Goal: Task Accomplishment & Management: Complete application form

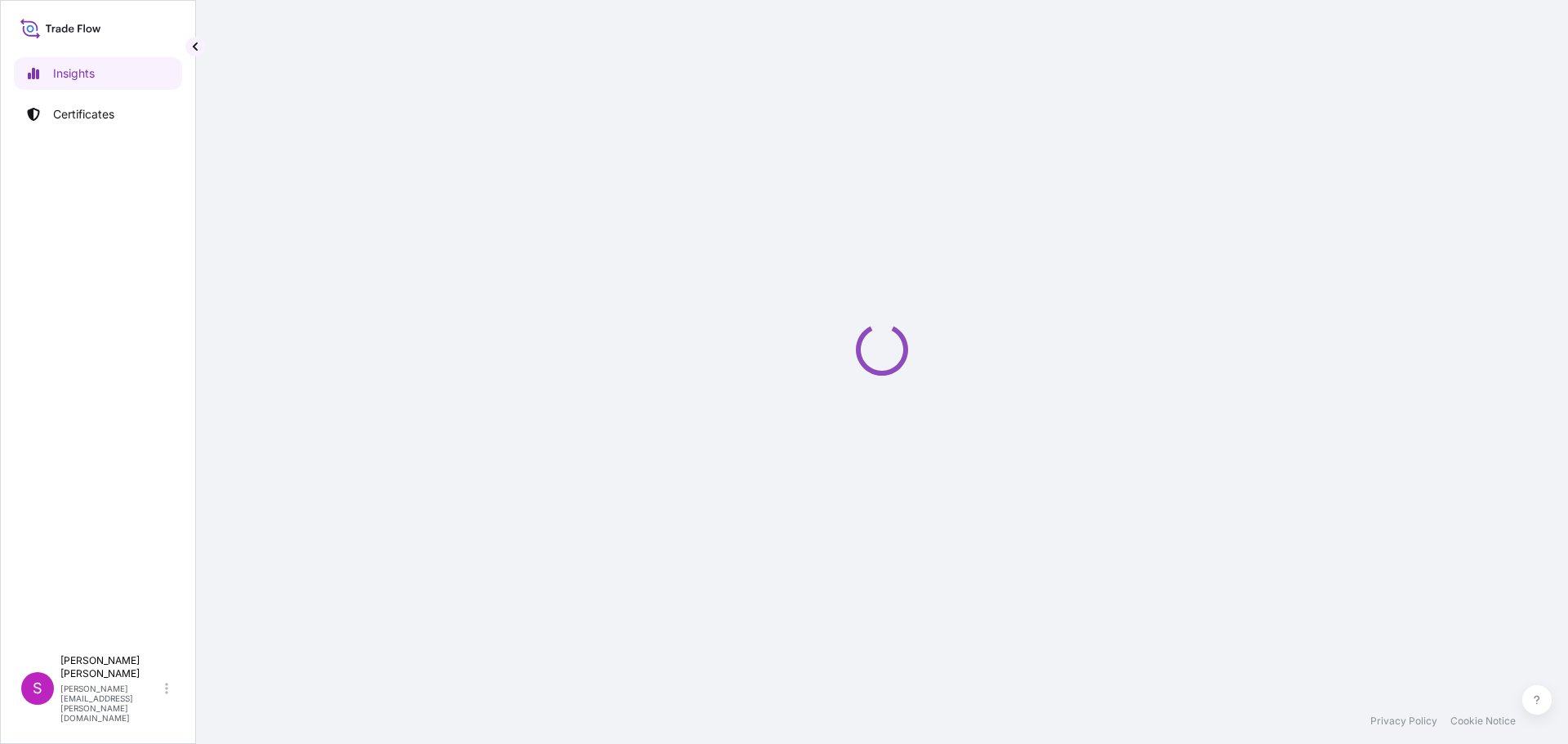
select select "2025"
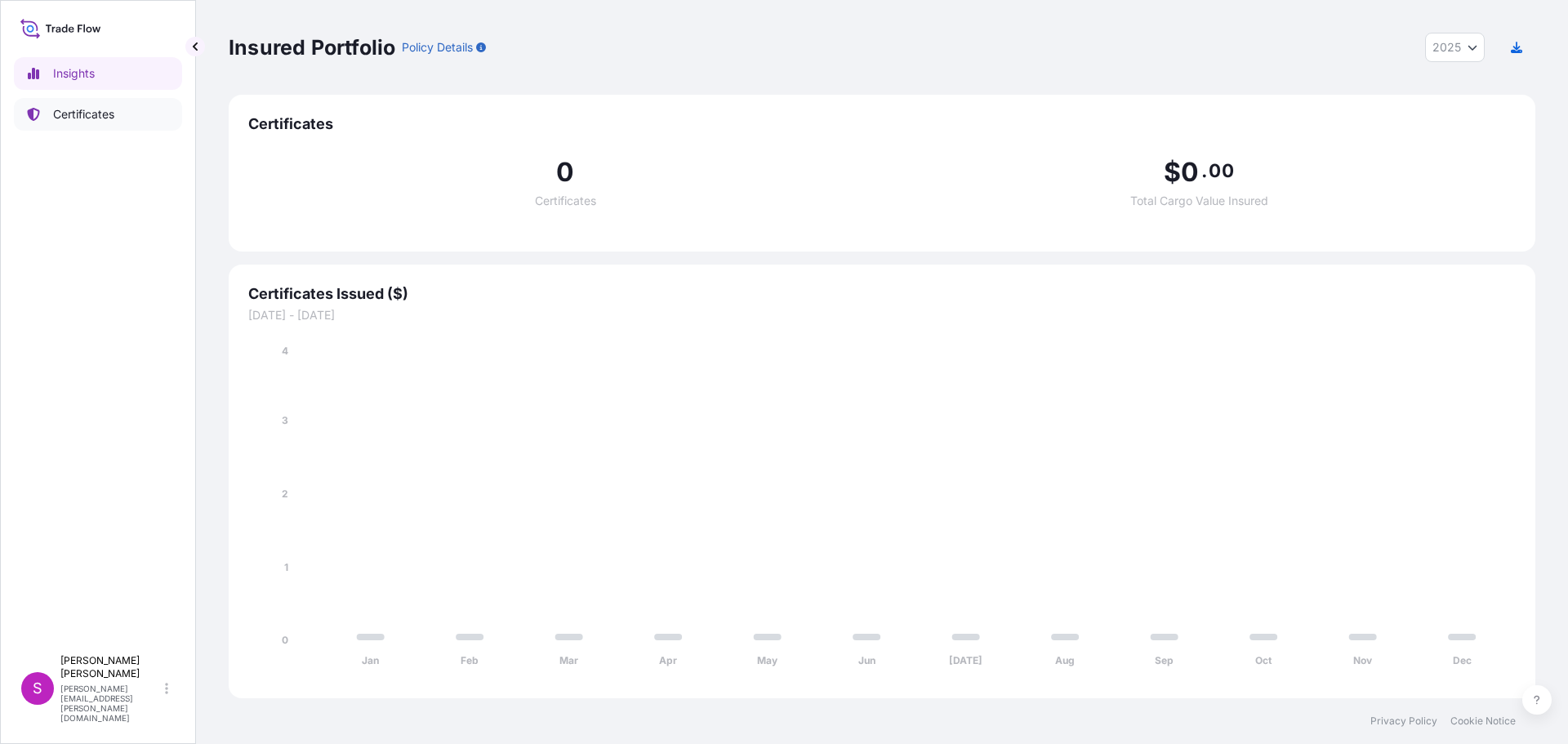
click at [92, 101] on link "Certificates" at bounding box center [98, 114] width 168 height 33
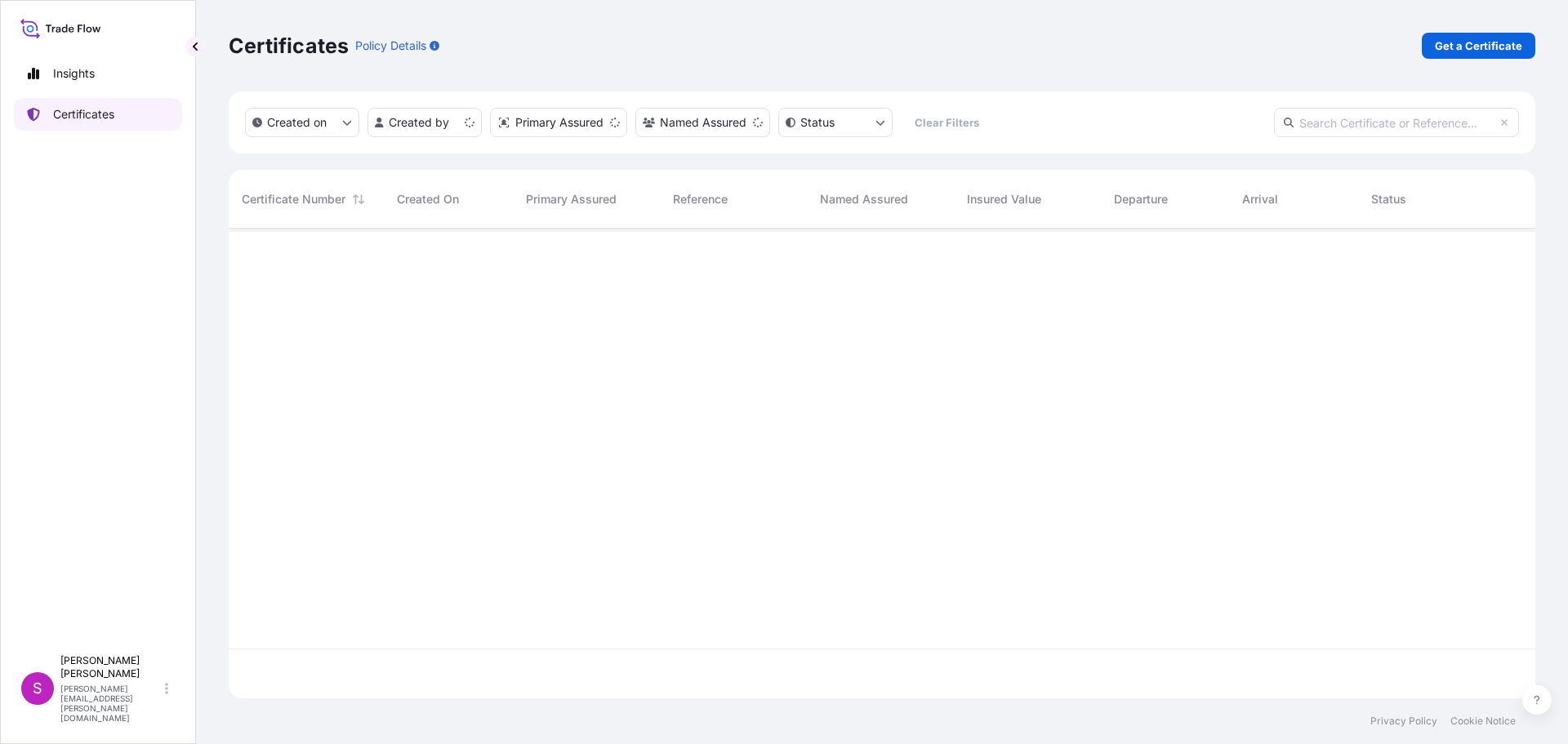
scroll to position [466, 1294]
click at [1484, 38] on p "Get a Certificate" at bounding box center [1478, 45] width 87 height 16
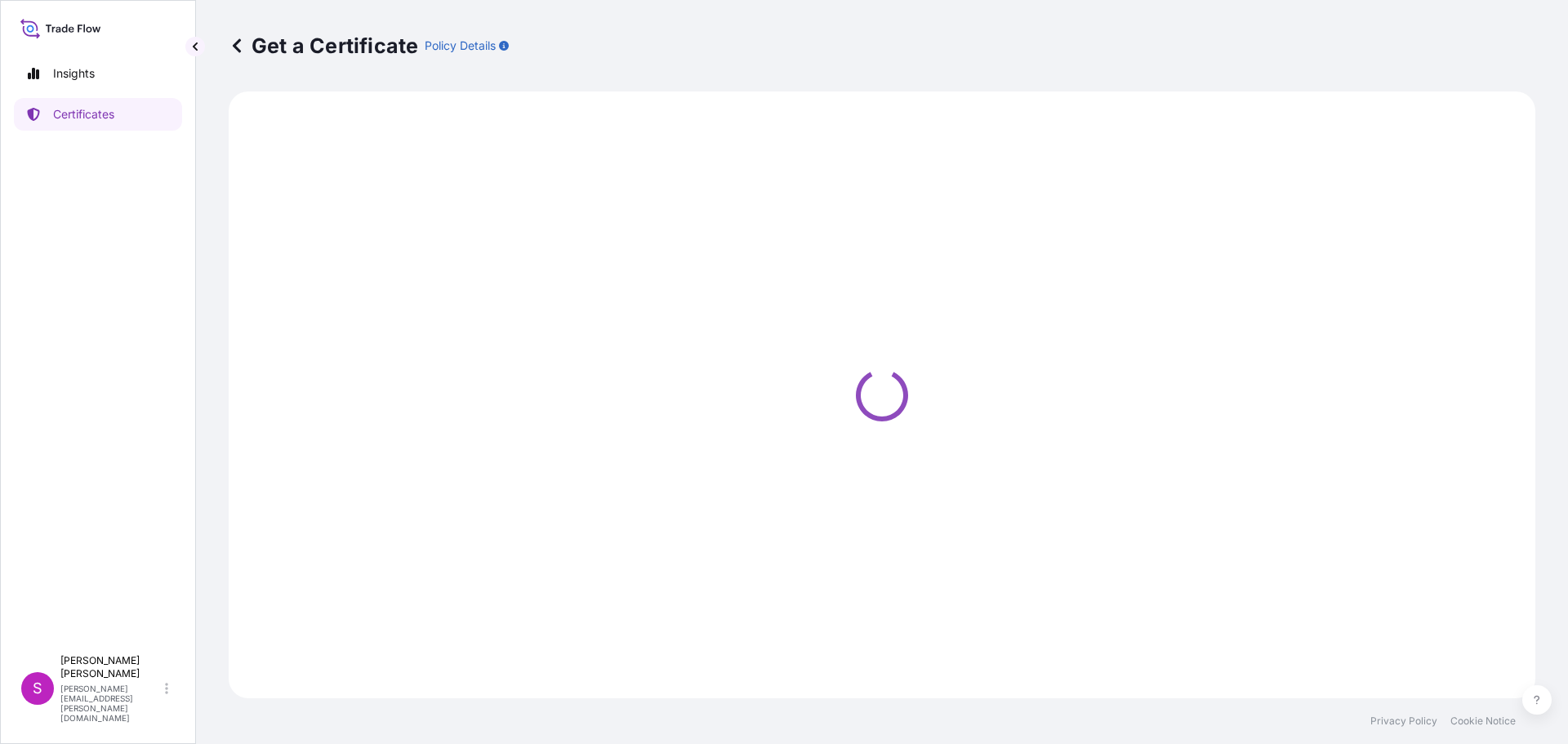
select select "Sea"
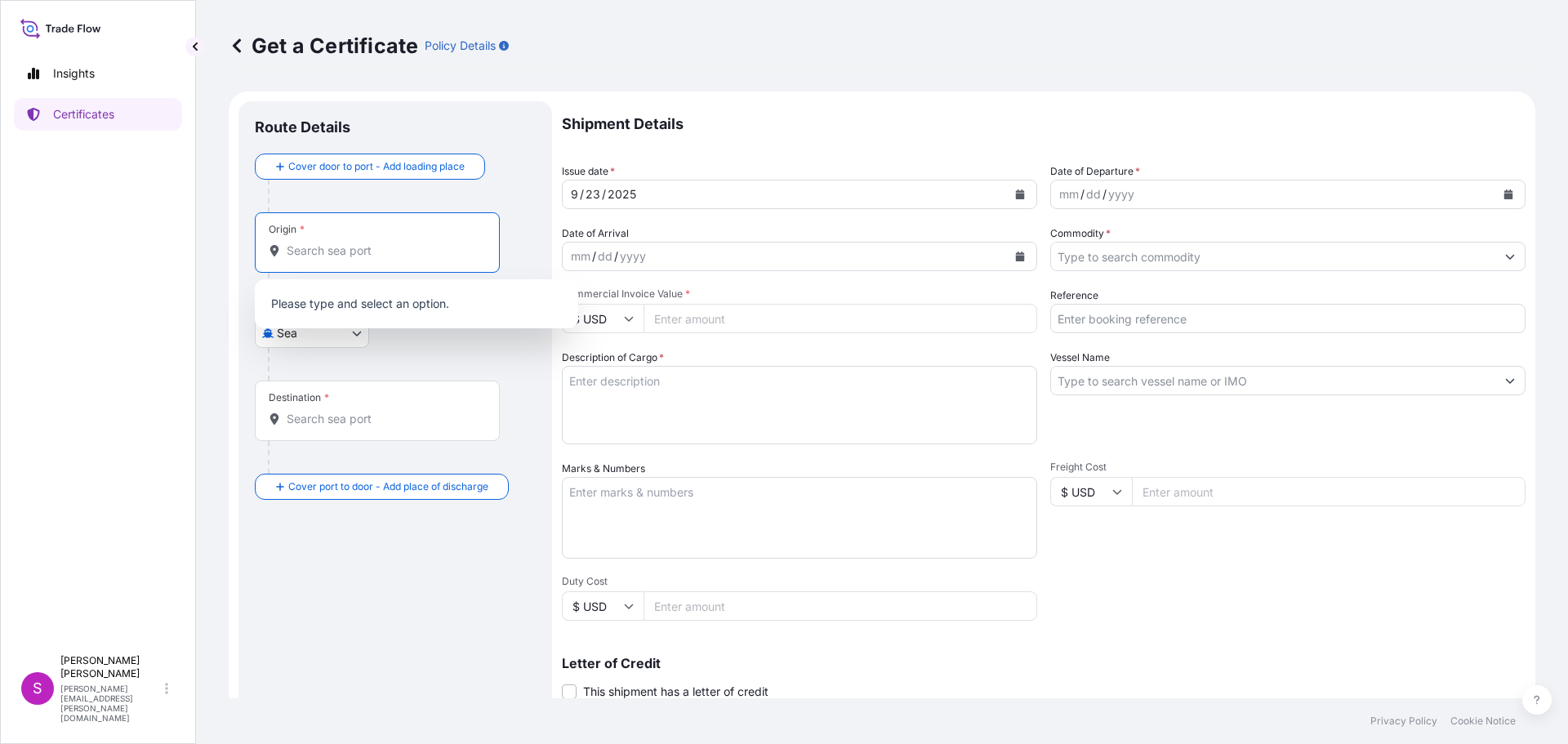
click at [334, 254] on input "Origin *" at bounding box center [383, 251] width 192 height 16
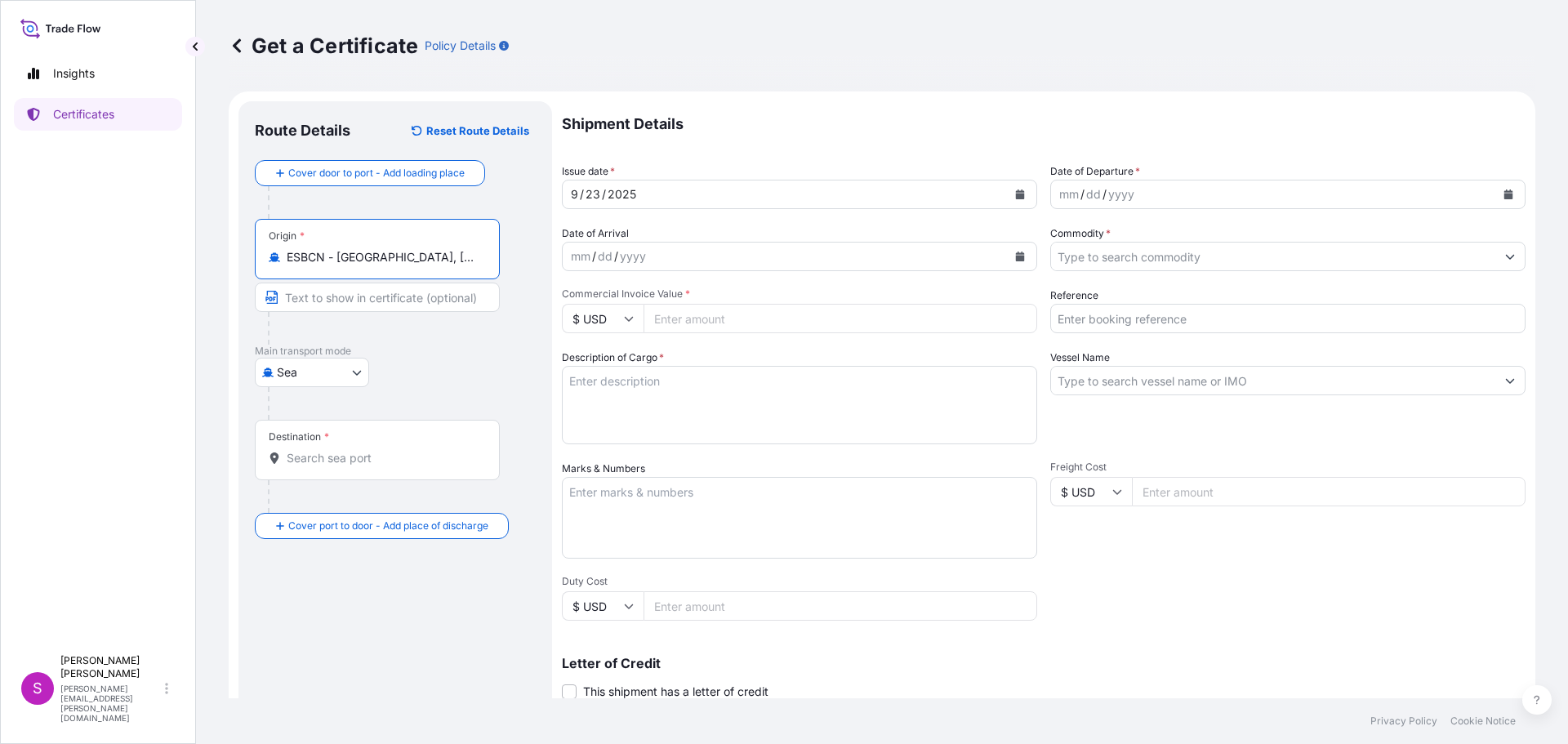
type input "ESBCN - [GEOGRAPHIC_DATA], [GEOGRAPHIC_DATA]"
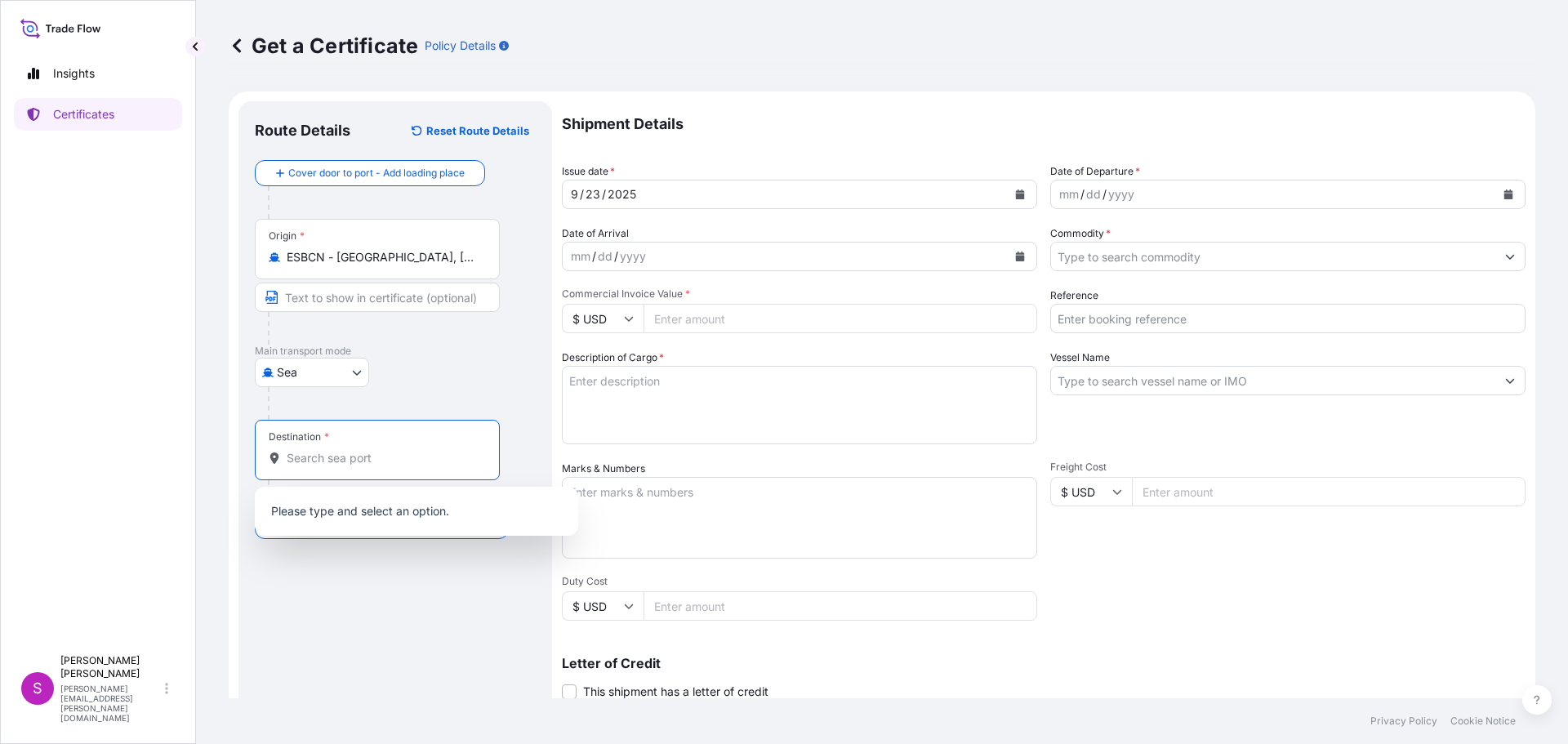
click at [321, 464] on input "Destination *" at bounding box center [383, 458] width 192 height 16
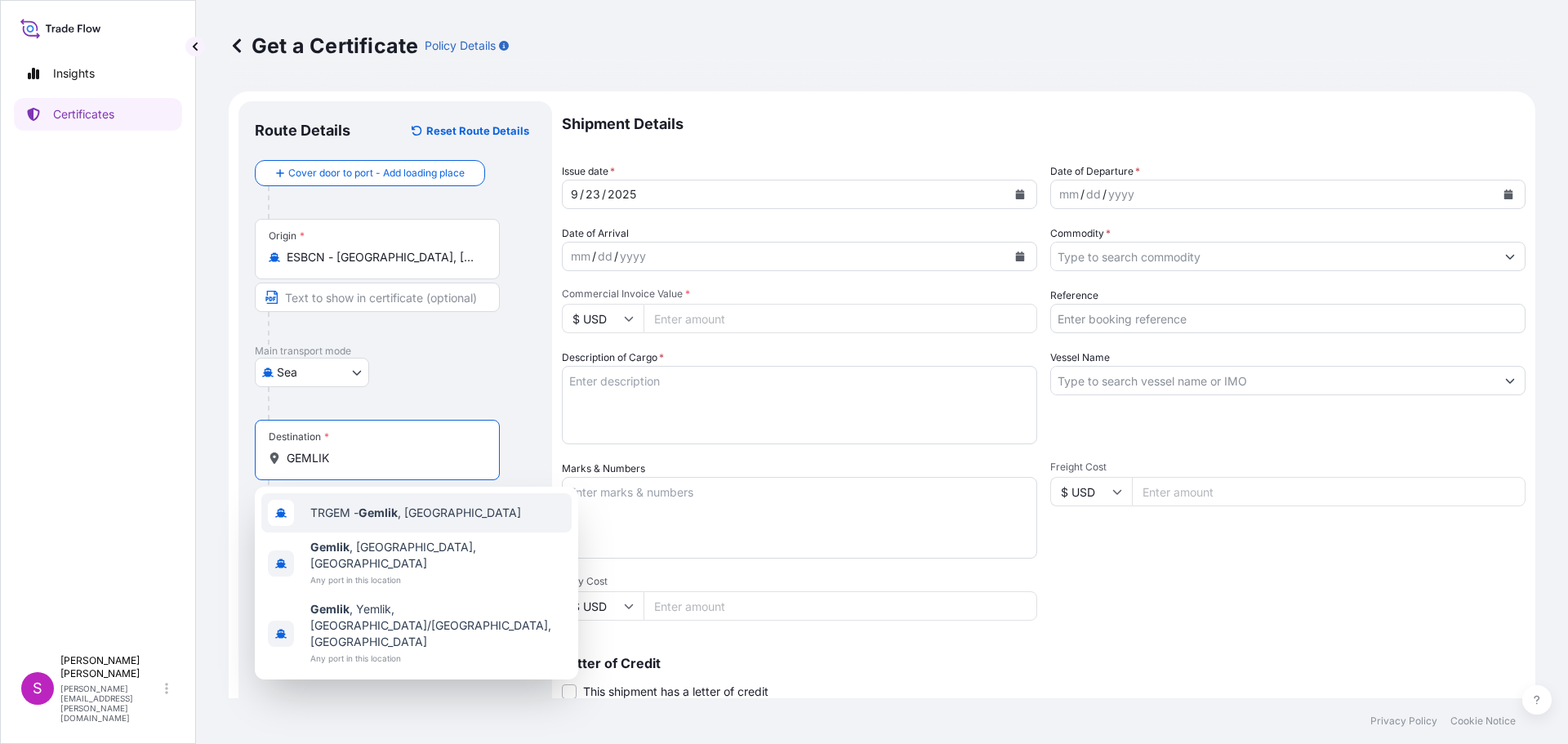
click at [376, 525] on div "TRGEM - Gemlik , [GEOGRAPHIC_DATA]" at bounding box center [416, 513] width 310 height 39
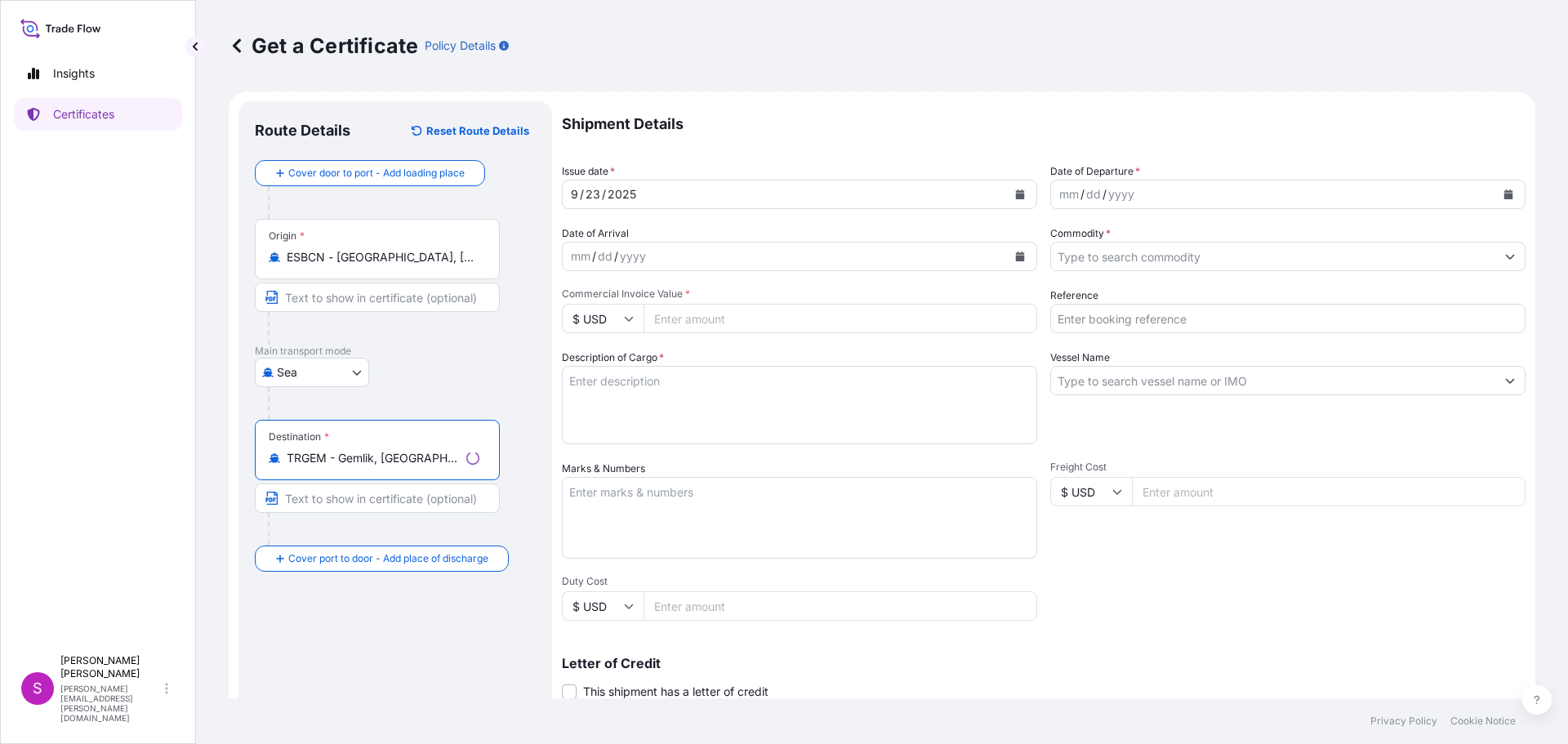
type input "TRGEM - Gemlik, [GEOGRAPHIC_DATA]"
click at [1086, 198] on div "dd" at bounding box center [1093, 194] width 18 height 20
click at [1504, 190] on icon "Calendar" at bounding box center [1509, 194] width 9 height 9
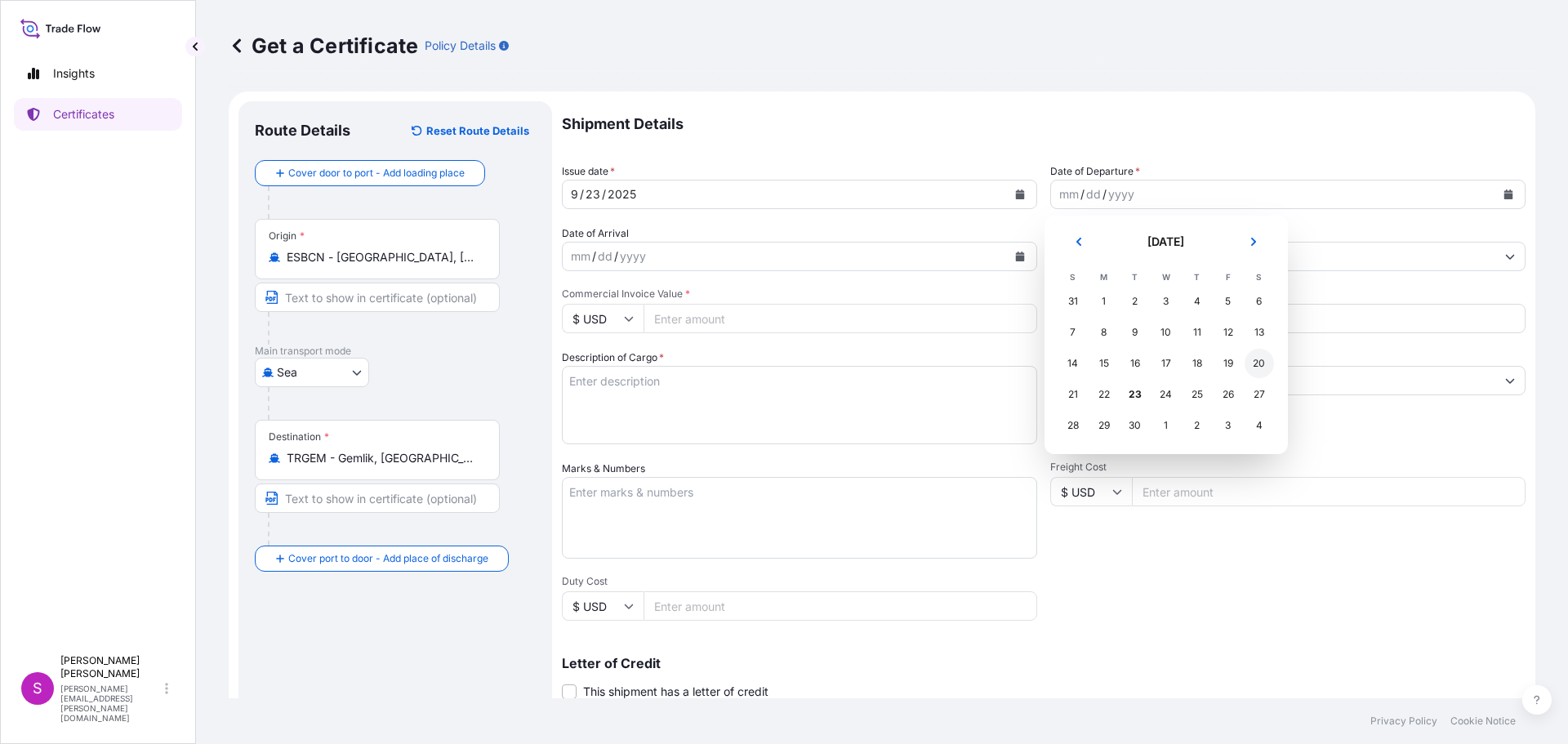
click at [1261, 363] on div "20" at bounding box center [1259, 363] width 29 height 29
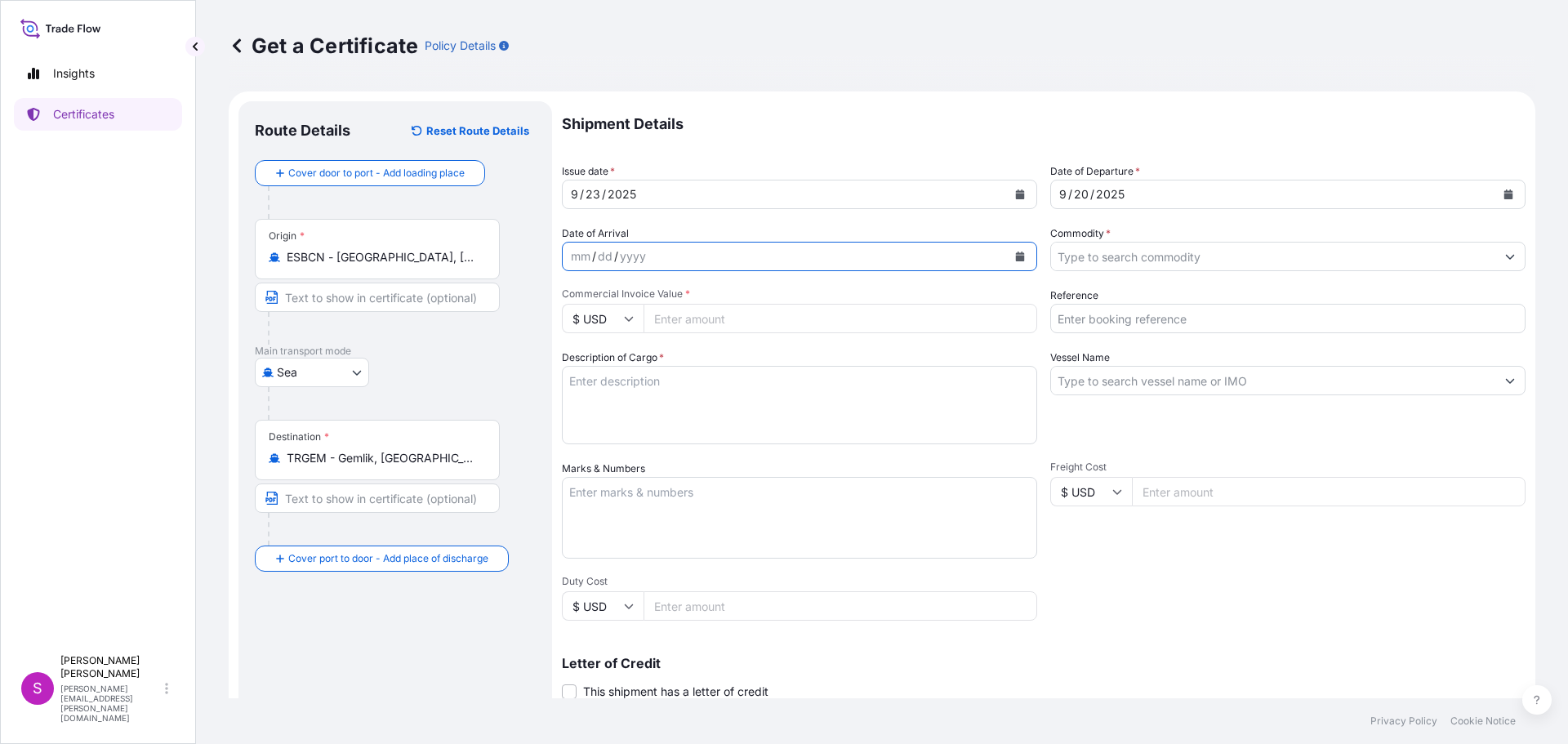
click at [1016, 254] on icon "Calendar" at bounding box center [1020, 256] width 9 height 9
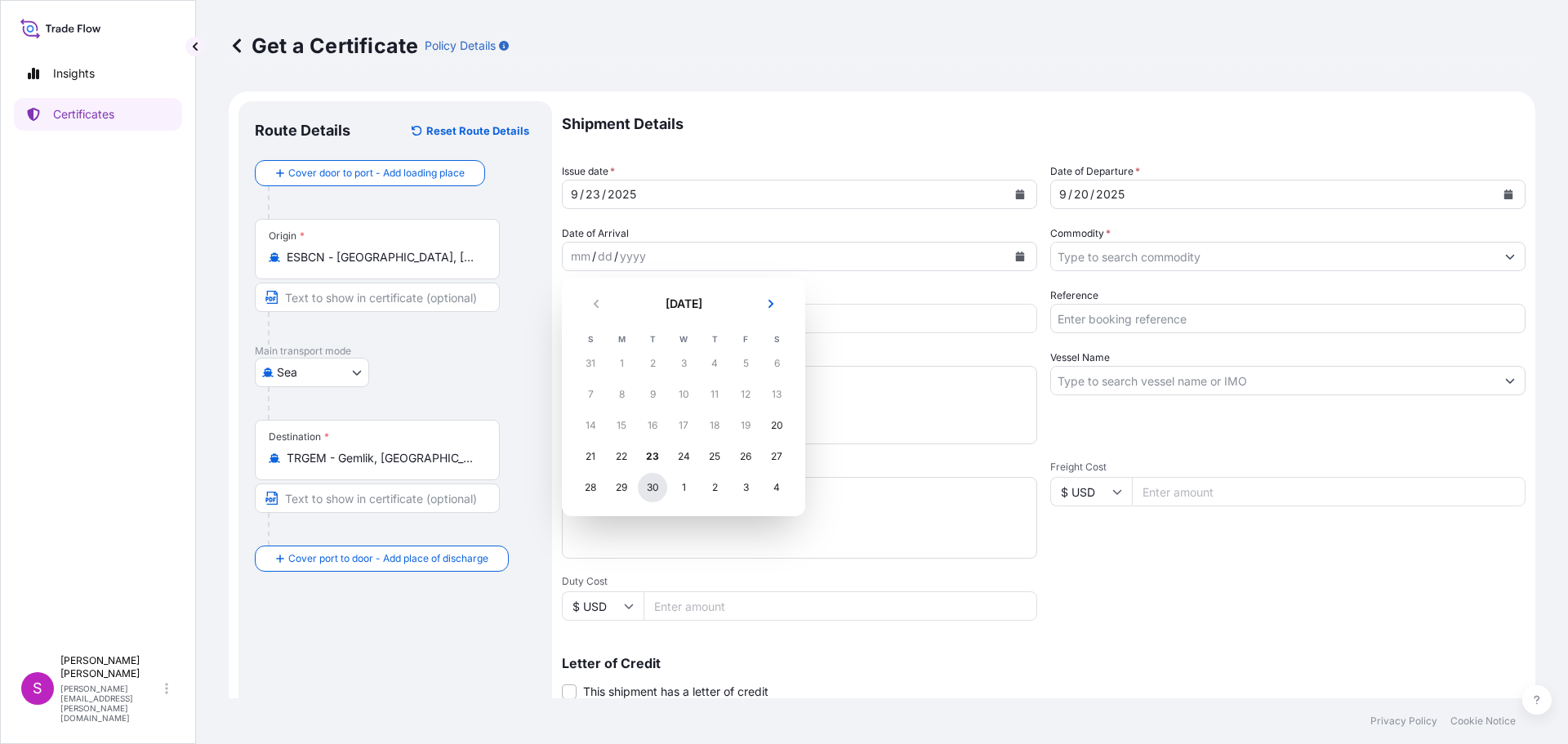
click at [653, 492] on div "30" at bounding box center [652, 487] width 29 height 29
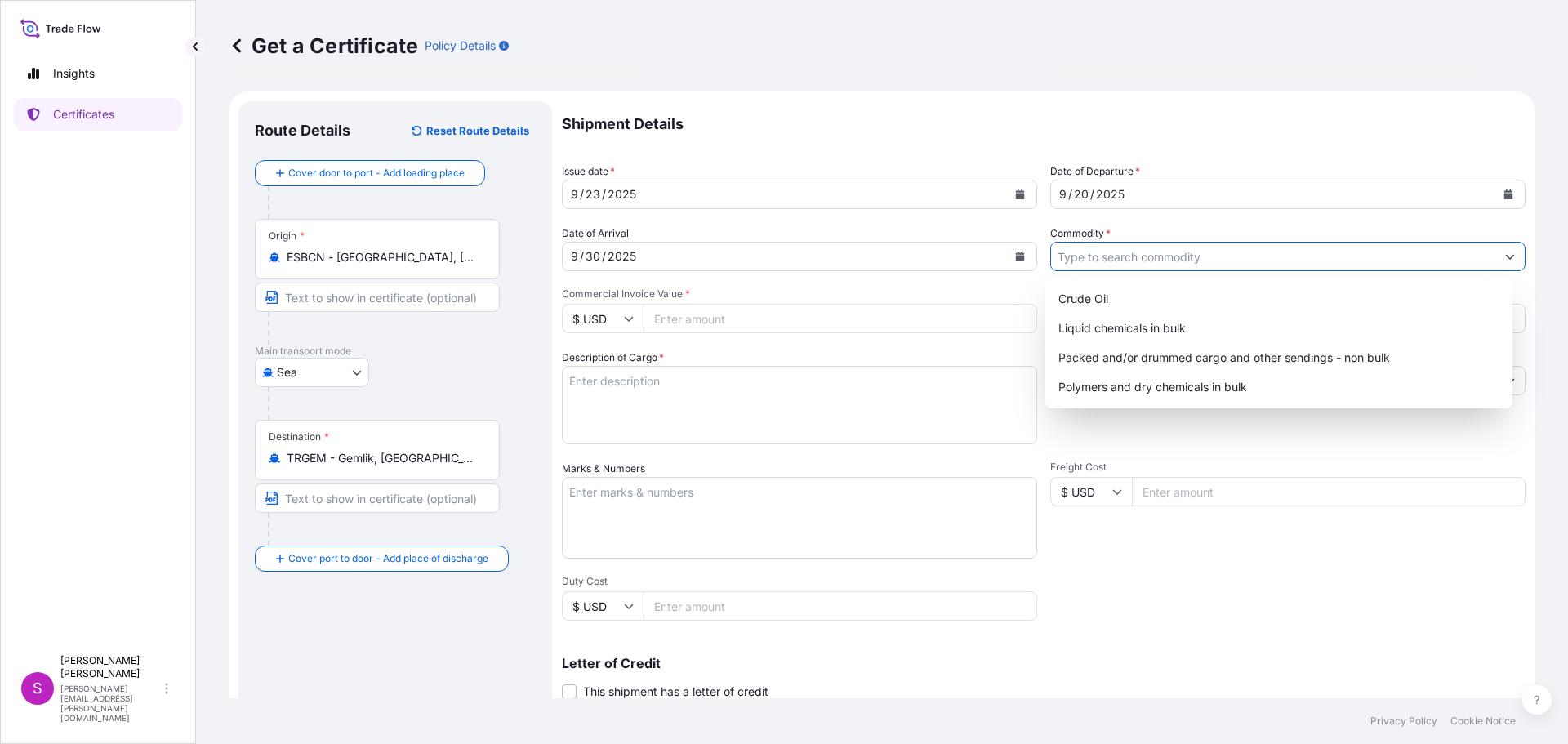
drag, startPoint x: 1102, startPoint y: 249, endPoint x: 1101, endPoint y: 257, distance: 8.1
click at [1102, 253] on input "Commodity *" at bounding box center [1274, 256] width 445 height 29
click at [1160, 328] on div "Liquid chemicals in bulk" at bounding box center [1278, 327] width 455 height 29
type input "Liquid chemicals in bulk"
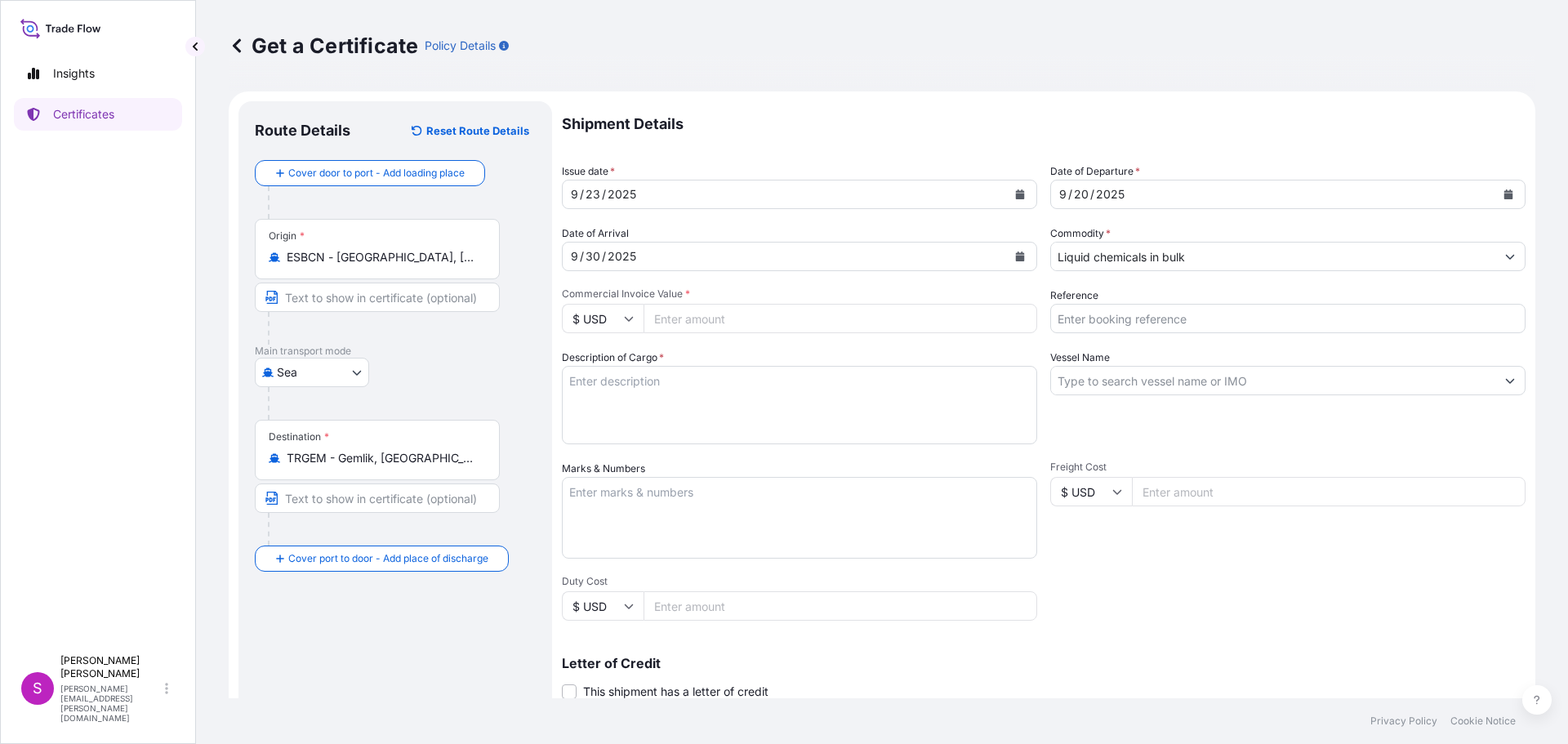
drag, startPoint x: 632, startPoint y: 319, endPoint x: 625, endPoint y: 332, distance: 14.8
click at [628, 322] on icon at bounding box center [628, 318] width 9 height 9
click at [601, 368] on div "€ EUR" at bounding box center [602, 363] width 68 height 31
type input "€ EUR"
click at [689, 319] on input "Commercial Invoice Value *" at bounding box center [840, 318] width 394 height 29
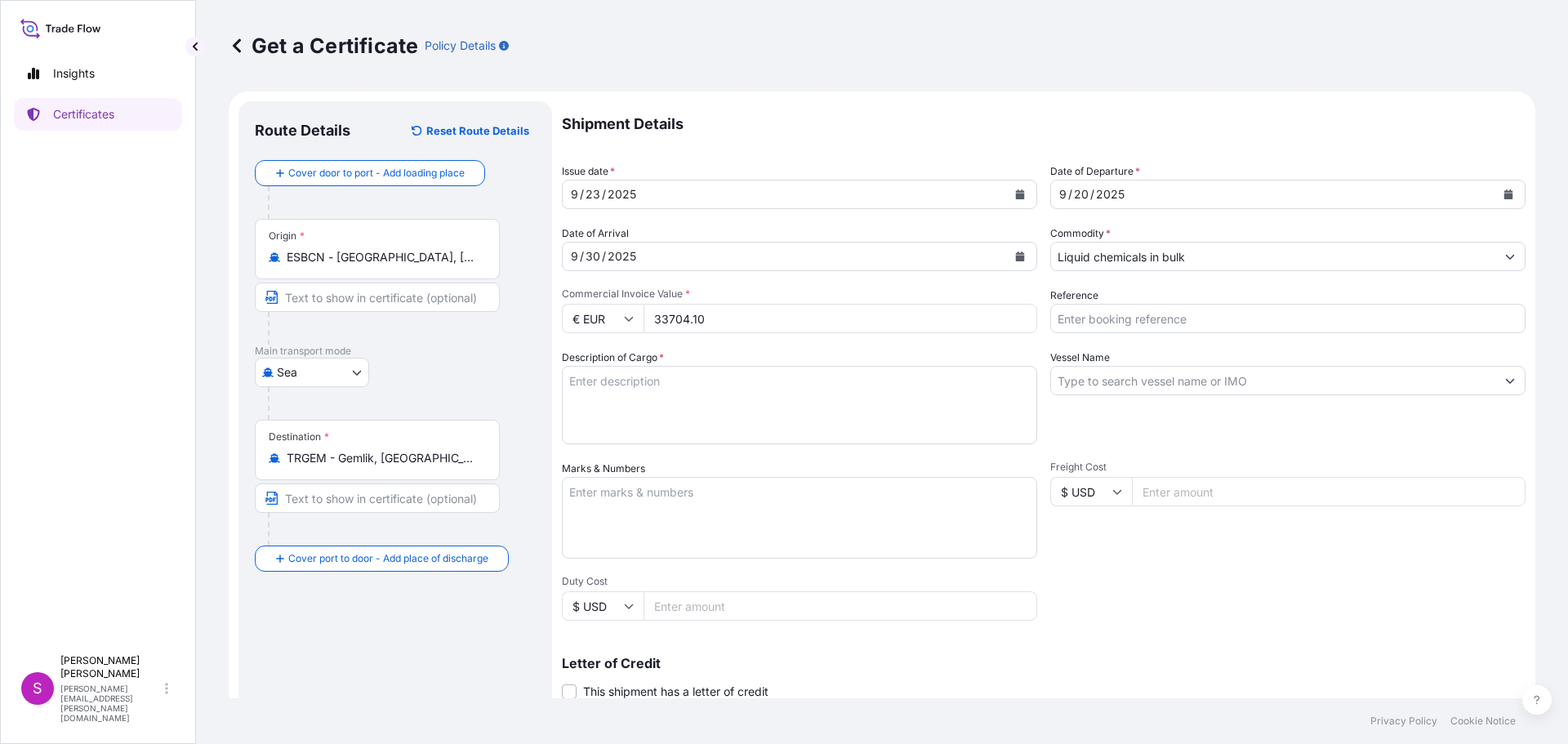
type input "33704.10"
click at [1118, 311] on input "Reference" at bounding box center [1288, 318] width 475 height 29
type input "1625205935"
click at [677, 401] on textarea "Description of Cargo *" at bounding box center [799, 405] width 475 height 79
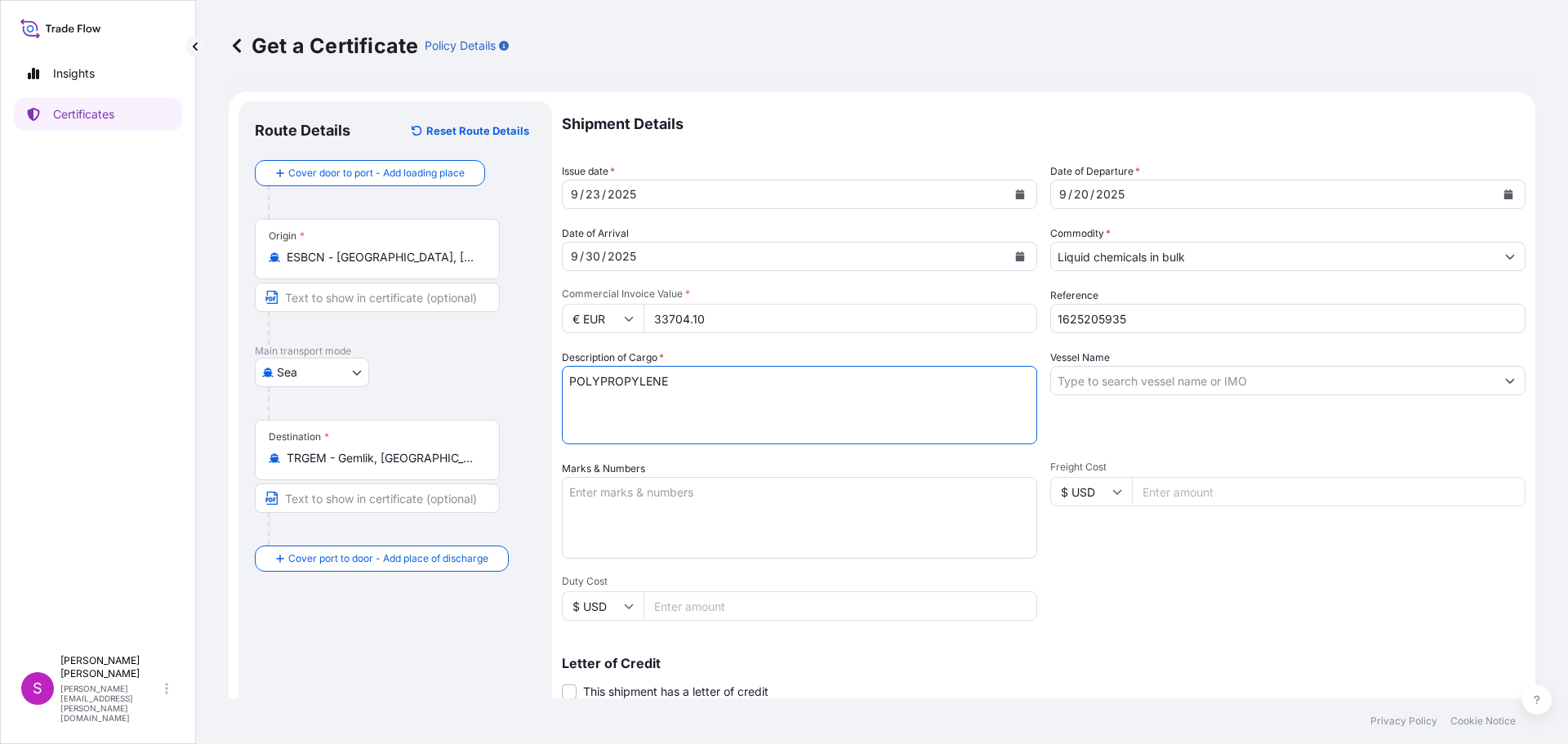
type textarea "POLYPROPYLENE"
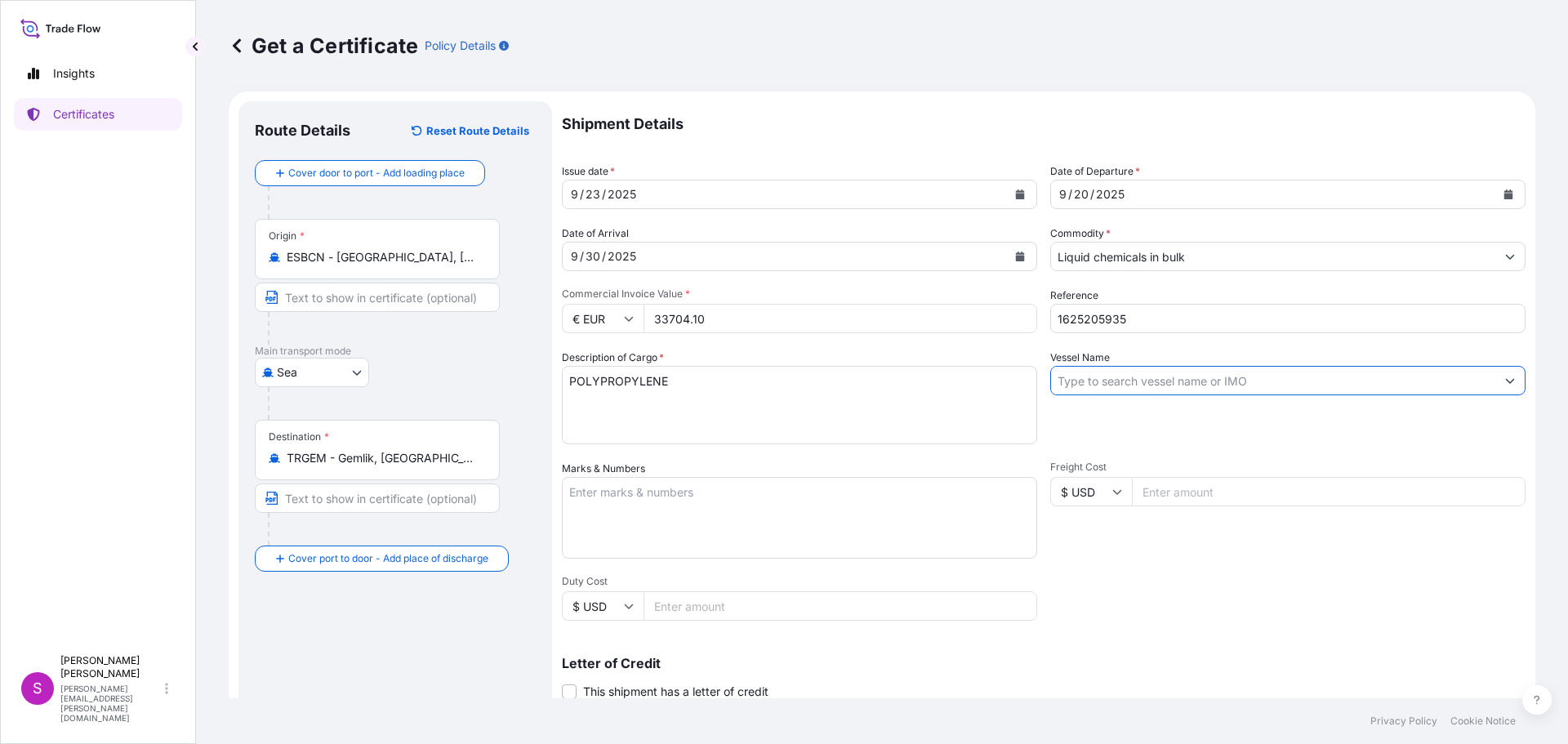
click at [1076, 388] on input "Vessel Name" at bounding box center [1274, 380] width 445 height 29
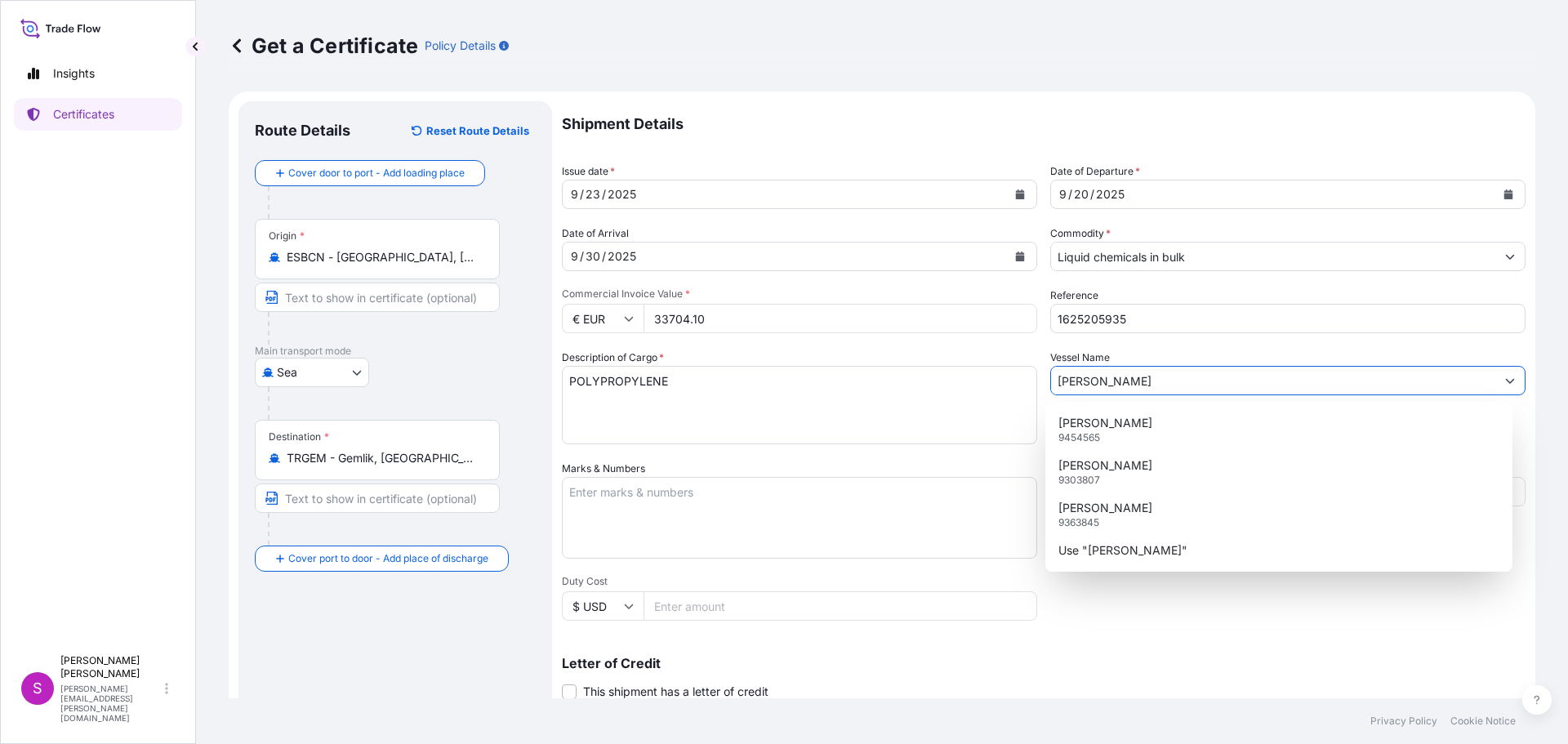
type input "[PERSON_NAME]"
click at [676, 525] on textarea "Marks & Numbers" at bounding box center [799, 517] width 475 height 82
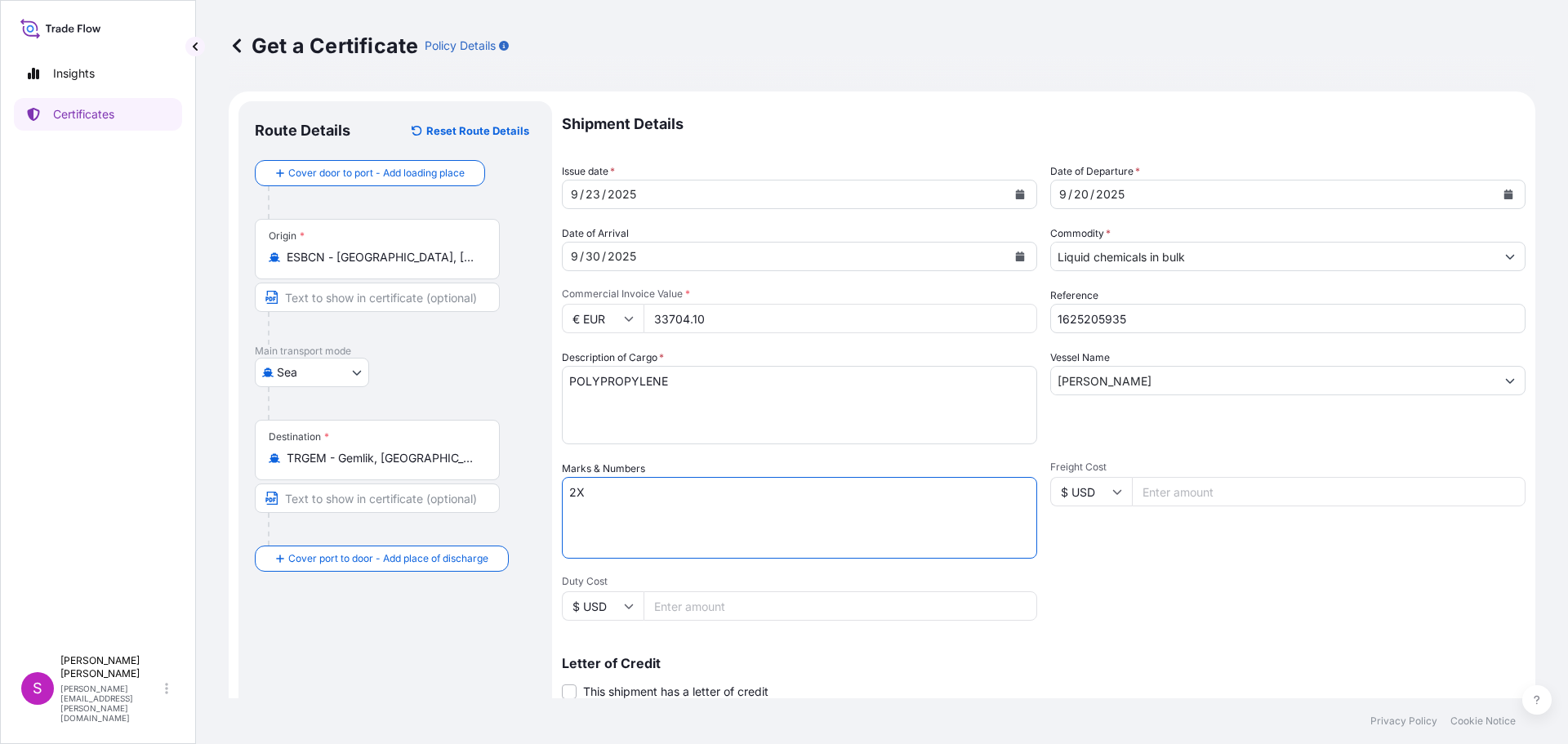
type textarea "2"
type textarea "1"
type textarea "X"
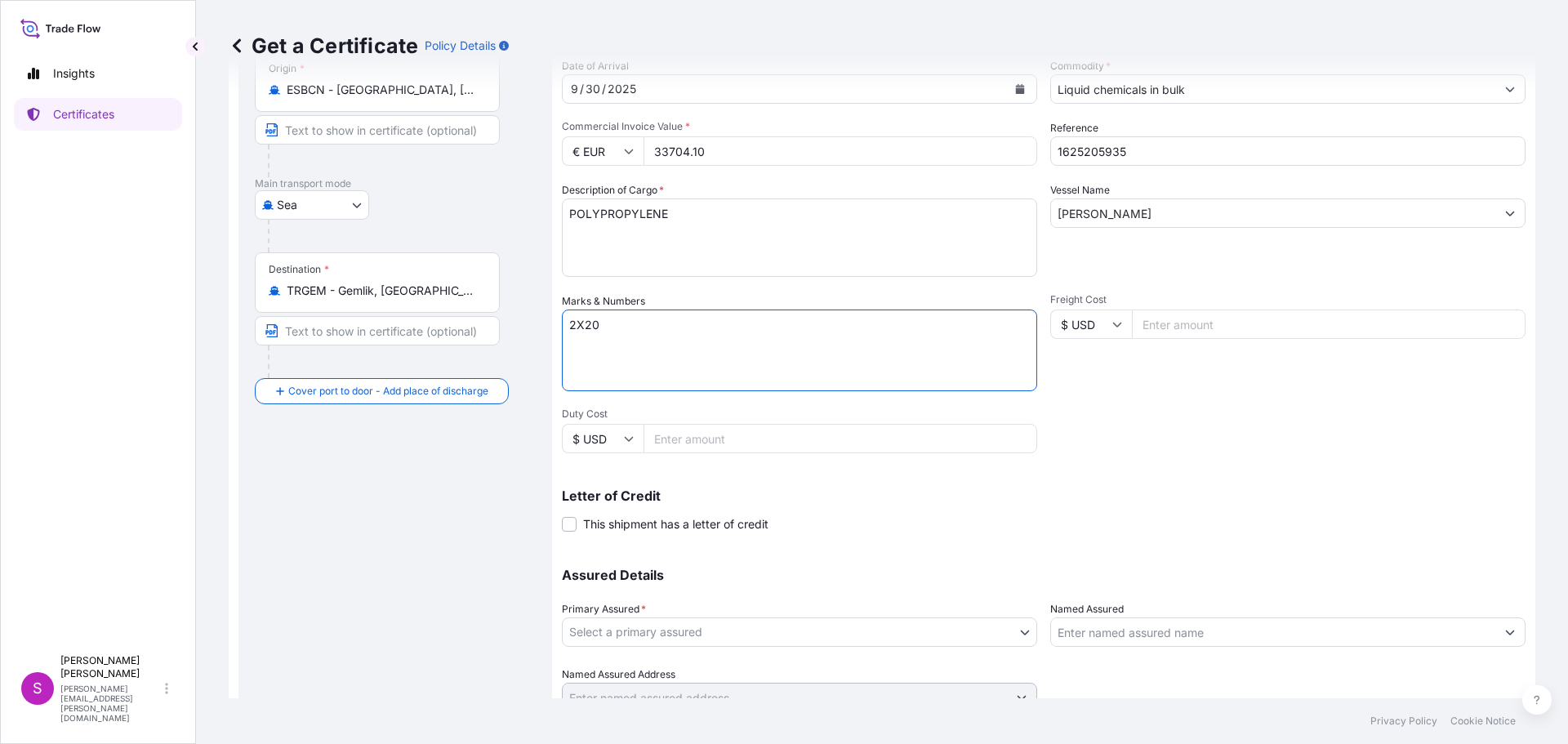
scroll to position [236, 0]
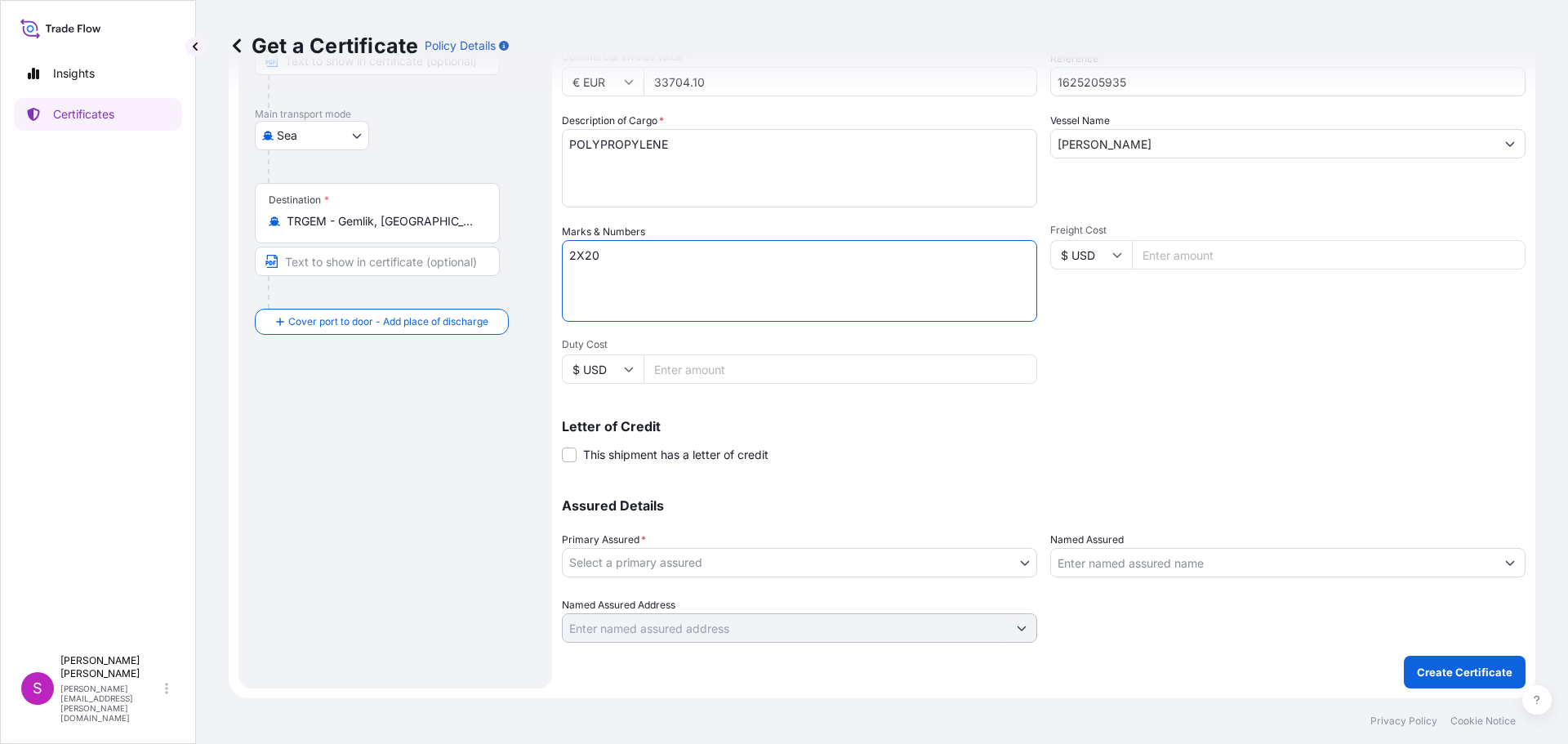
type textarea "2X20"
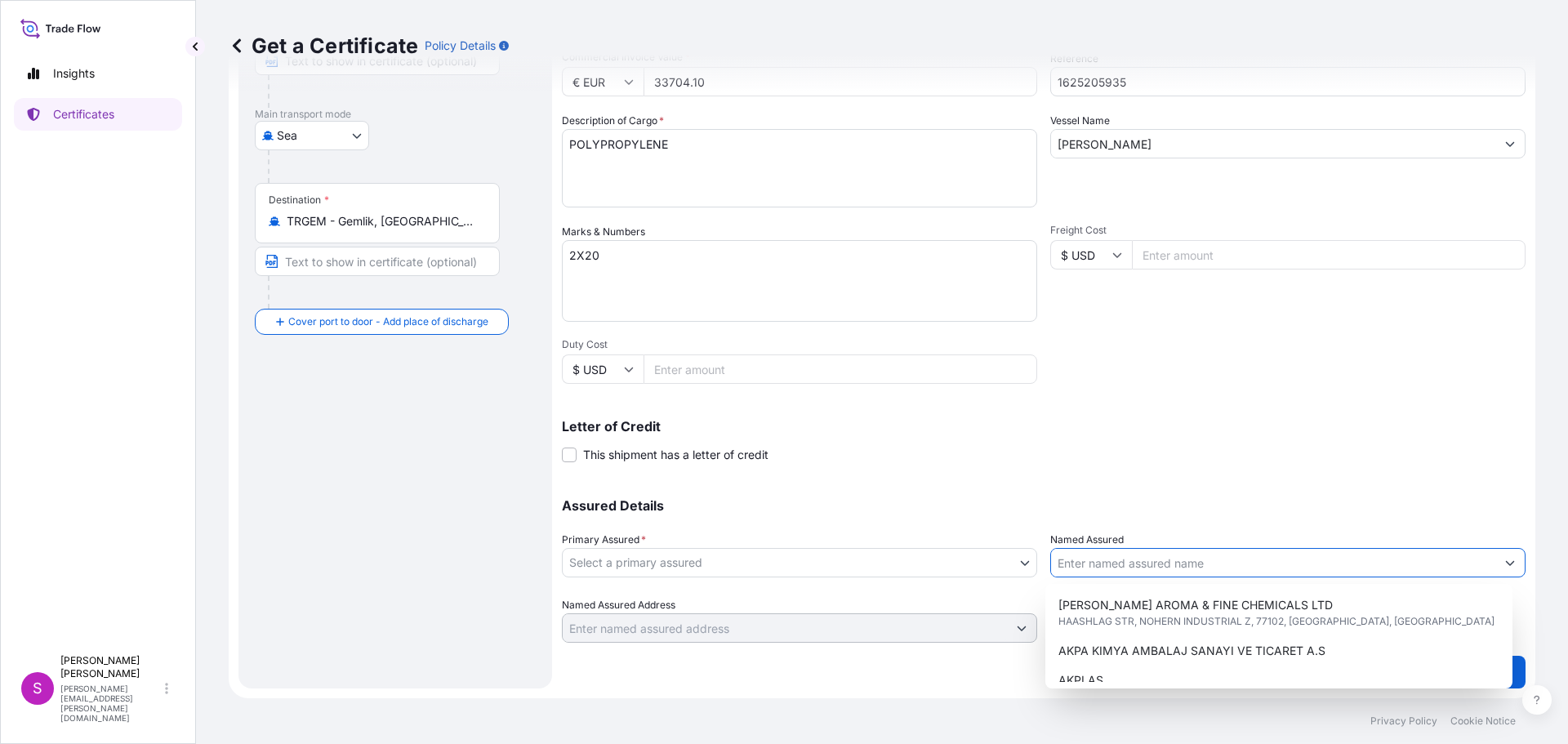
click at [1138, 558] on input "Named Assured" at bounding box center [1274, 562] width 445 height 29
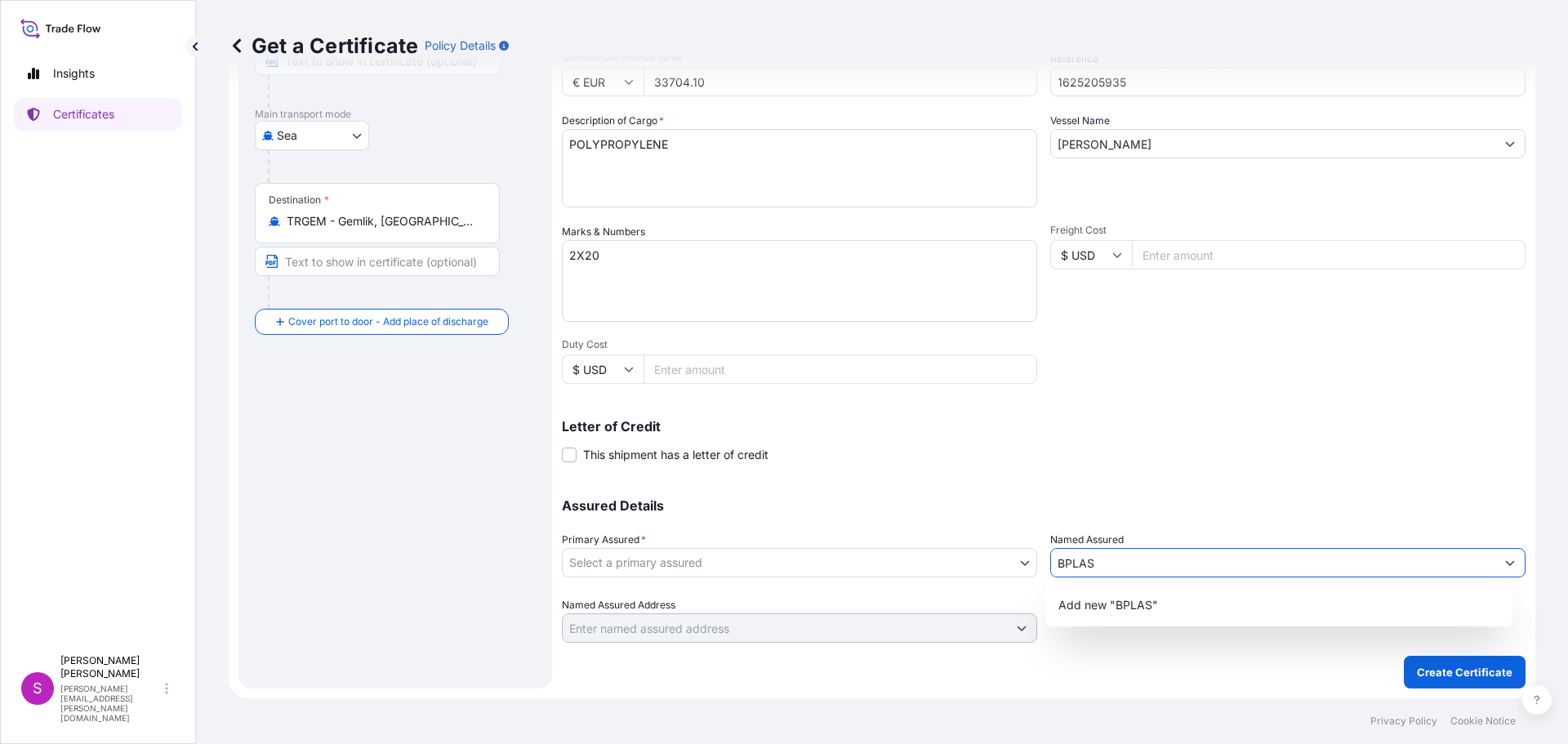
type input "BPLAS"
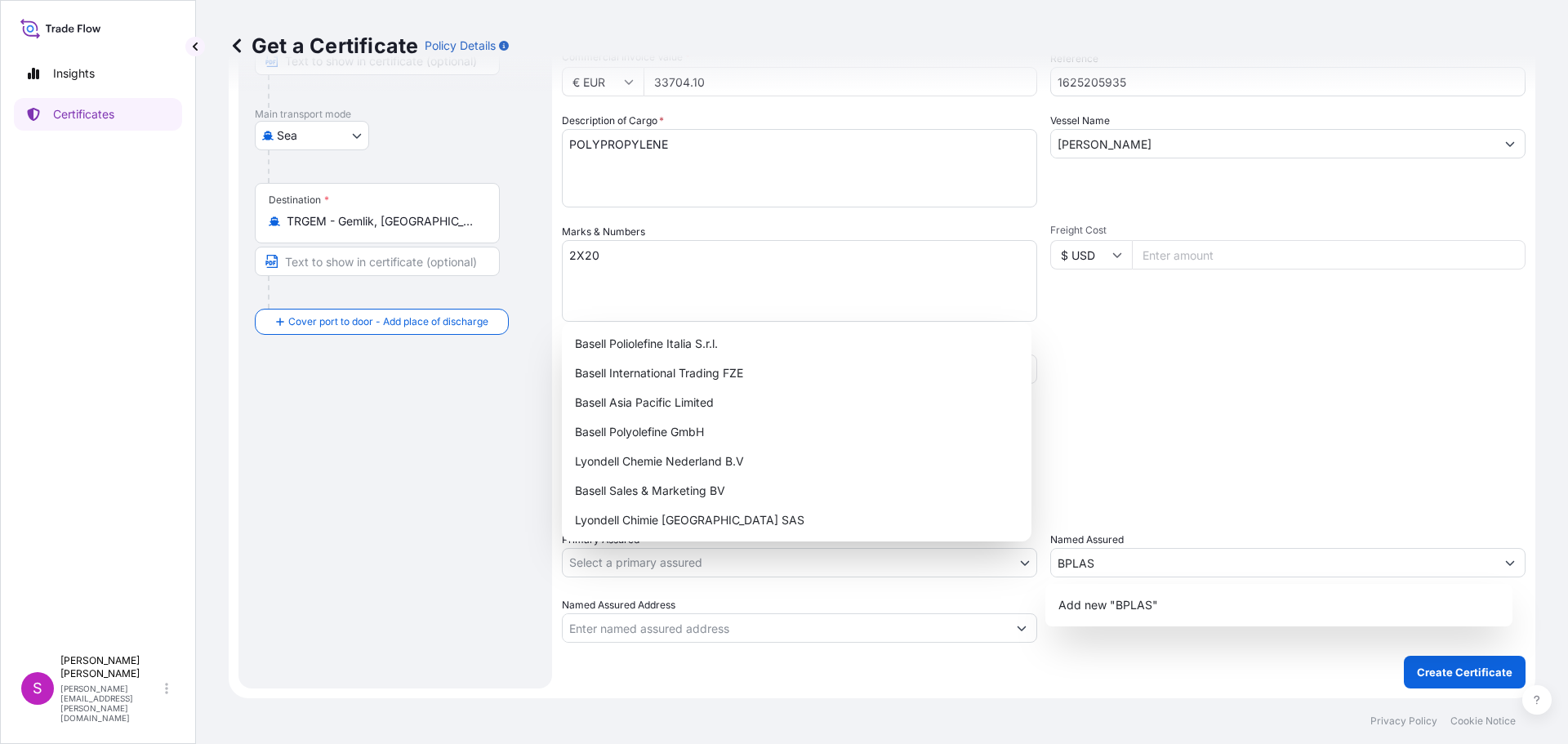
click at [1017, 561] on body "8 options available. 2 options available. 0 options available. 1 option availab…" at bounding box center [784, 372] width 1568 height 744
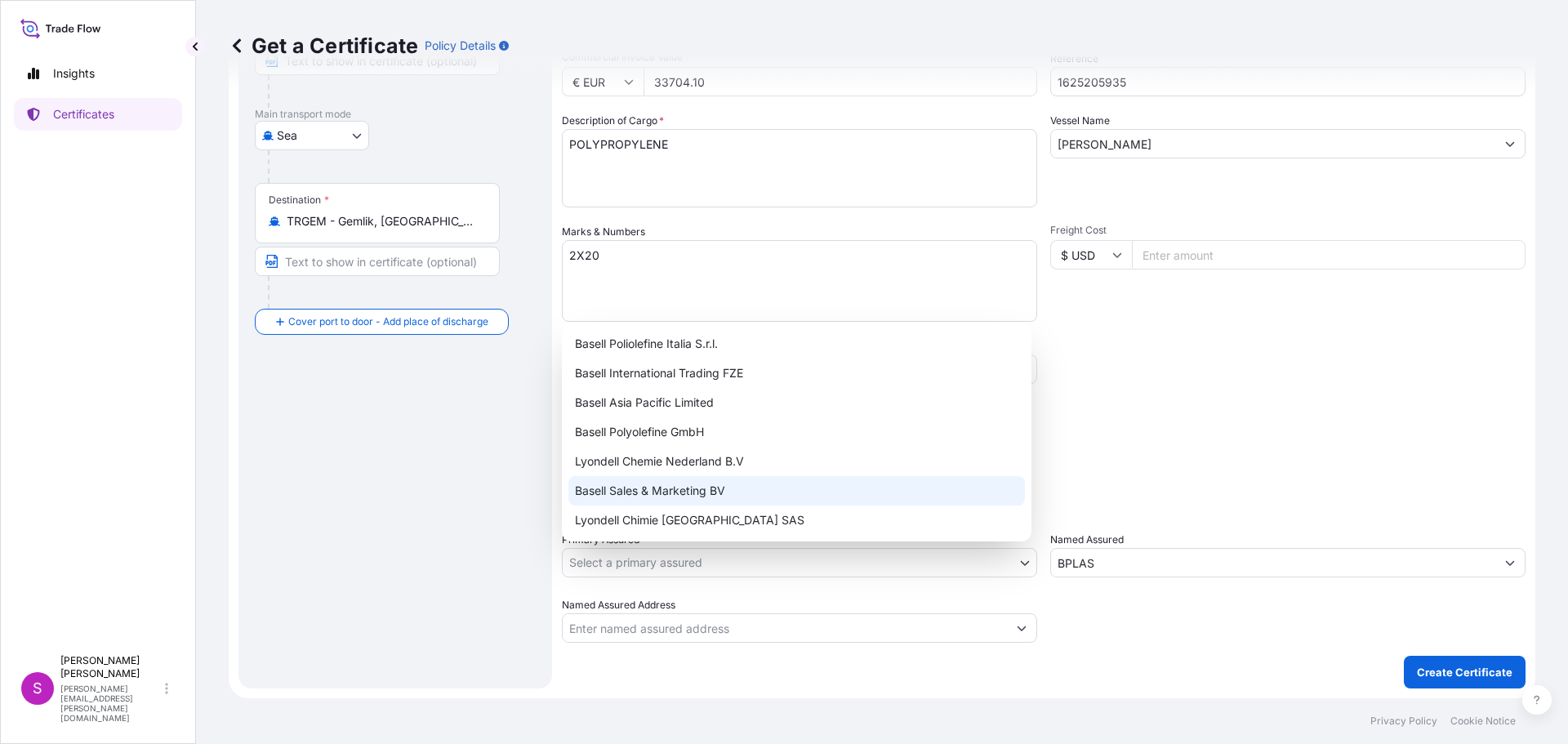
click at [637, 491] on div "Basell Sales & Marketing BV" at bounding box center [796, 491] width 457 height 29
select select "32164"
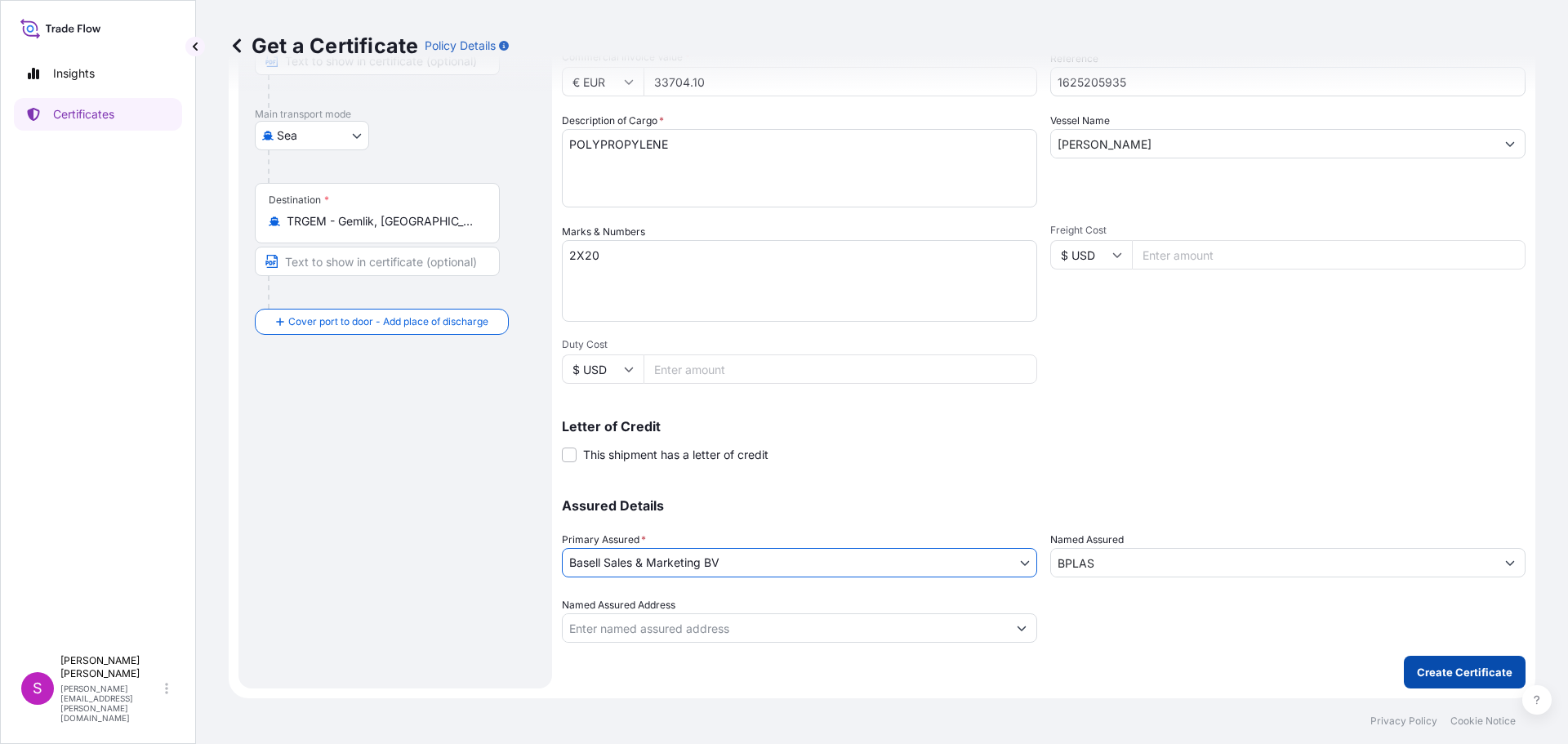
click at [1475, 668] on p "Create Certificate" at bounding box center [1465, 672] width 96 height 16
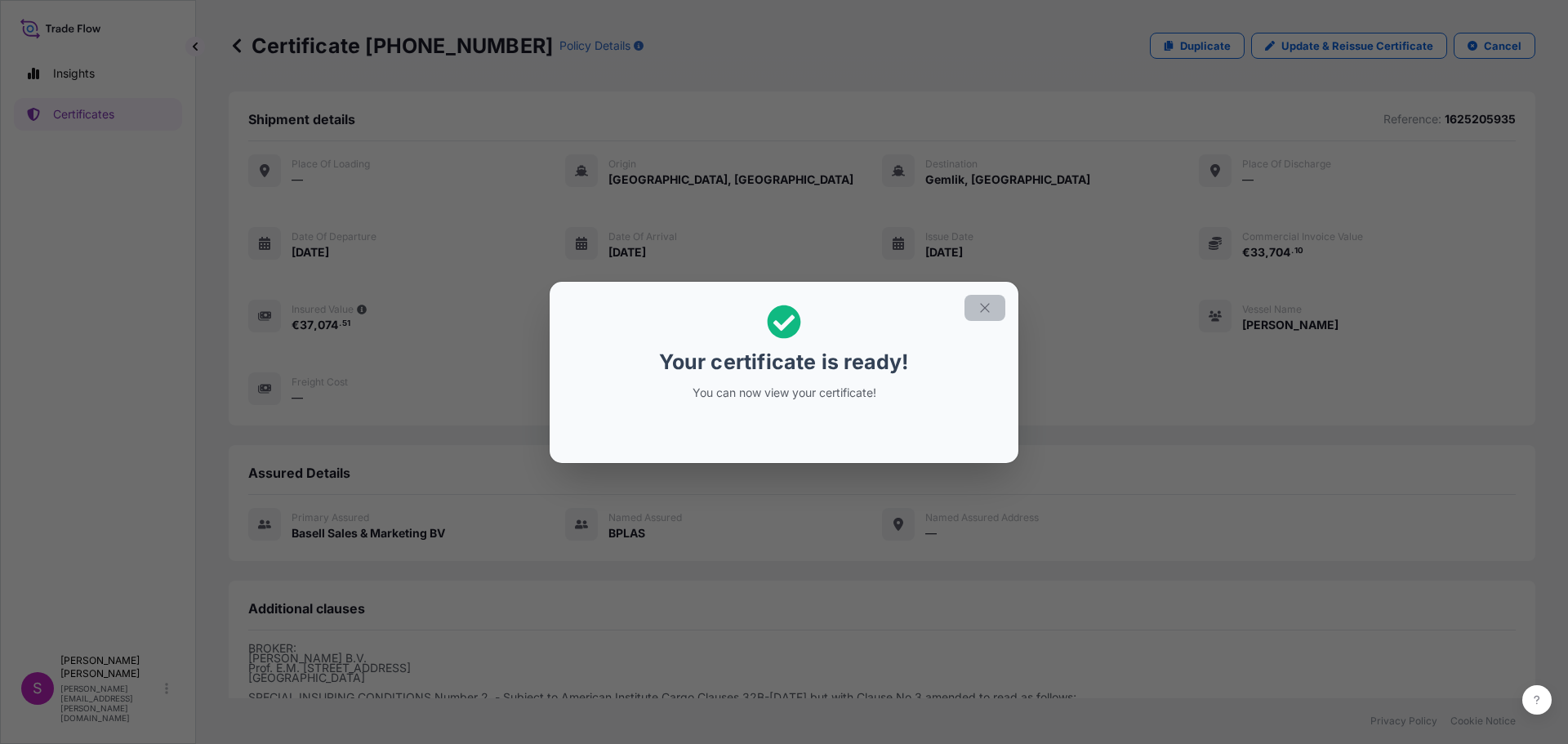
click at [982, 309] on icon "button" at bounding box center [985, 308] width 15 height 15
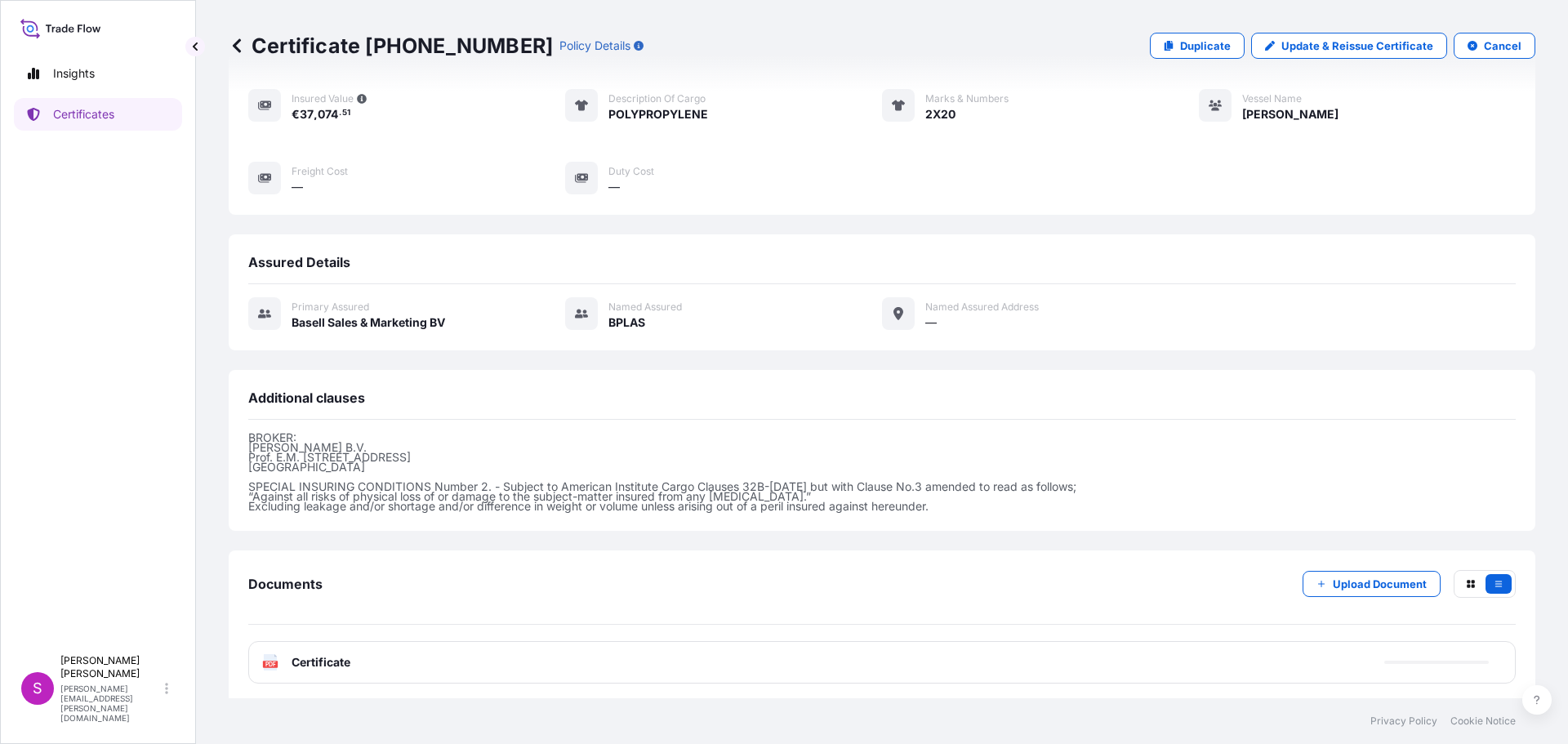
scroll to position [216, 0]
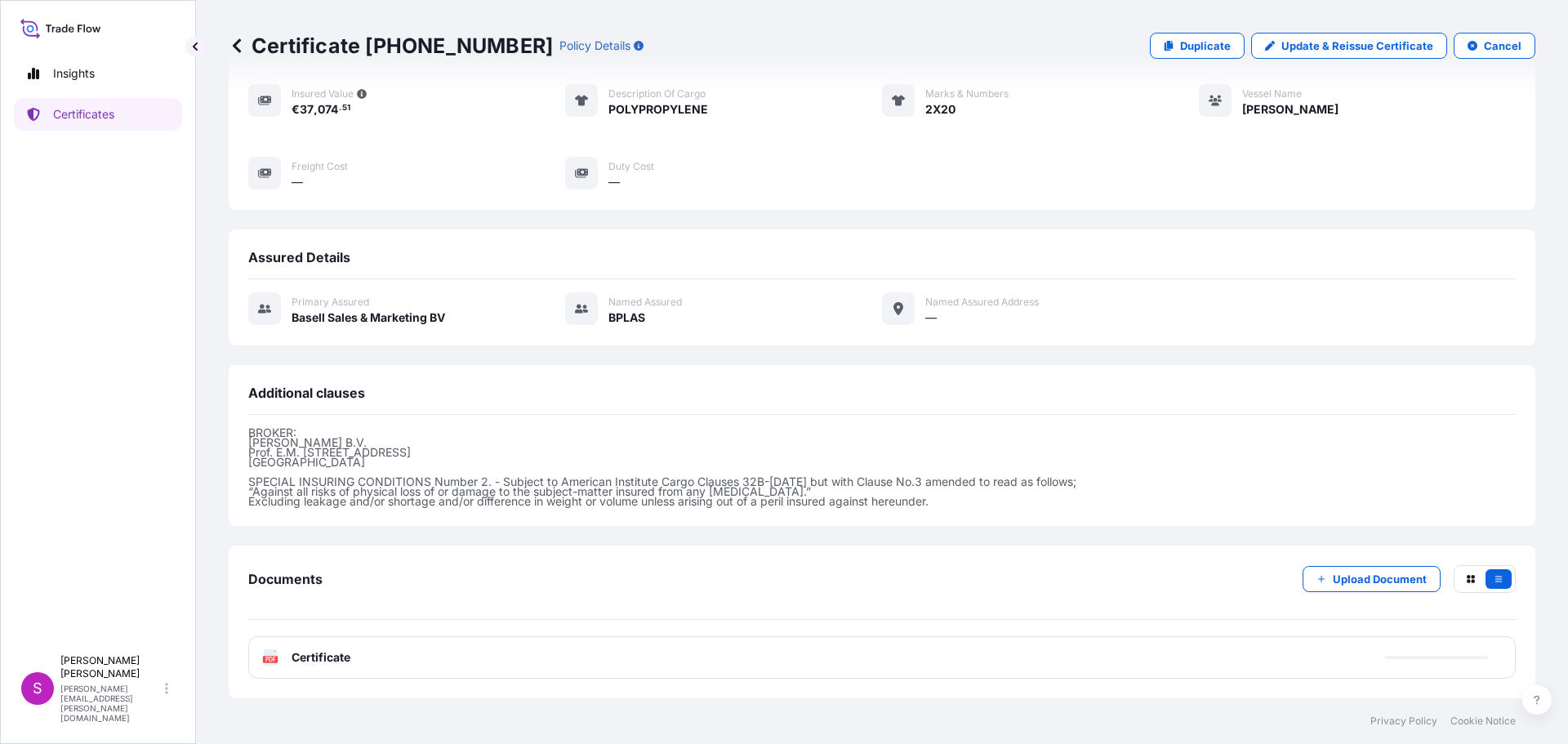
click at [277, 656] on icon at bounding box center [270, 657] width 14 height 16
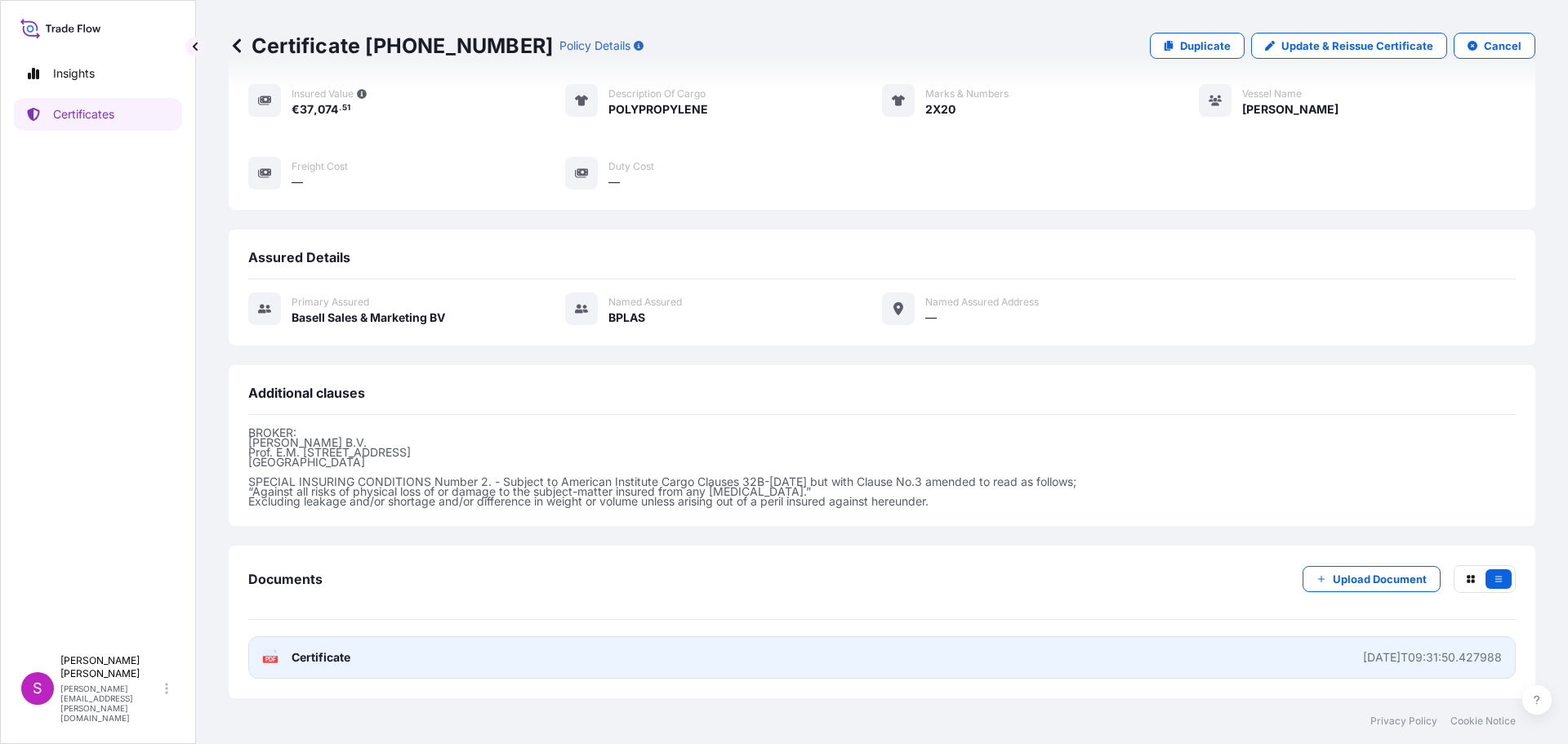
click at [265, 657] on text "PDF" at bounding box center [270, 660] width 10 height 6
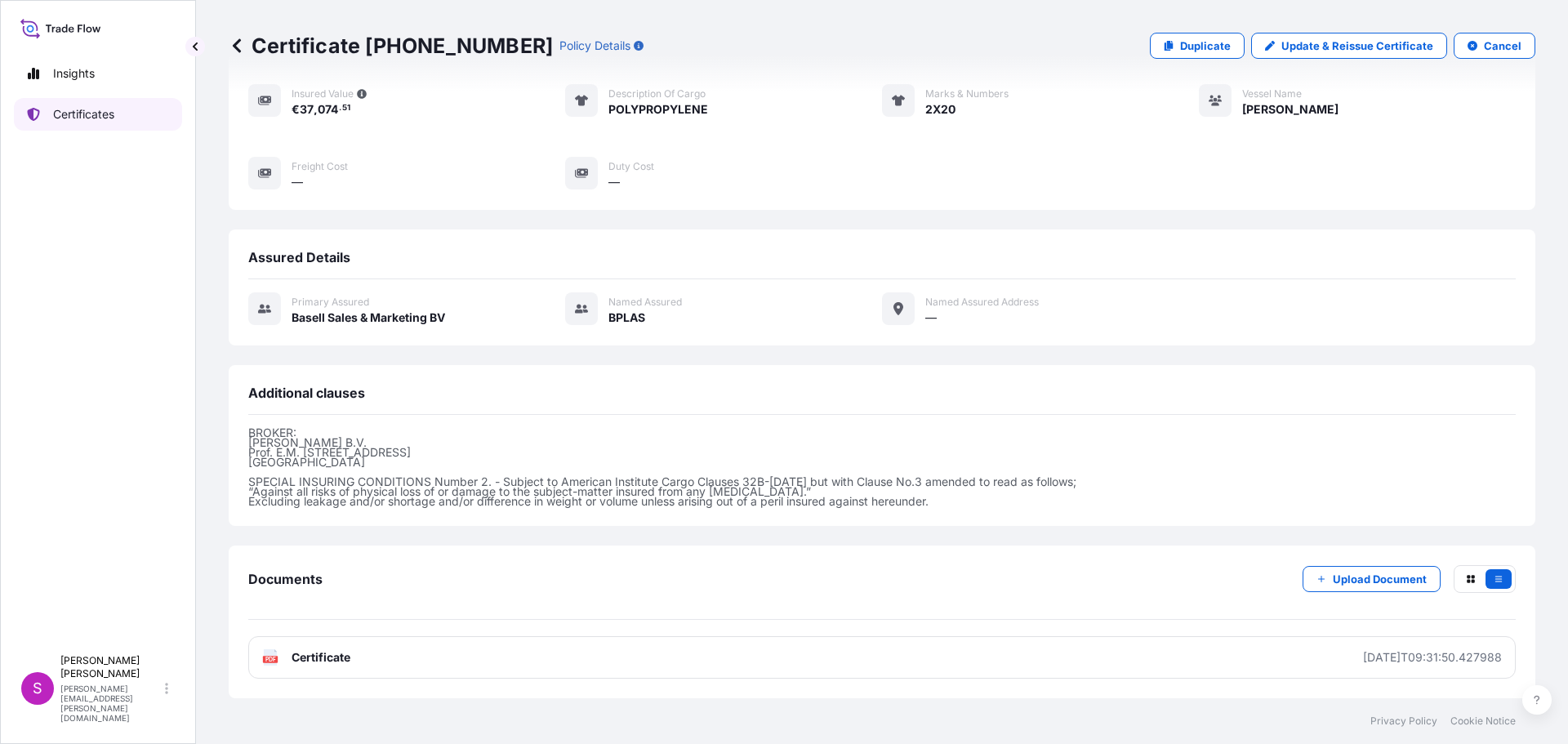
click at [83, 115] on p "Certificates" at bounding box center [83, 114] width 61 height 16
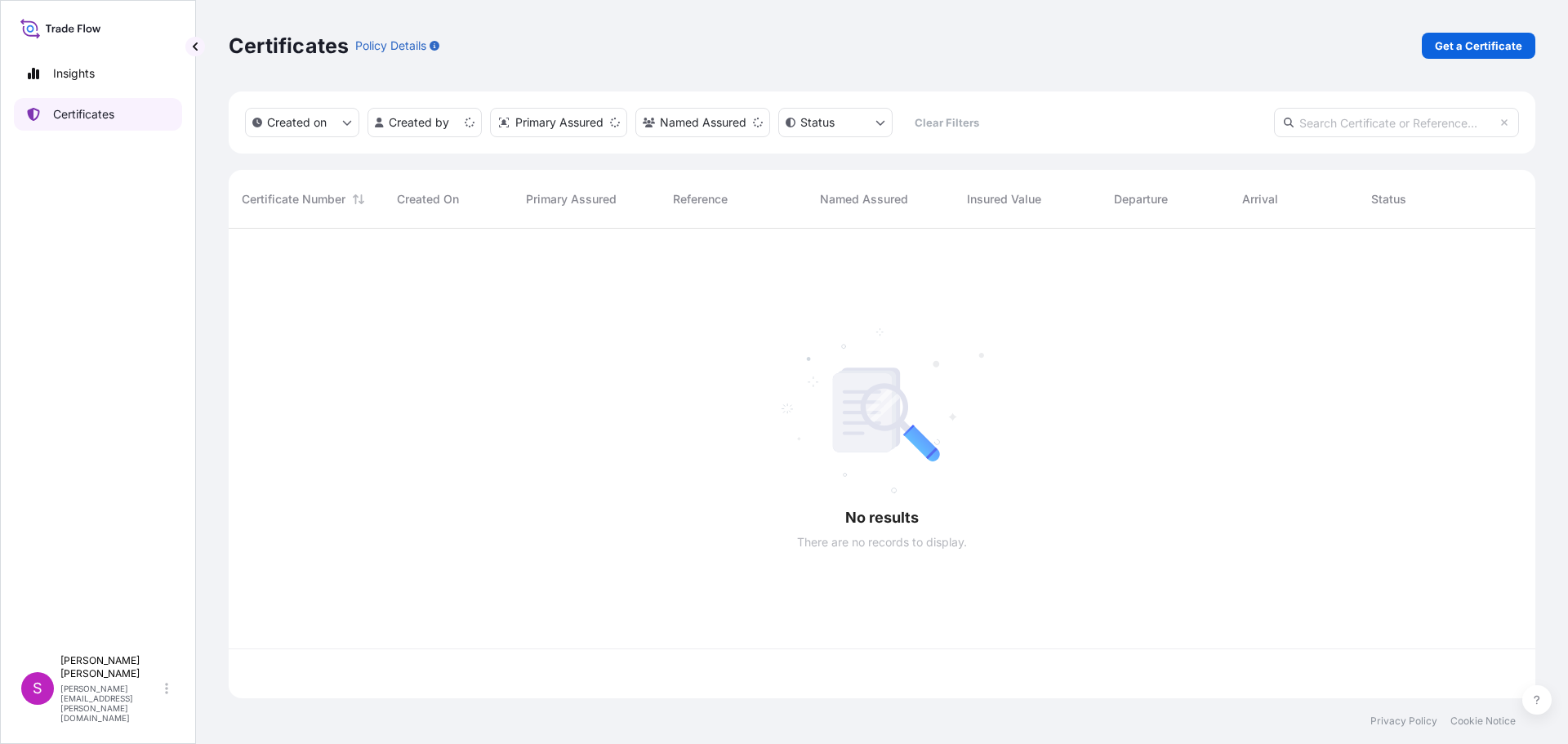
scroll to position [466, 1294]
click at [1512, 38] on link "Get a Certificate" at bounding box center [1478, 46] width 113 height 26
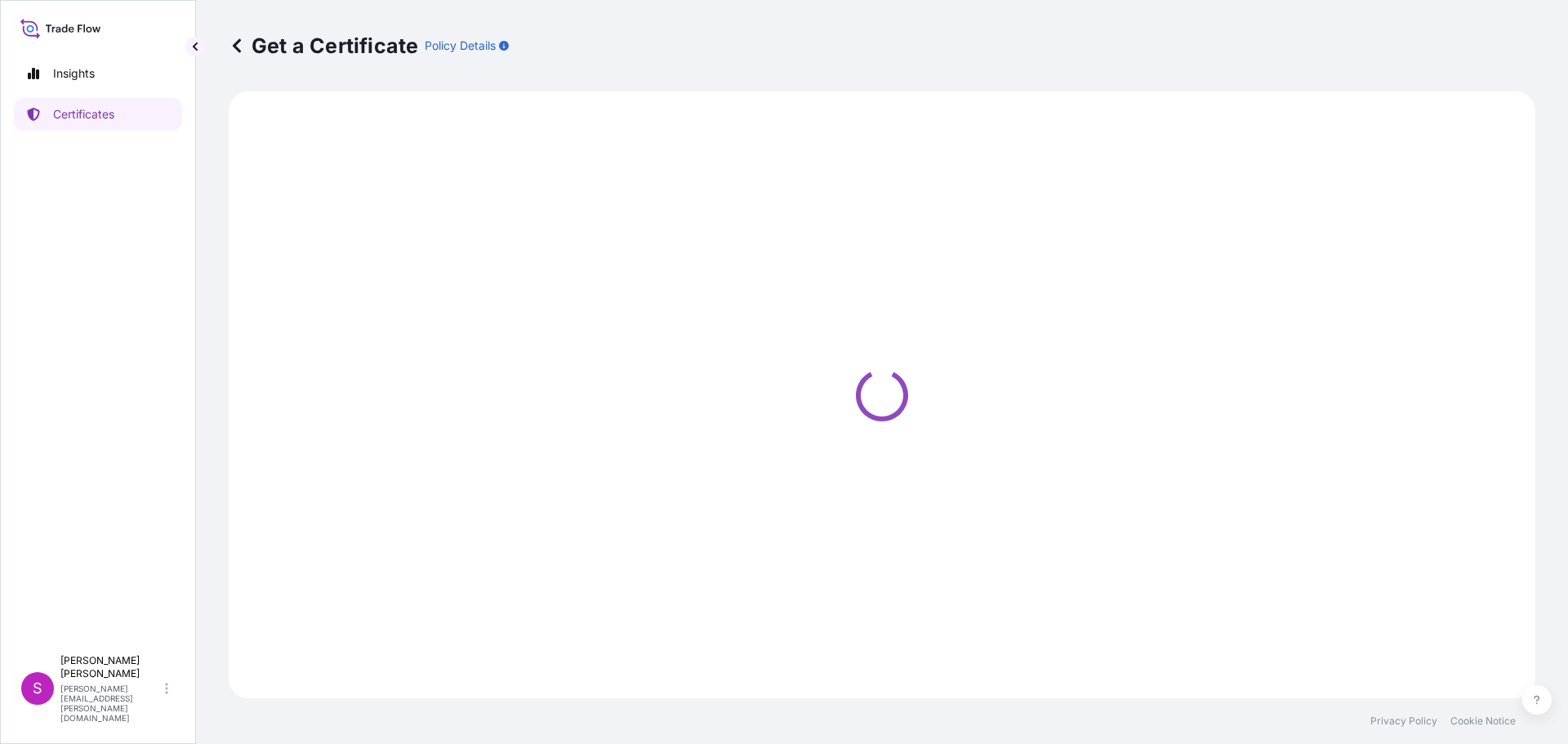
select select "Sea"
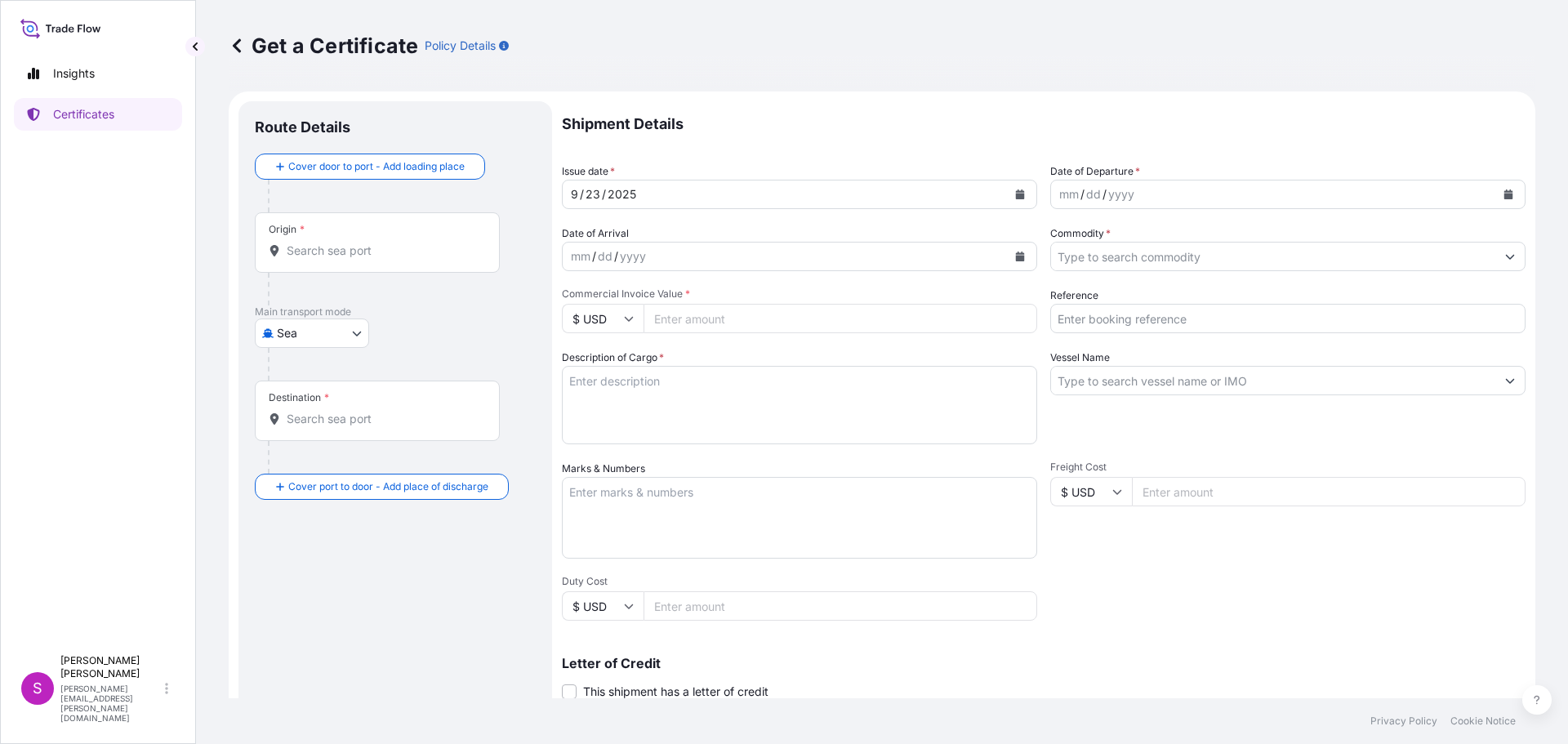
click at [344, 260] on div "Origin *" at bounding box center [377, 242] width 245 height 60
click at [344, 259] on input "Origin *" at bounding box center [383, 251] width 192 height 16
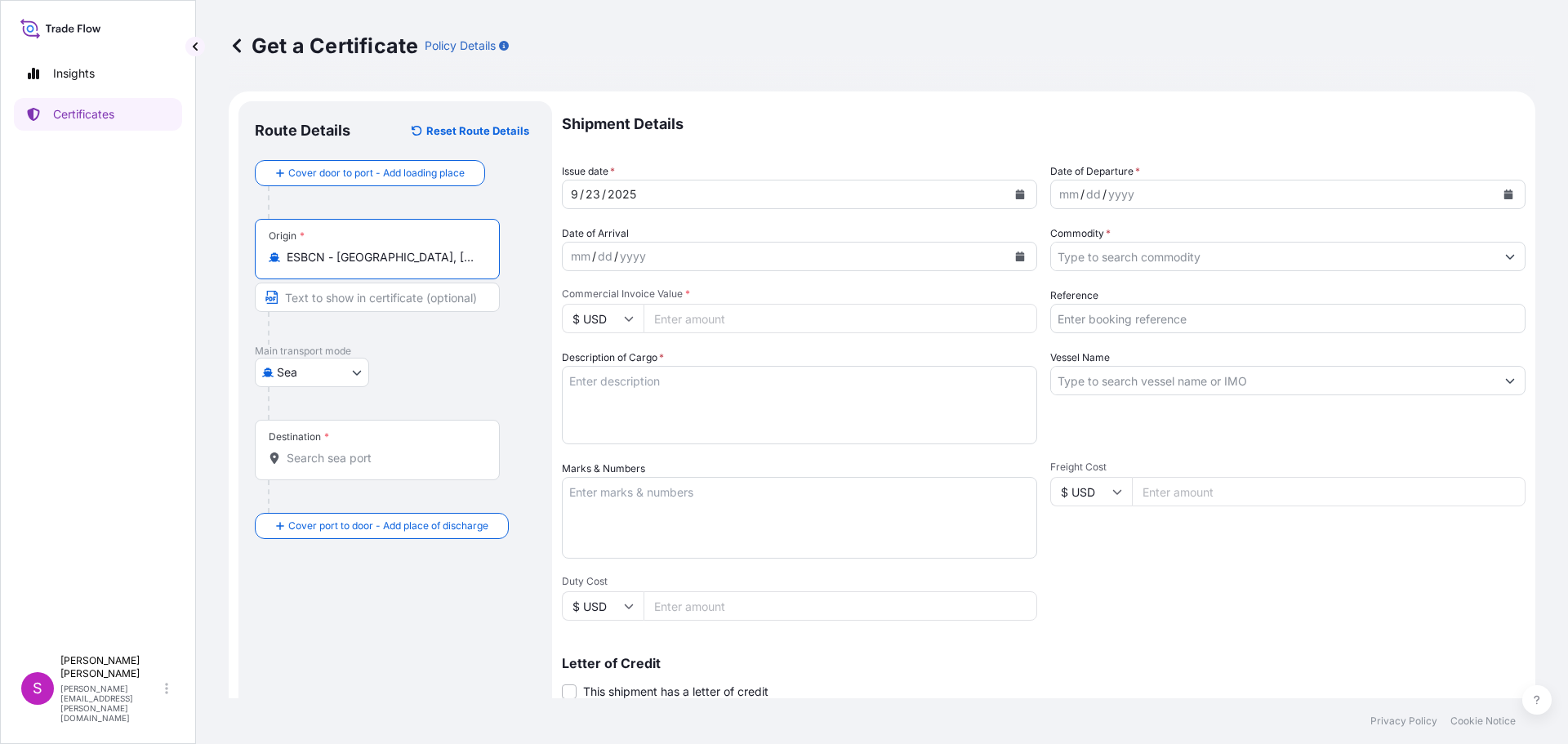
type input "ESBCN - [GEOGRAPHIC_DATA], [GEOGRAPHIC_DATA]"
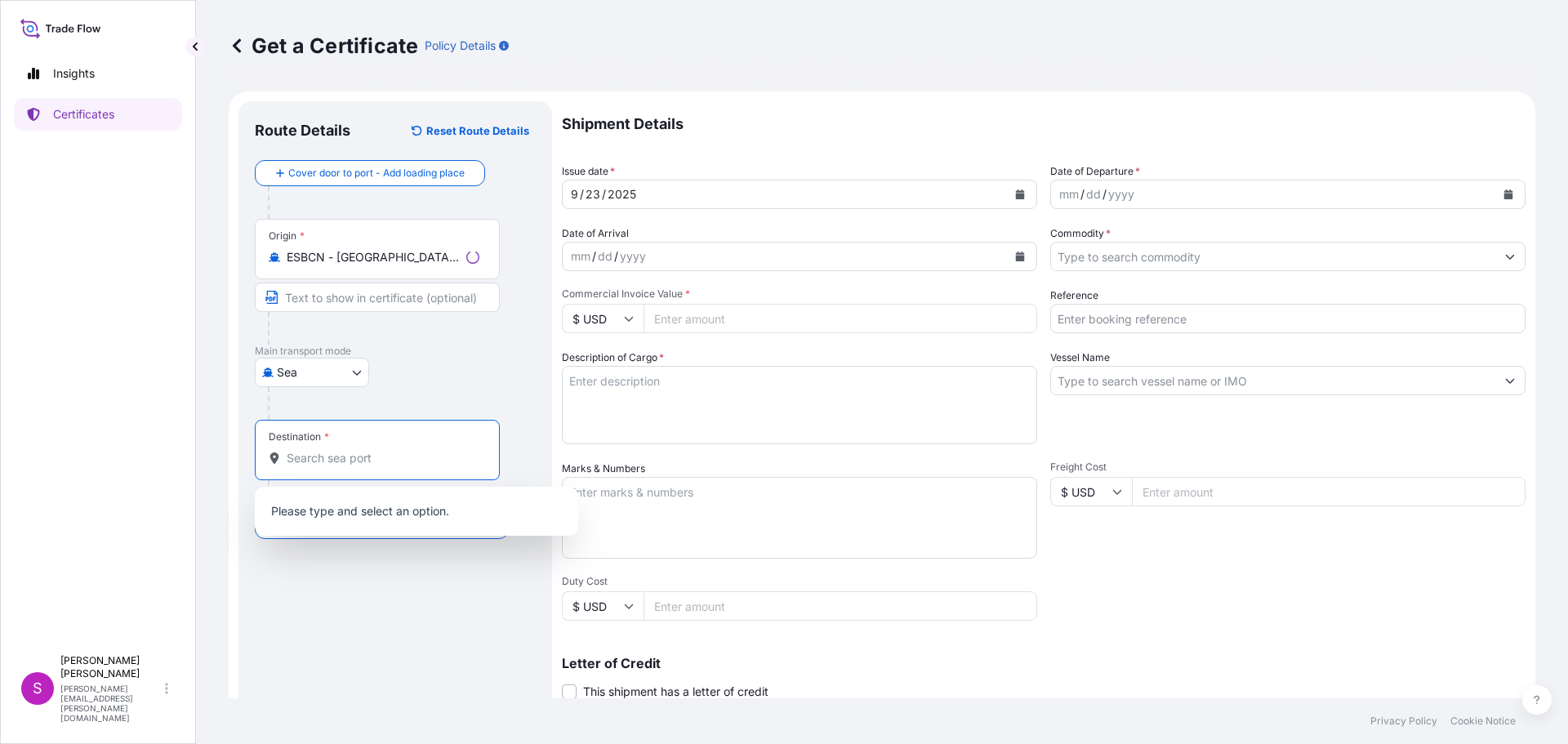
click at [339, 463] on input "Destination *" at bounding box center [383, 458] width 192 height 16
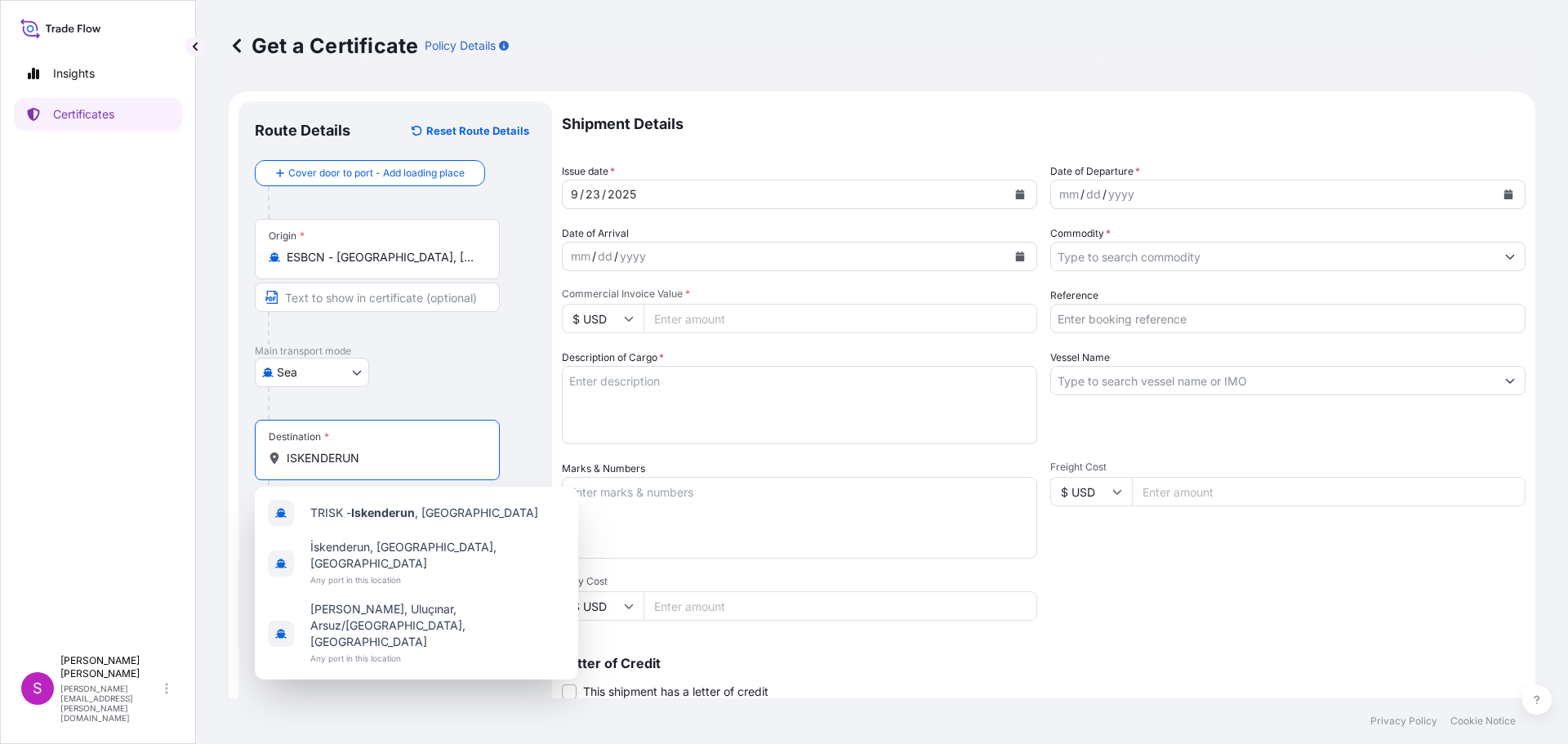
type input "ISKENDERUN"
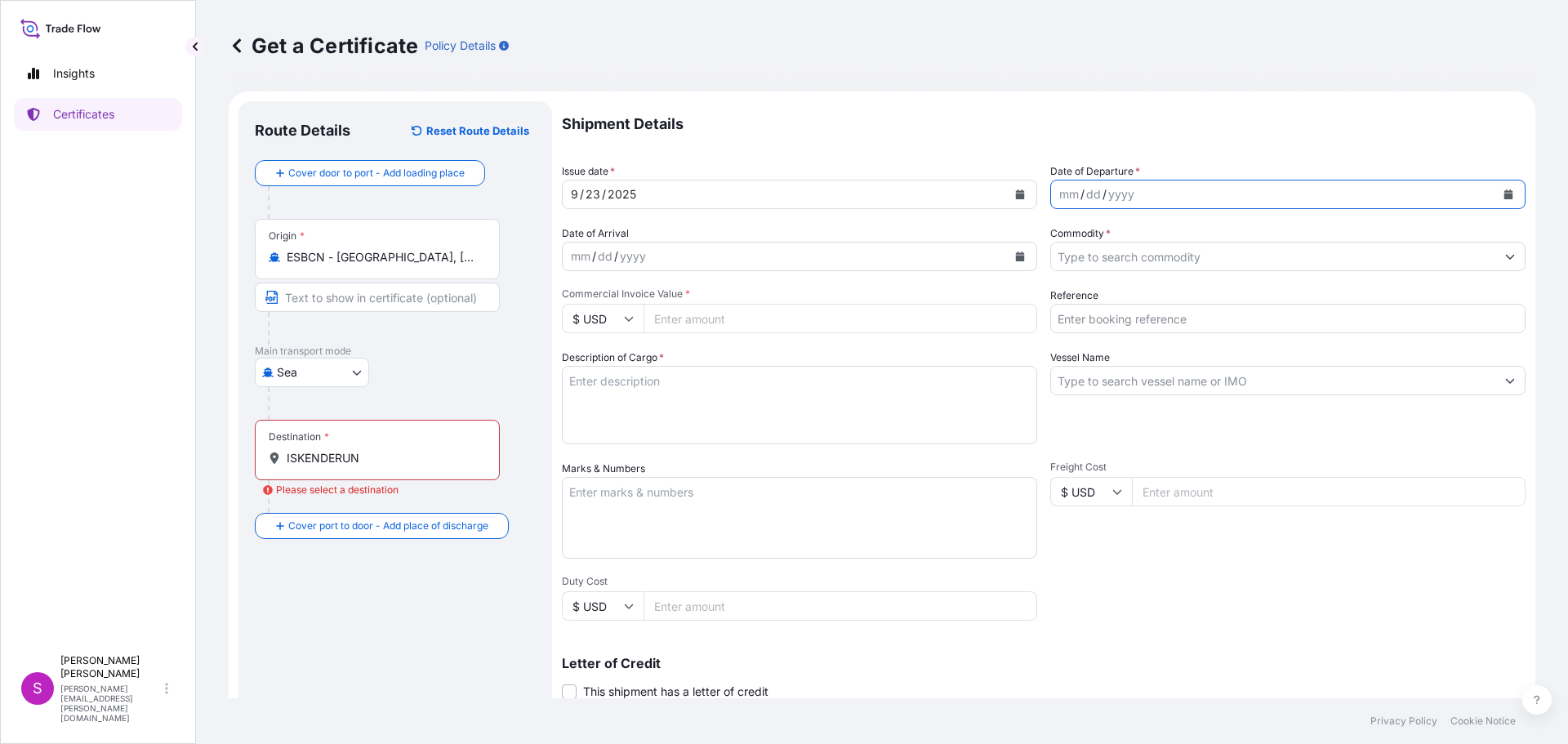
click at [1500, 192] on button "Calendar" at bounding box center [1508, 194] width 26 height 26
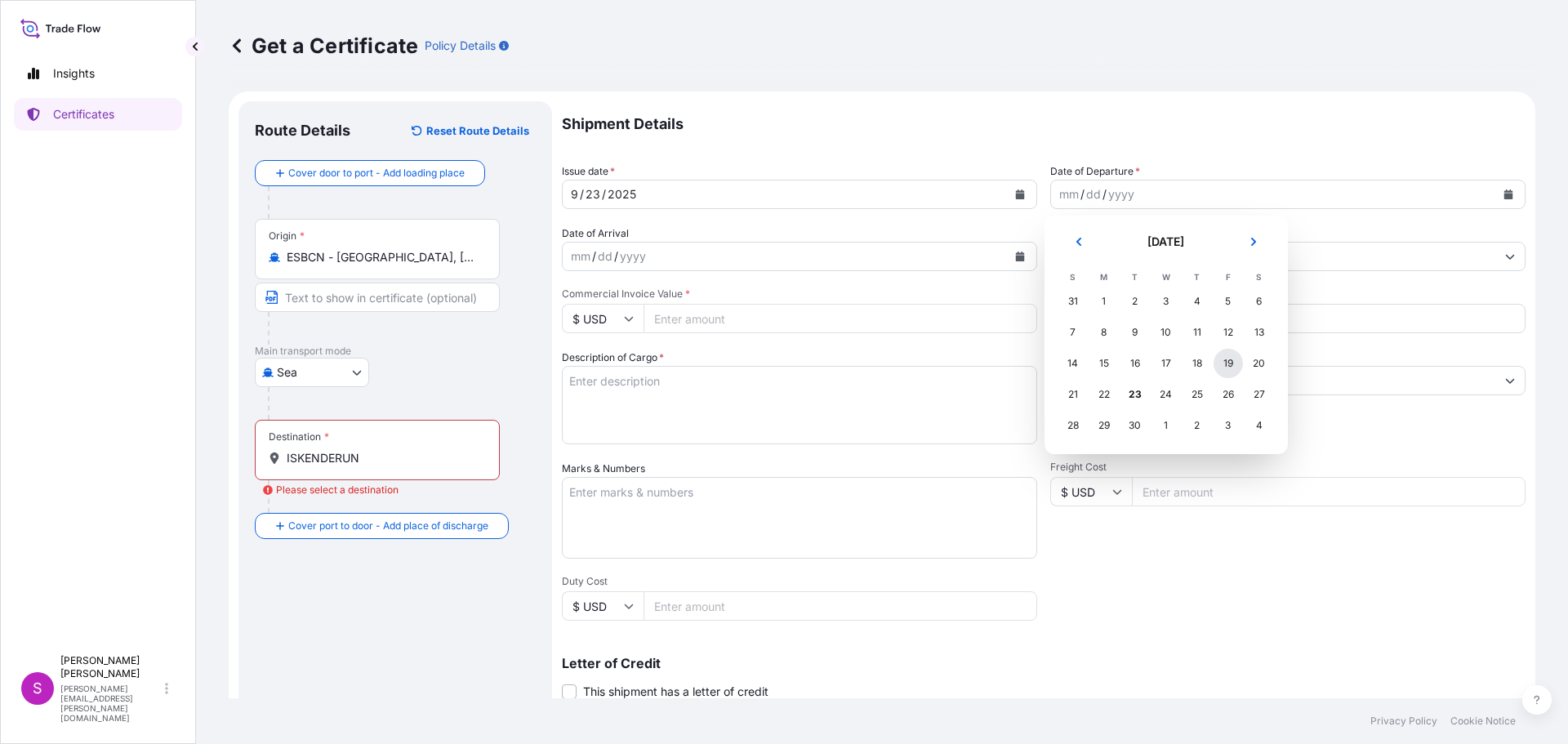
click at [1226, 370] on div "19" at bounding box center [1228, 363] width 29 height 29
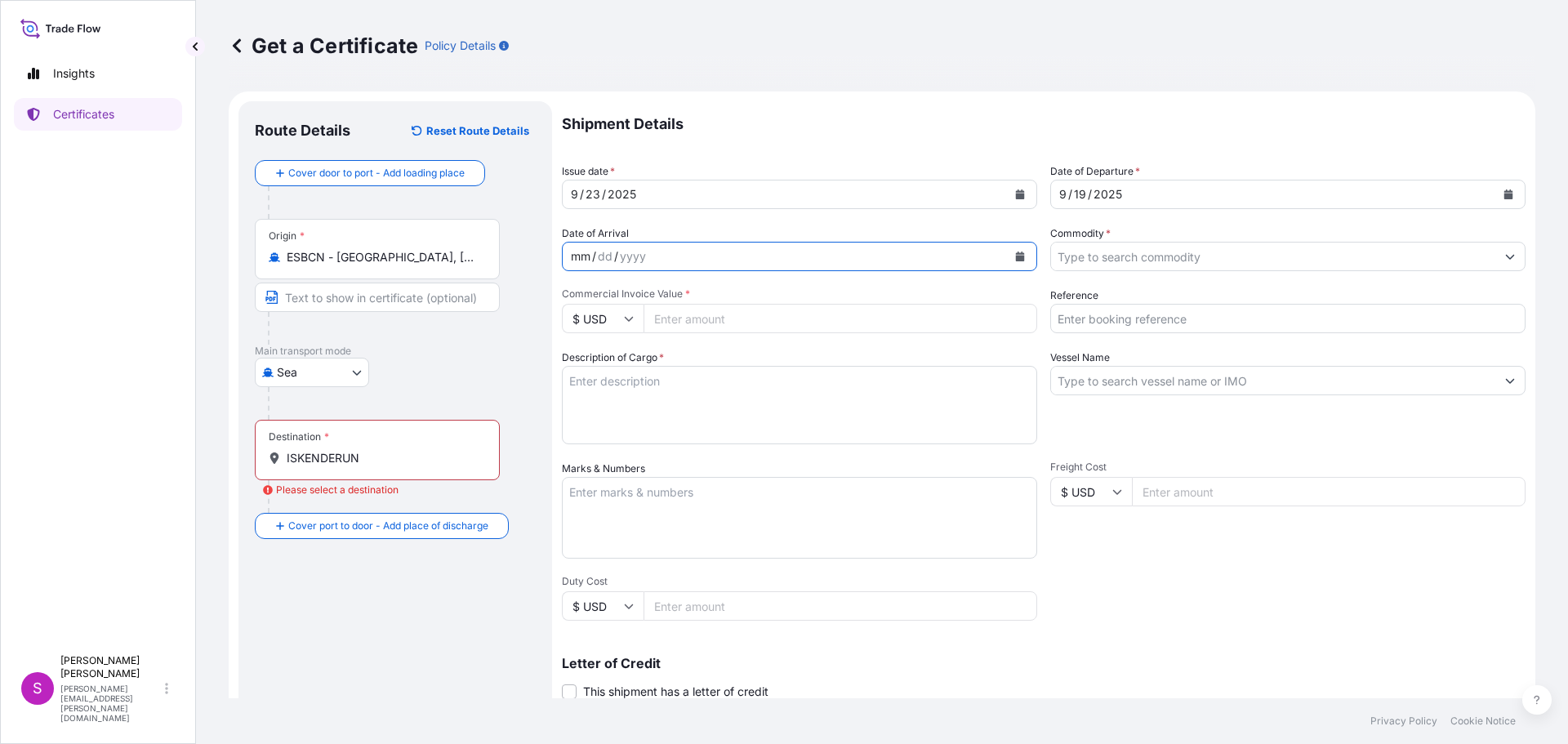
click at [662, 262] on div "mm / dd / yyyy" at bounding box center [785, 256] width 445 height 29
click at [1017, 254] on icon "Calendar" at bounding box center [1020, 256] width 9 height 9
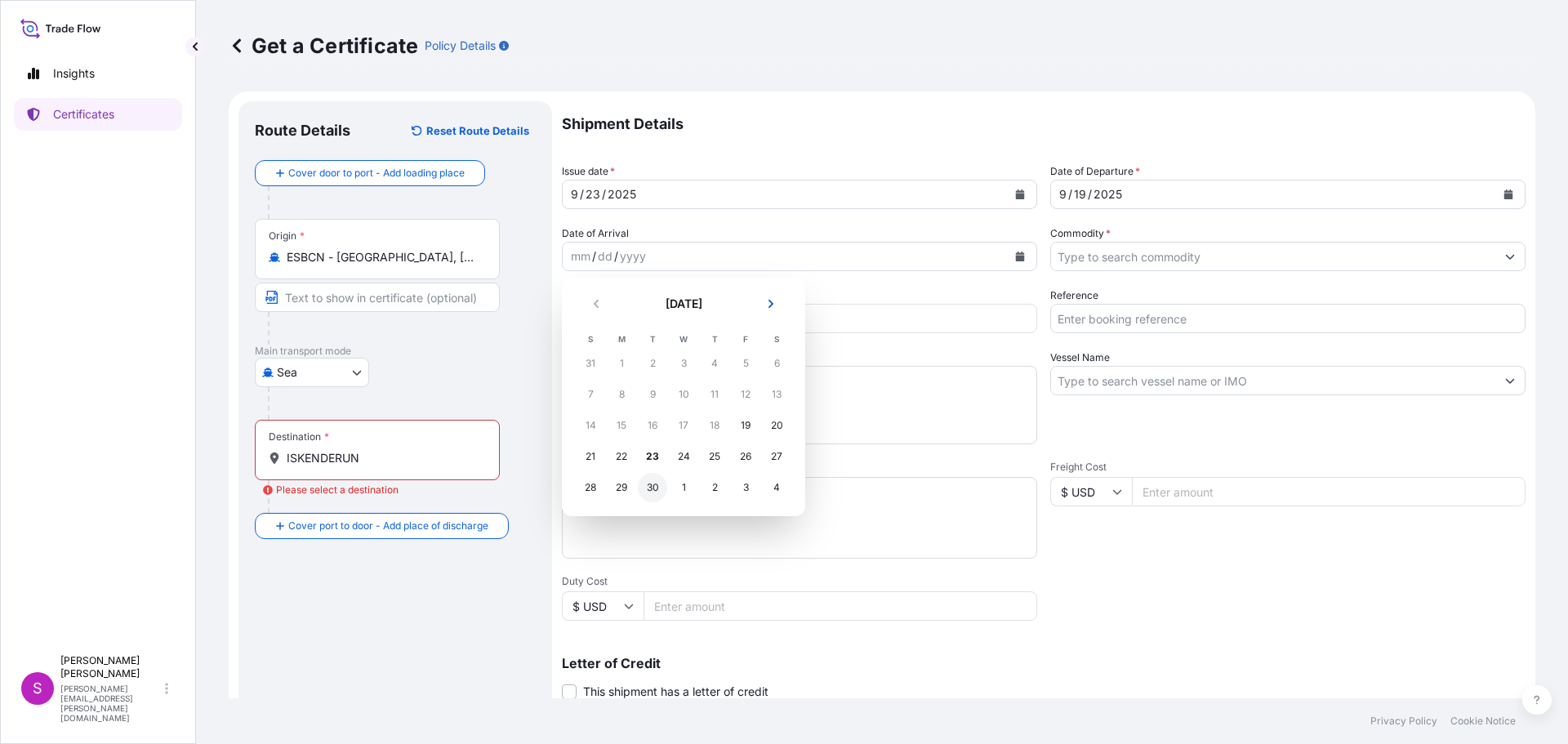
click at [651, 490] on div "30" at bounding box center [652, 487] width 29 height 29
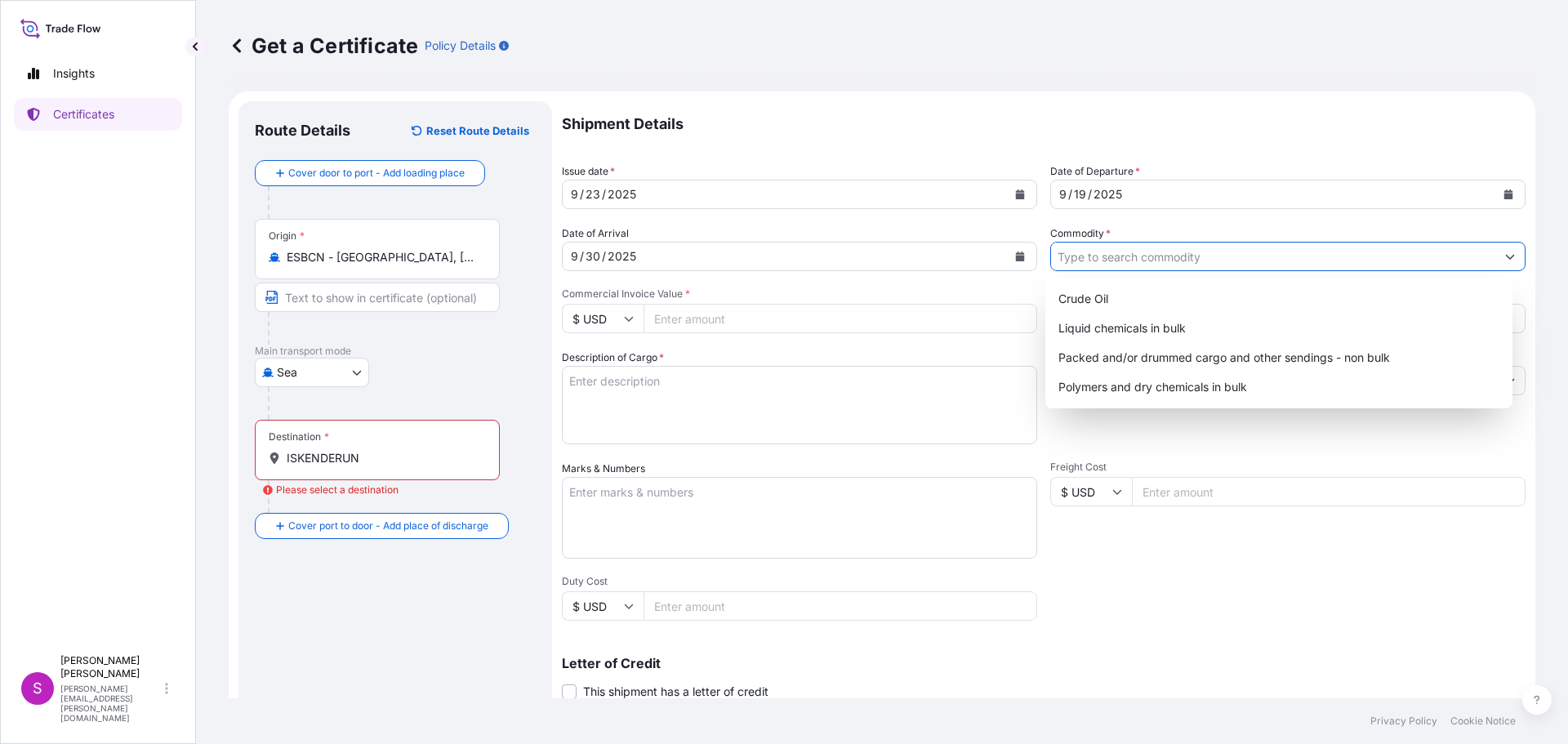
click at [1132, 261] on input "Commodity *" at bounding box center [1274, 256] width 445 height 29
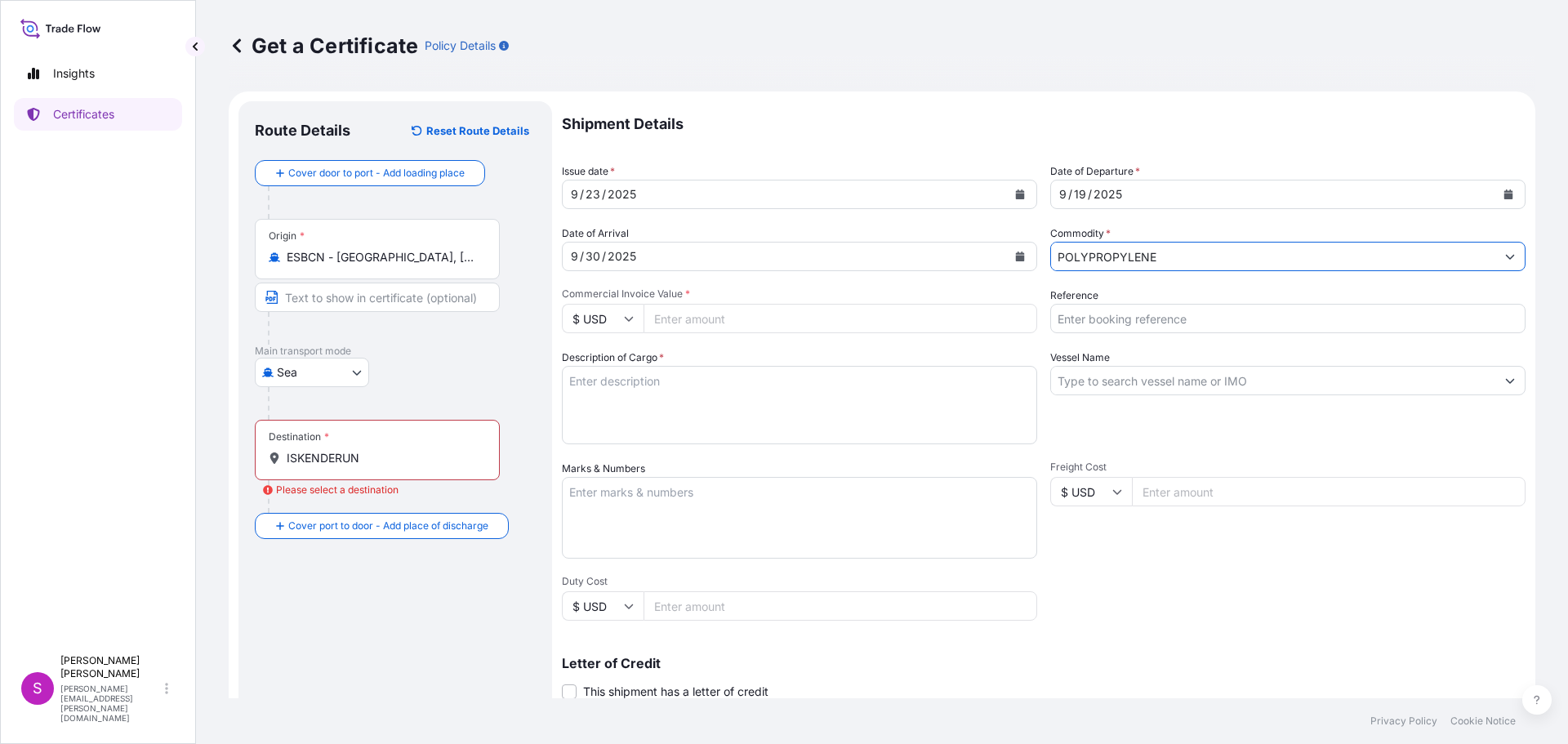
type input "POLYPROPYLENE"
click at [632, 319] on icon at bounding box center [628, 318] width 9 height 9
drag, startPoint x: 607, startPoint y: 372, endPoint x: 615, endPoint y: 359, distance: 15.3
click at [607, 368] on div "€ EUR" at bounding box center [602, 363] width 68 height 31
type input "€ EUR"
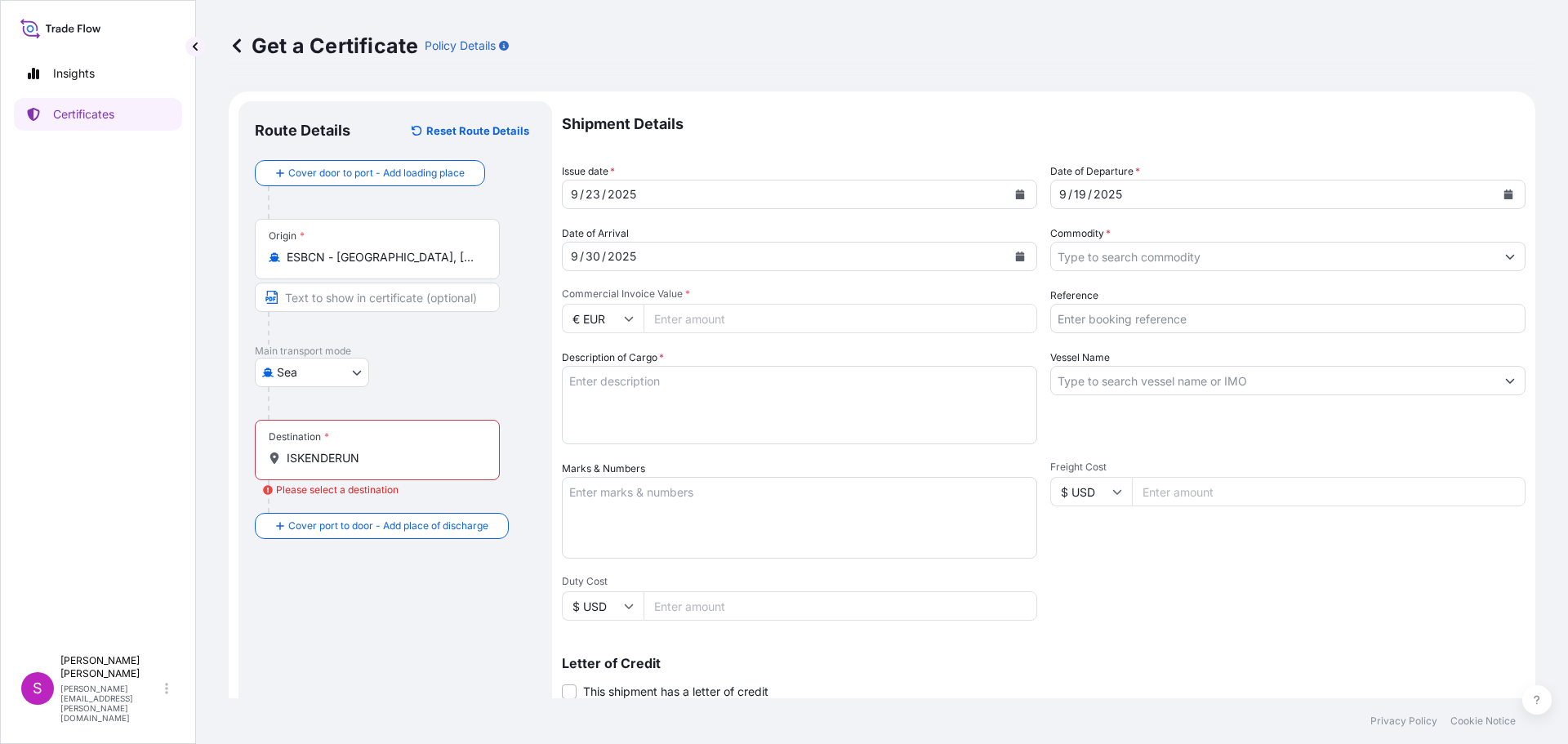
click at [669, 320] on input "Commercial Invoice Value *" at bounding box center [840, 318] width 394 height 29
type input "28462.50"
drag, startPoint x: 1152, startPoint y: 306, endPoint x: 1153, endPoint y: 316, distance: 10.0
click at [1152, 311] on input "Reference" at bounding box center [1288, 318] width 475 height 29
type input "1625207699"
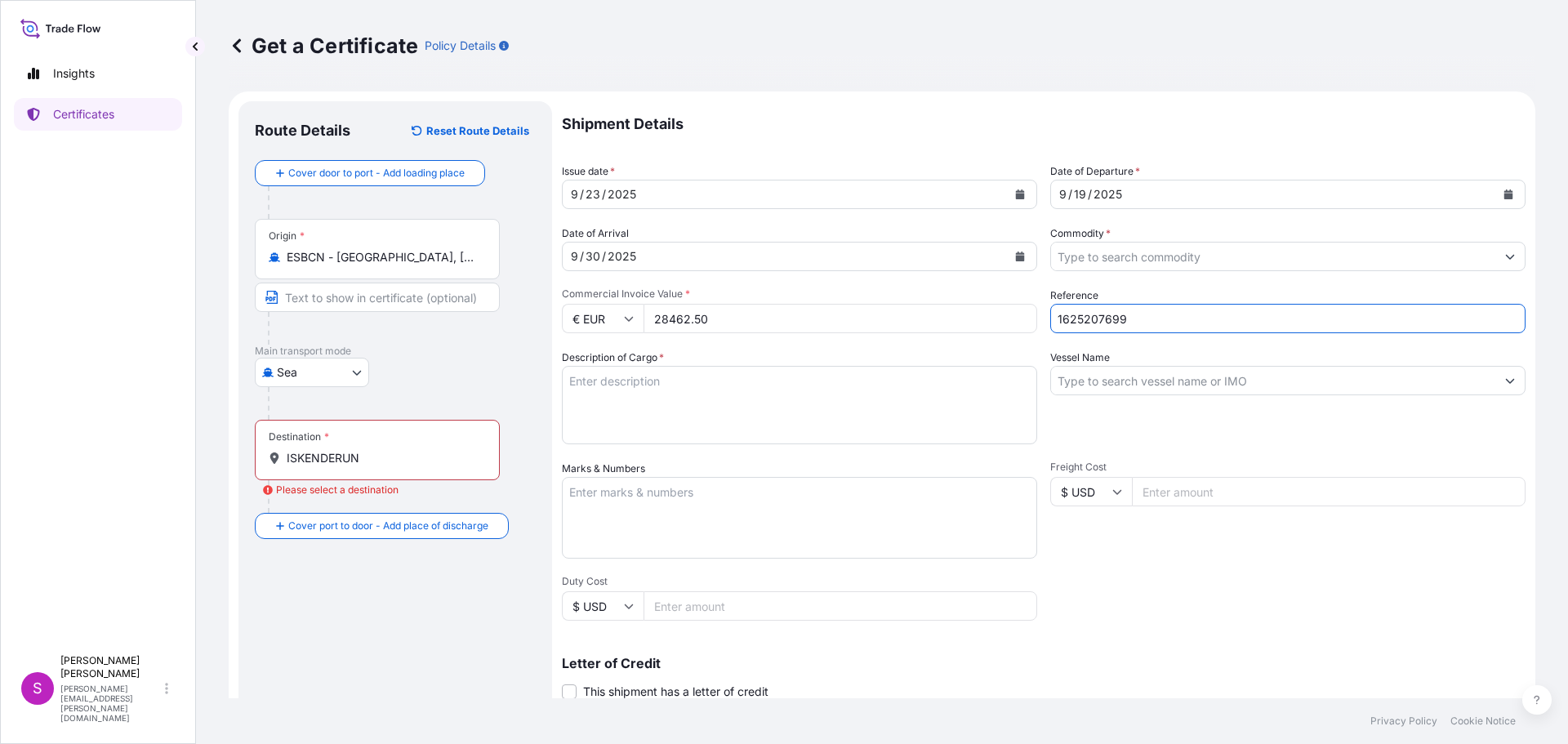
click at [705, 395] on textarea "Description of Cargo *" at bounding box center [799, 405] width 475 height 79
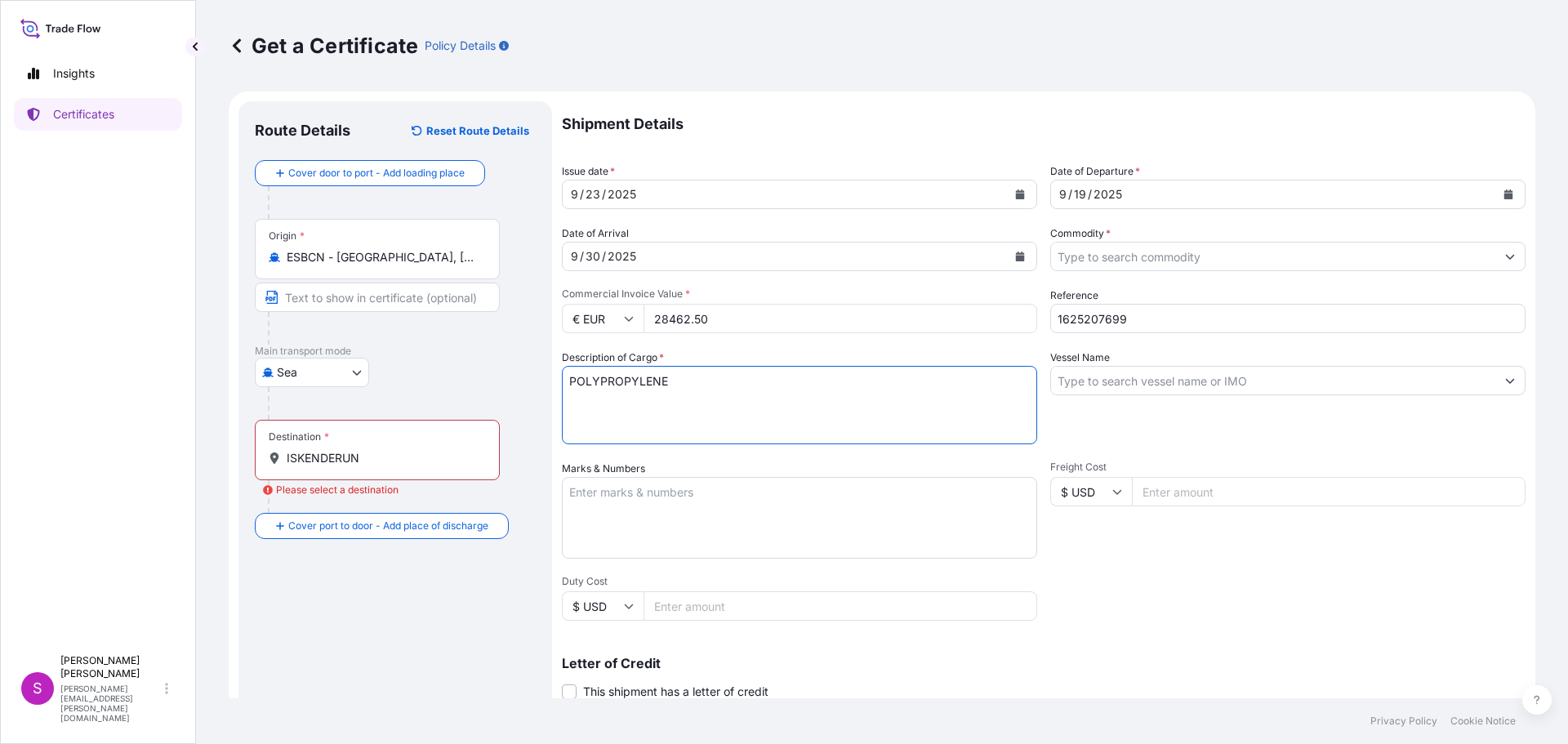
type textarea "POLYPROPYLENE"
click at [332, 468] on div "Destination * ISKENDERUN" at bounding box center [377, 450] width 245 height 60
click at [332, 466] on input "ISKENDERUN" at bounding box center [383, 458] width 192 height 16
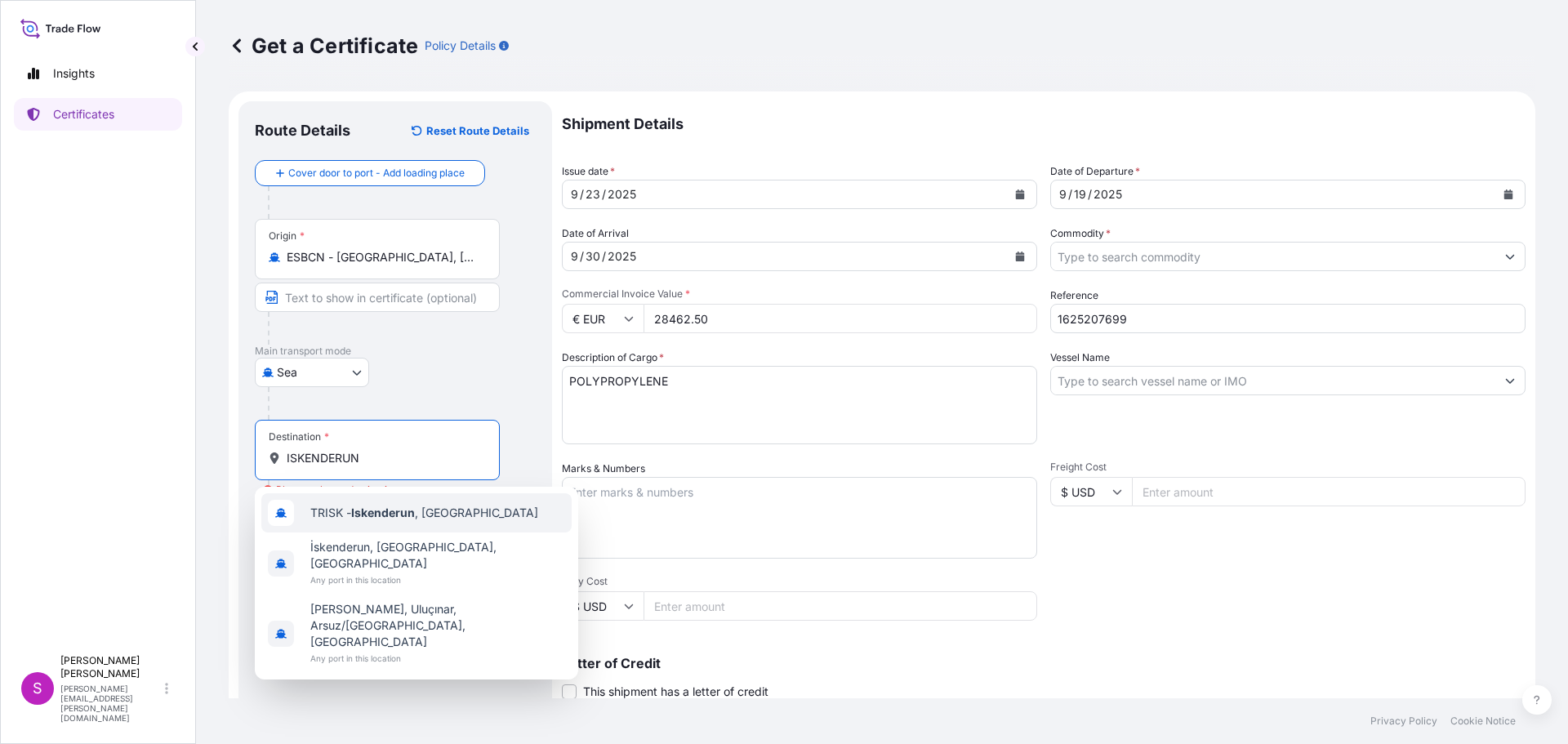
click at [373, 506] on div "TRISK - Iskenderun , [GEOGRAPHIC_DATA]" at bounding box center [416, 513] width 310 height 39
type input "TRISK - Iskenderun, [GEOGRAPHIC_DATA]"
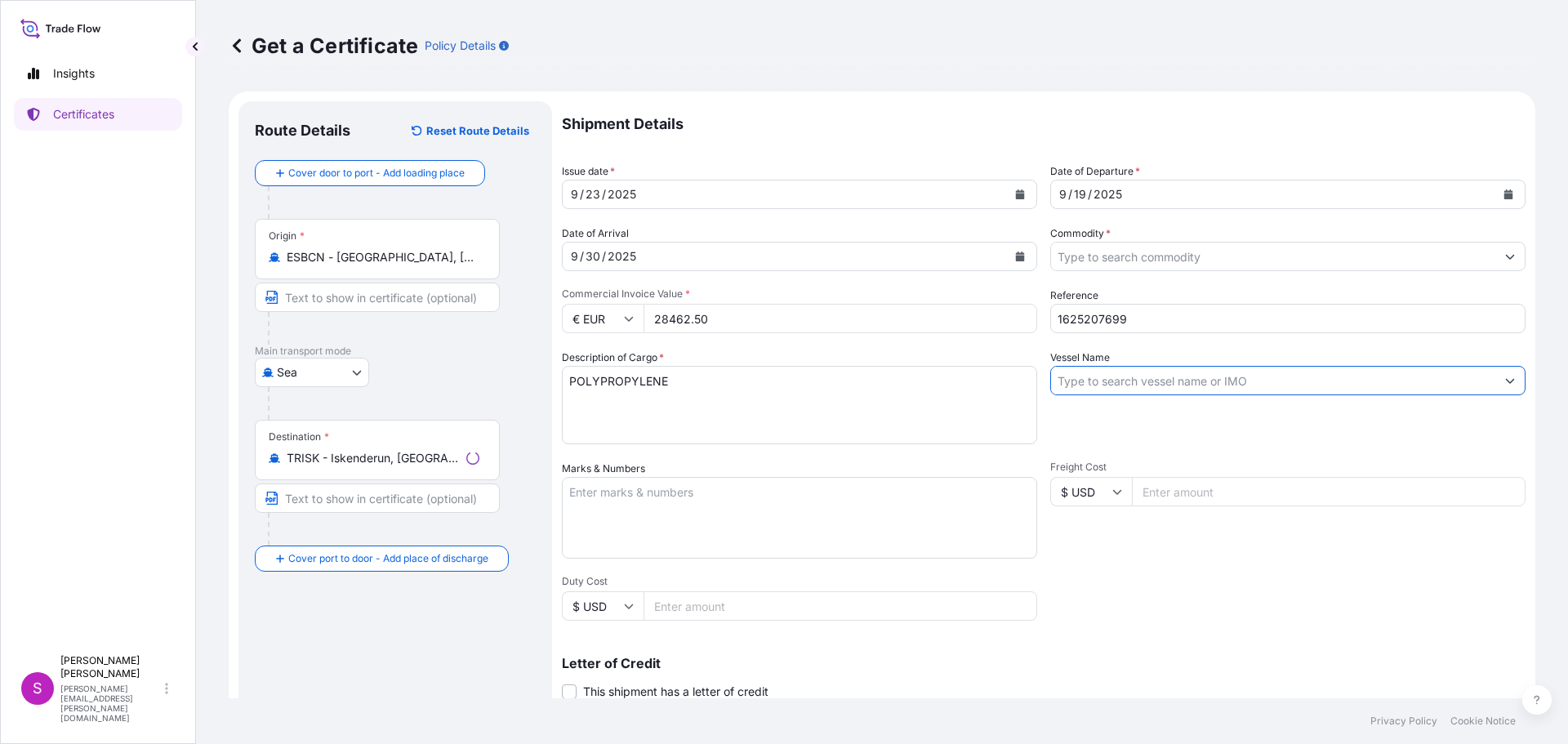
click at [1157, 386] on input "Vessel Name" at bounding box center [1274, 380] width 445 height 29
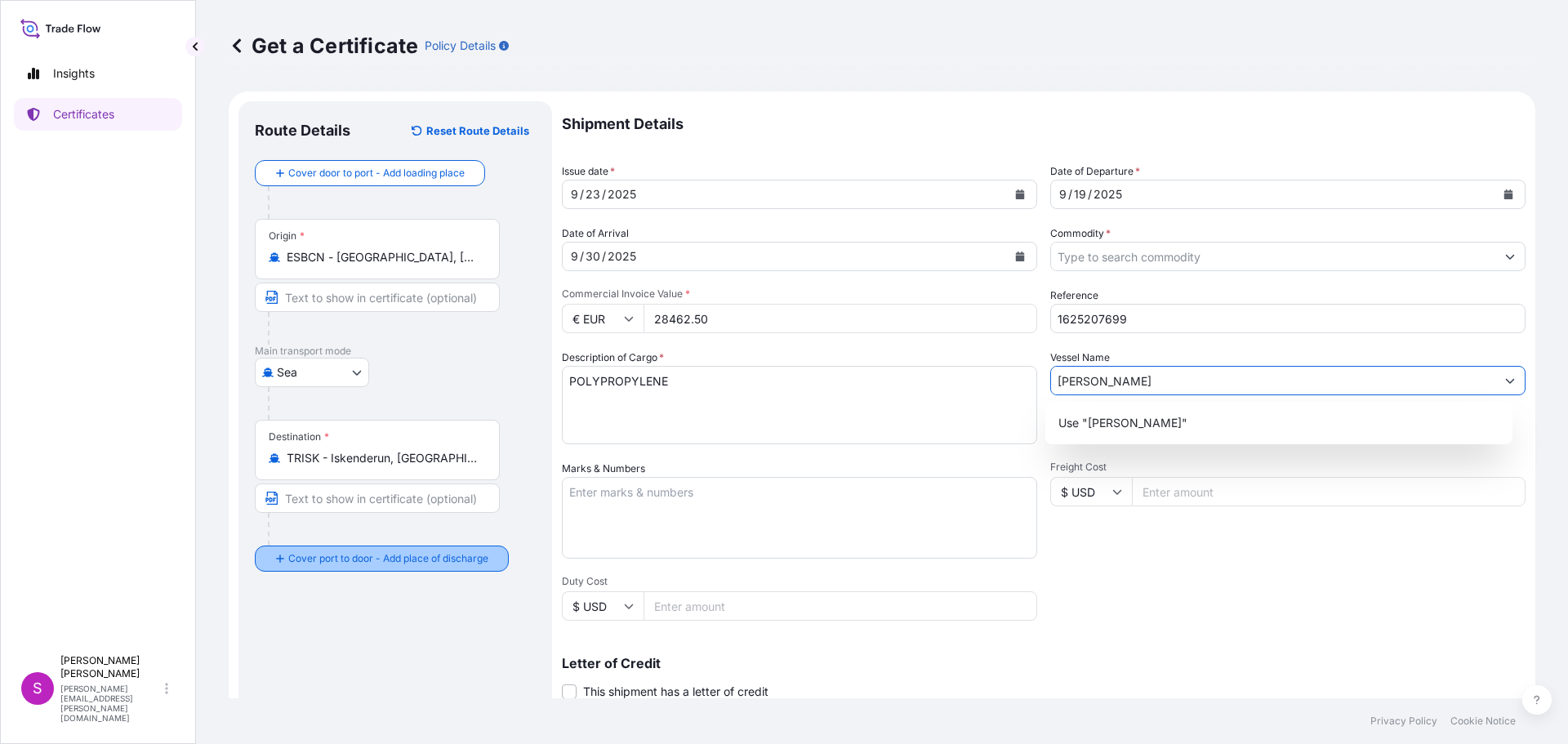
type input "[PERSON_NAME]"
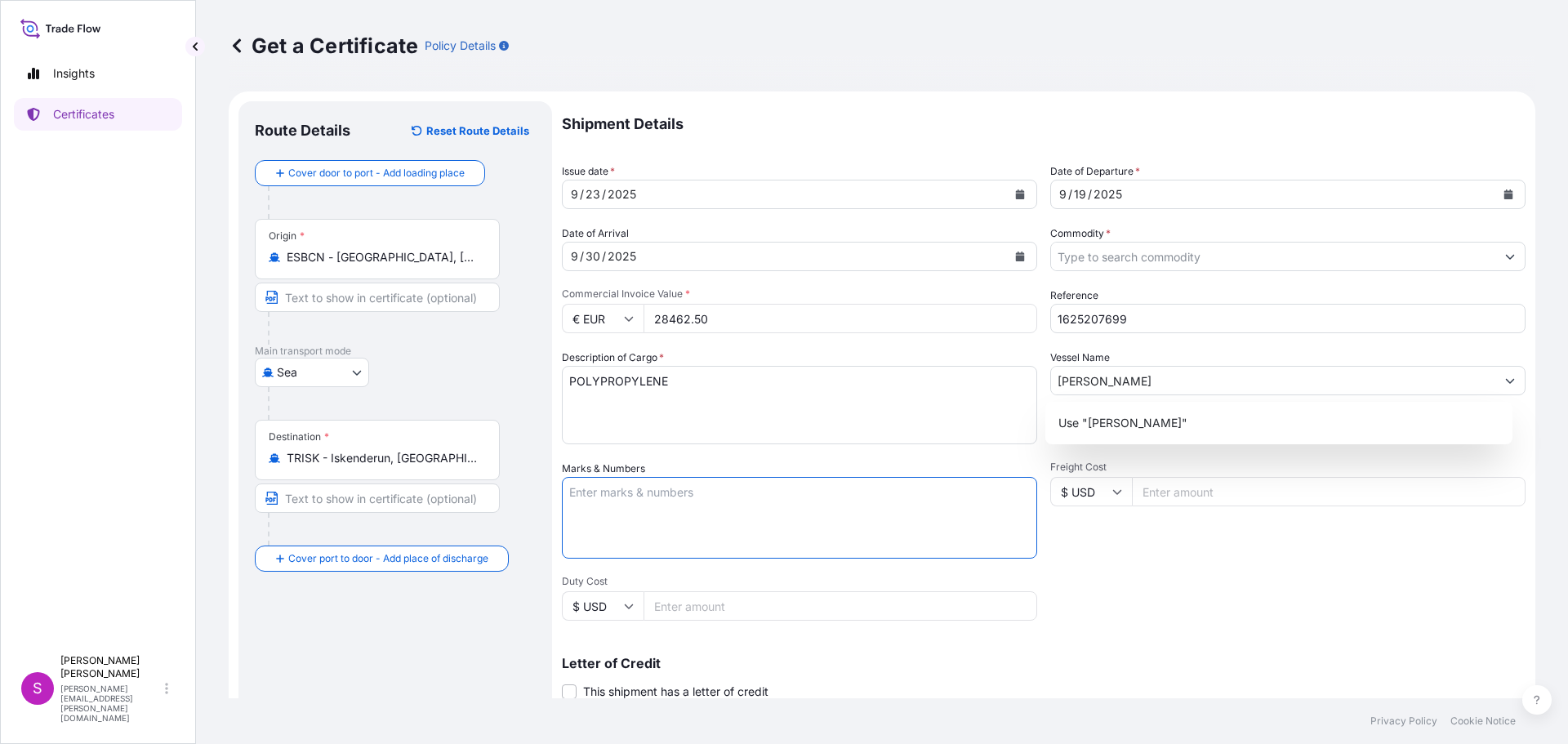
drag, startPoint x: 643, startPoint y: 521, endPoint x: 650, endPoint y: 508, distance: 14.8
click at [643, 519] on textarea "Marks & Numbers" at bounding box center [799, 517] width 475 height 82
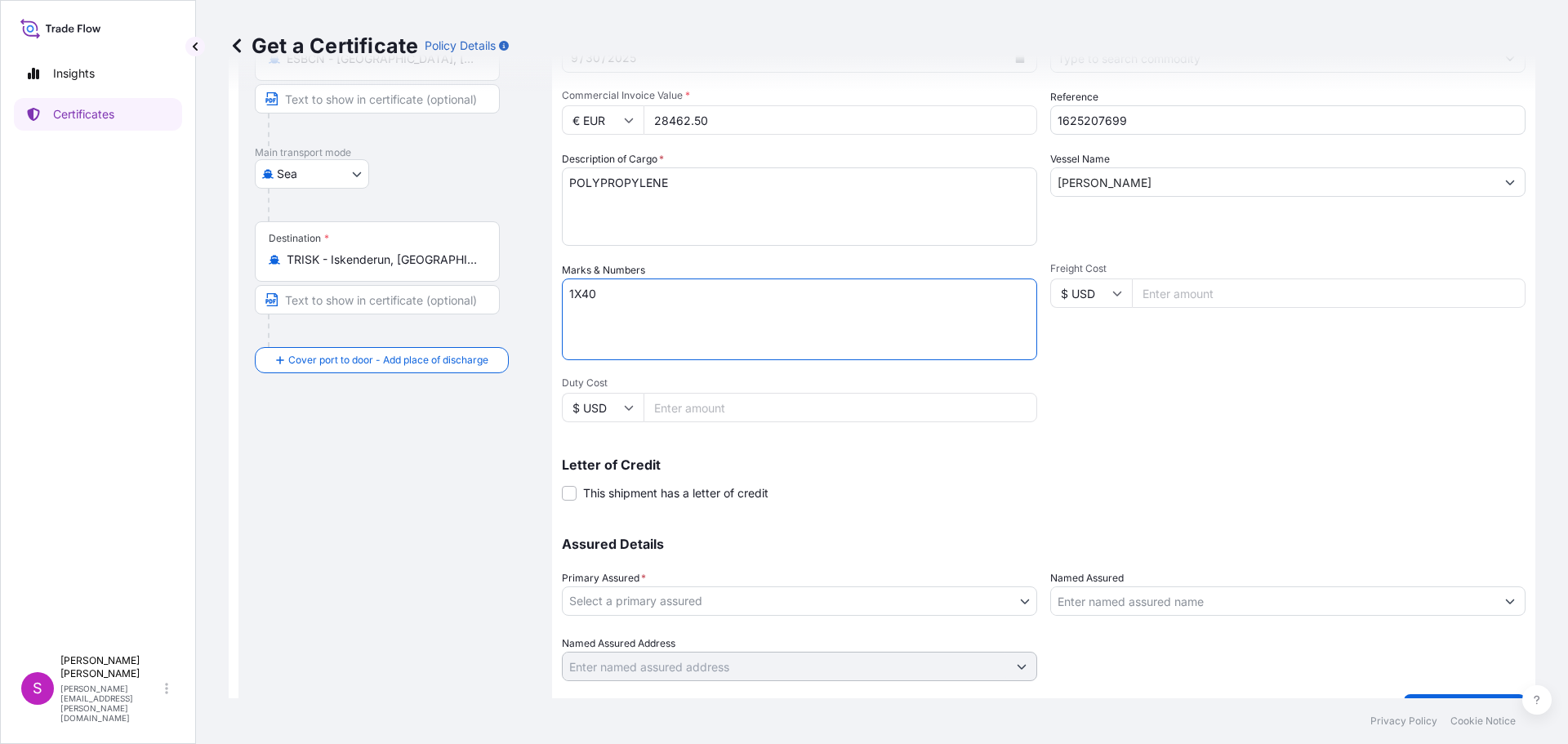
scroll to position [236, 0]
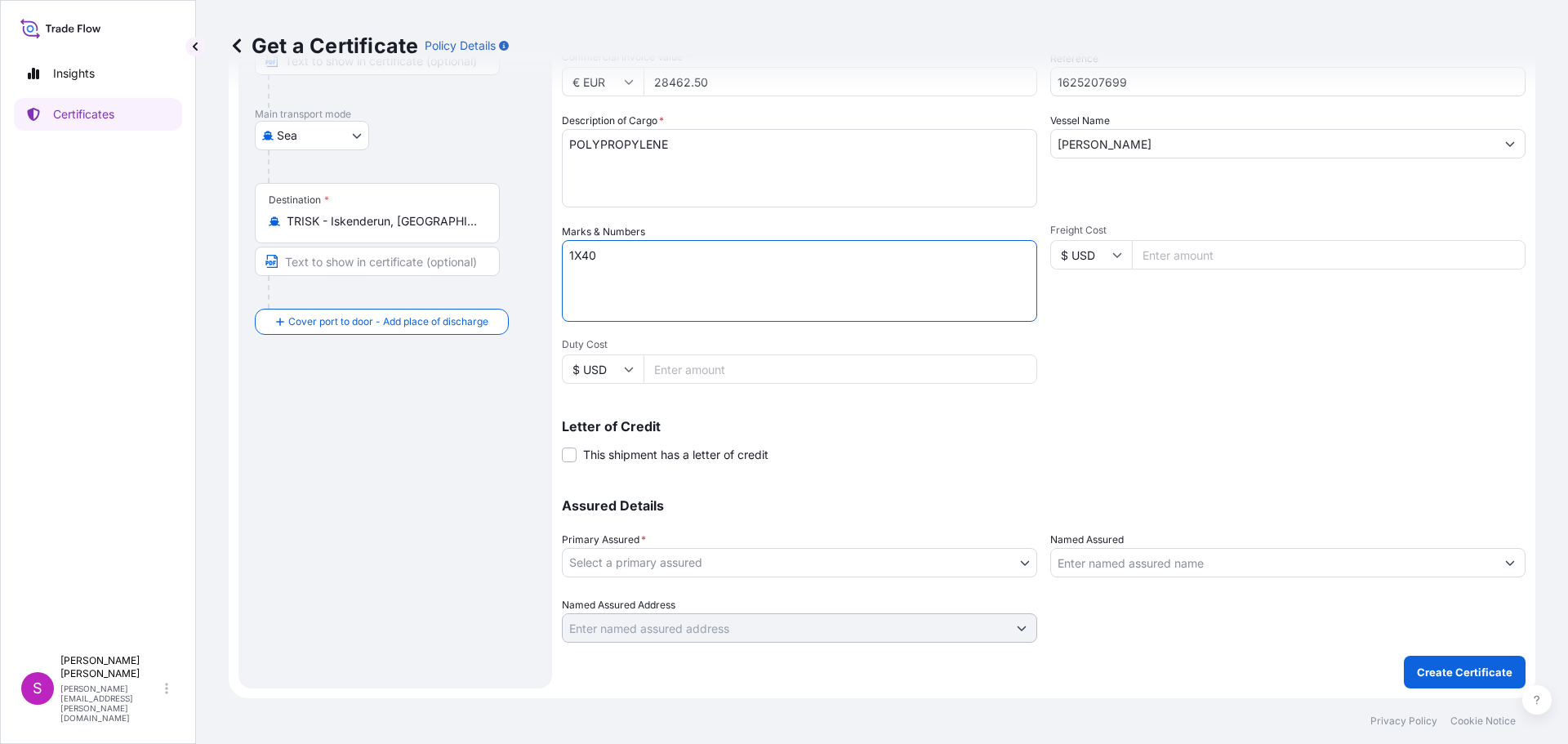
type textarea "1X40"
click at [1171, 565] on input "Named Assured" at bounding box center [1274, 562] width 445 height 29
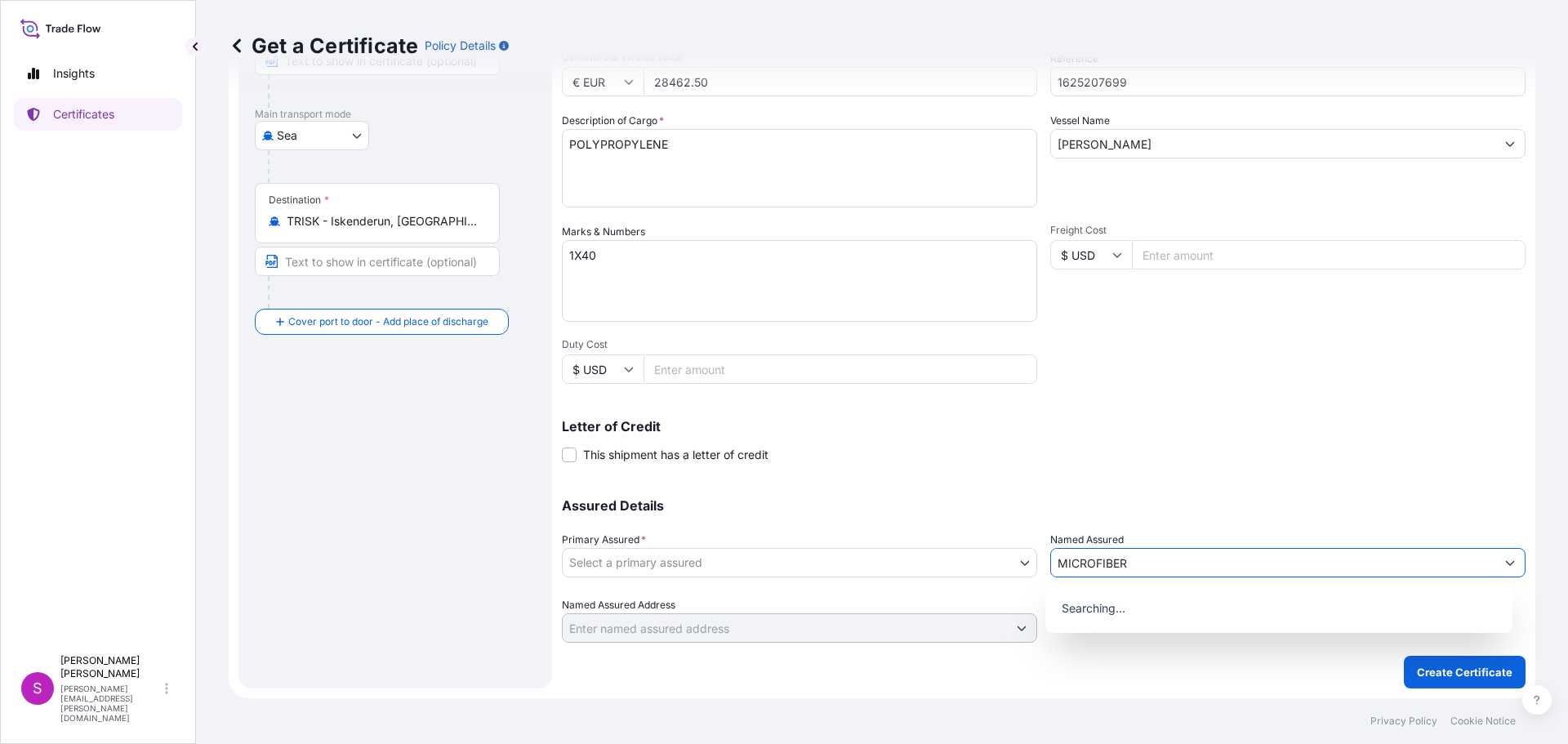
type input "MICROFIBER"
click at [903, 624] on input "Named Assured Address" at bounding box center [785, 628] width 445 height 29
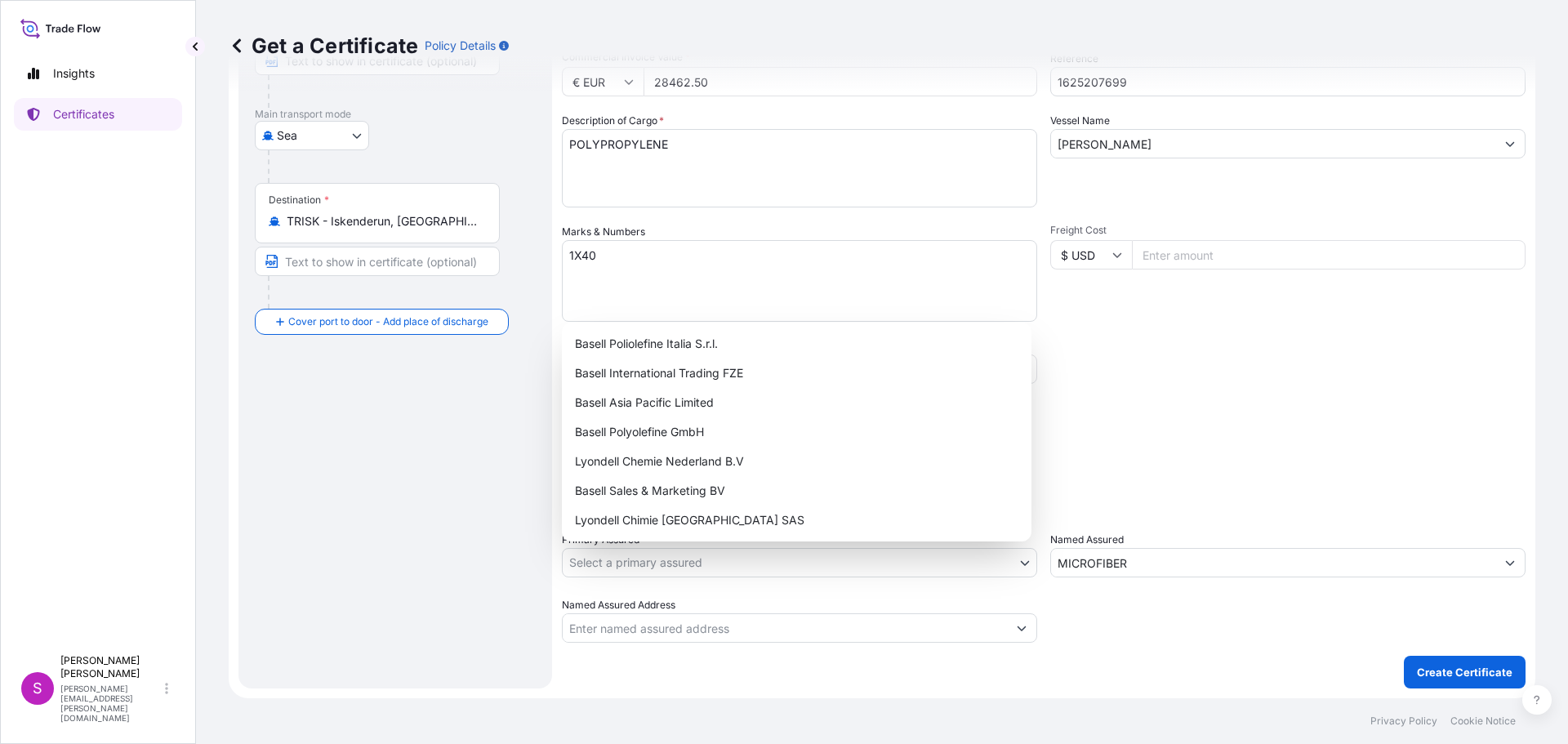
click at [696, 564] on body "8 options available. 4 options available. 2 options available. 1 option availab…" at bounding box center [784, 372] width 1568 height 744
click at [636, 494] on div "Basell Sales & Marketing BV" at bounding box center [796, 491] width 457 height 29
select select "32164"
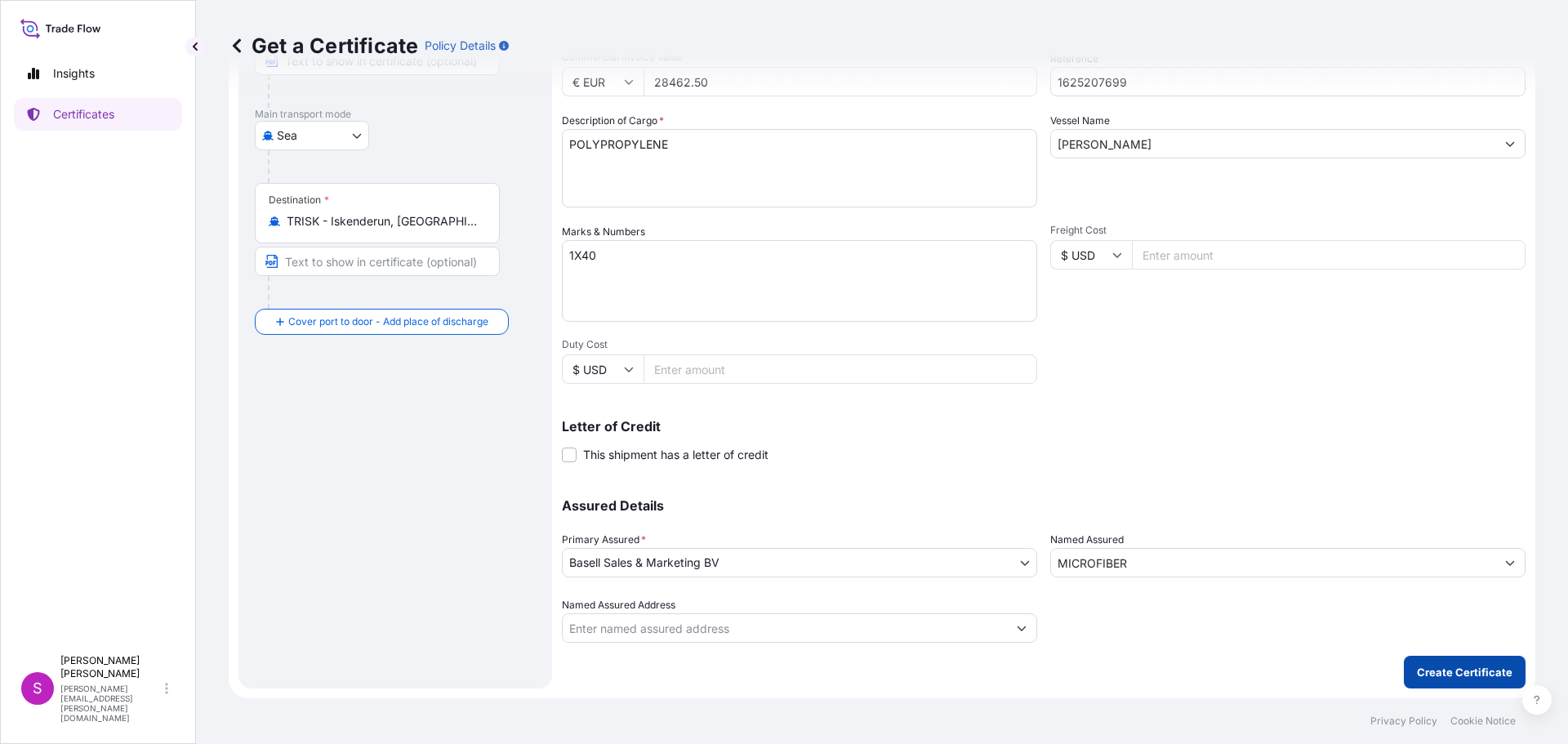
click at [1455, 676] on p "Create Certificate" at bounding box center [1465, 672] width 96 height 16
click at [1461, 672] on p "Create Certificate" at bounding box center [1465, 672] width 96 height 16
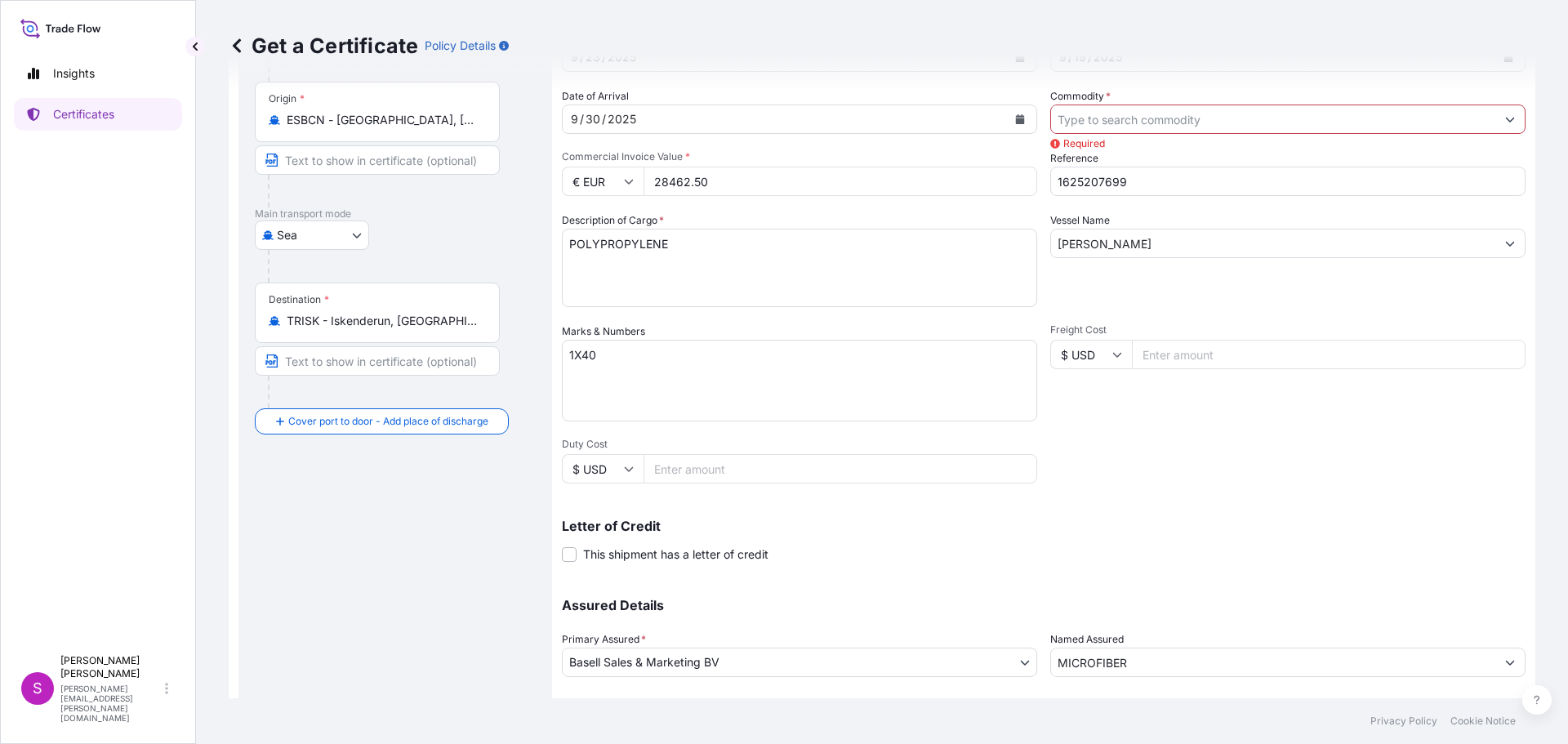
scroll to position [0, 0]
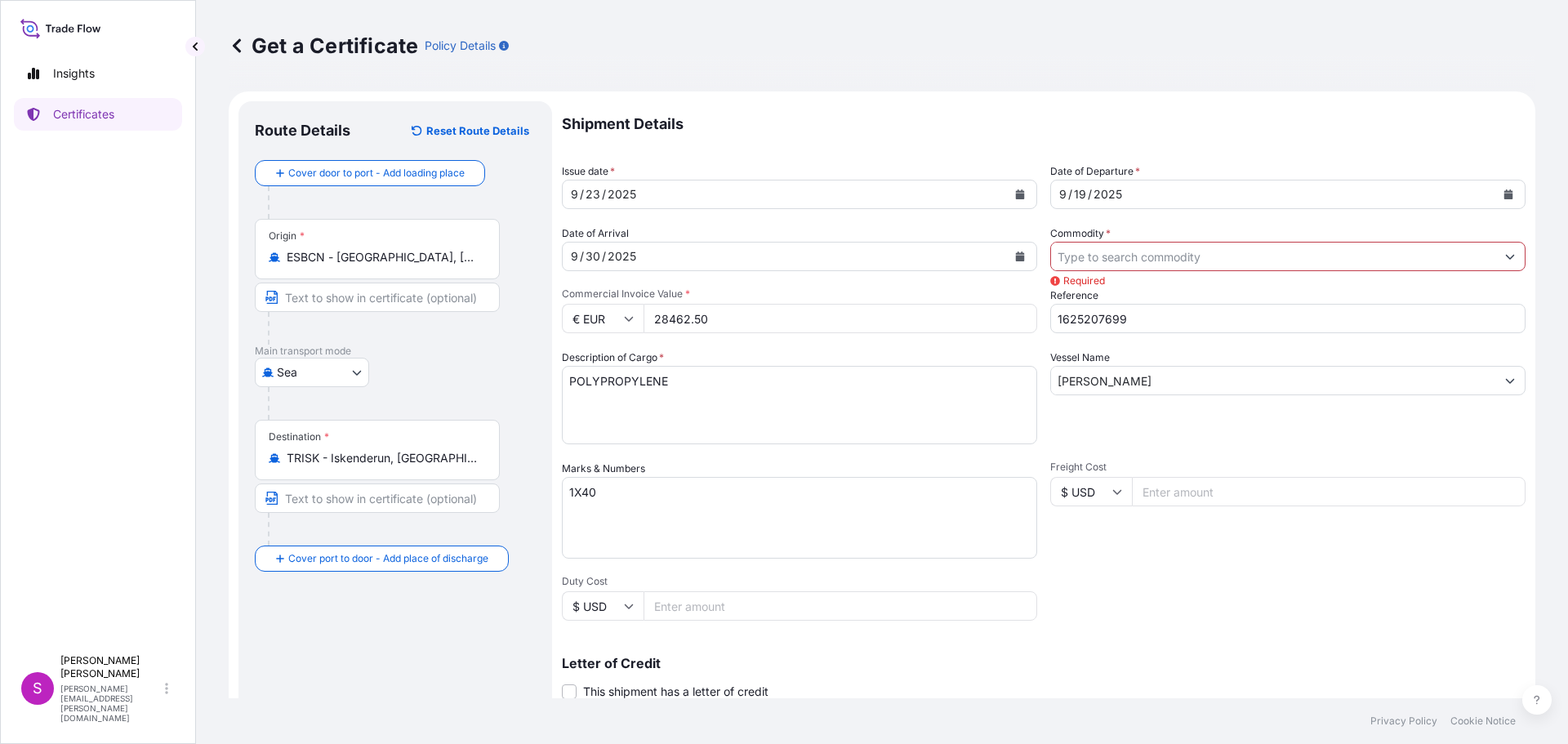
drag, startPoint x: 1057, startPoint y: 264, endPoint x: 1070, endPoint y: 260, distance: 13.6
click at [1070, 260] on input "Commodity *" at bounding box center [1274, 256] width 445 height 29
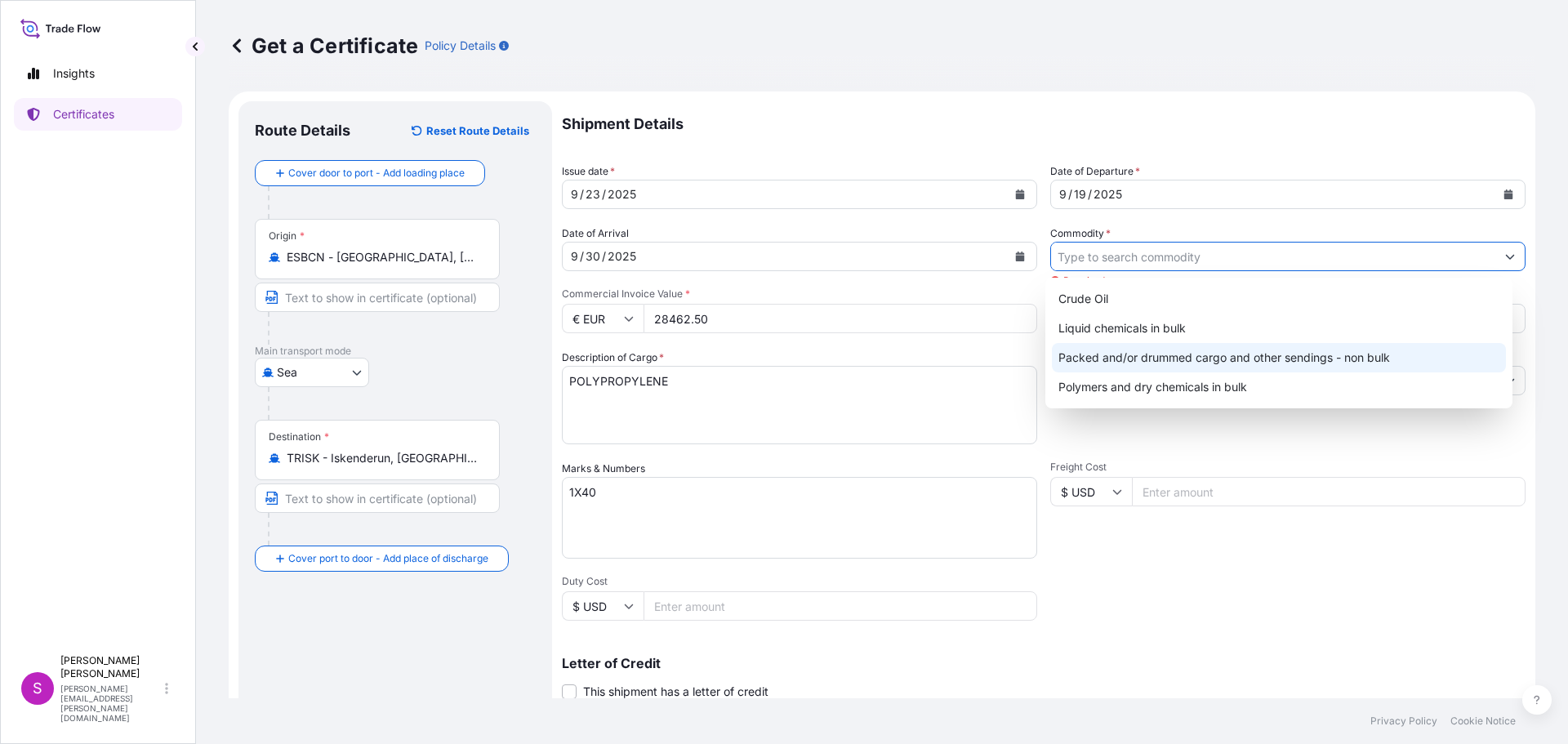
click at [1166, 362] on div "Packed and/or drummed cargo and other sendings - non bulk" at bounding box center [1278, 357] width 455 height 29
type input "Packed and/or drummed cargo and other sendings - non bulk"
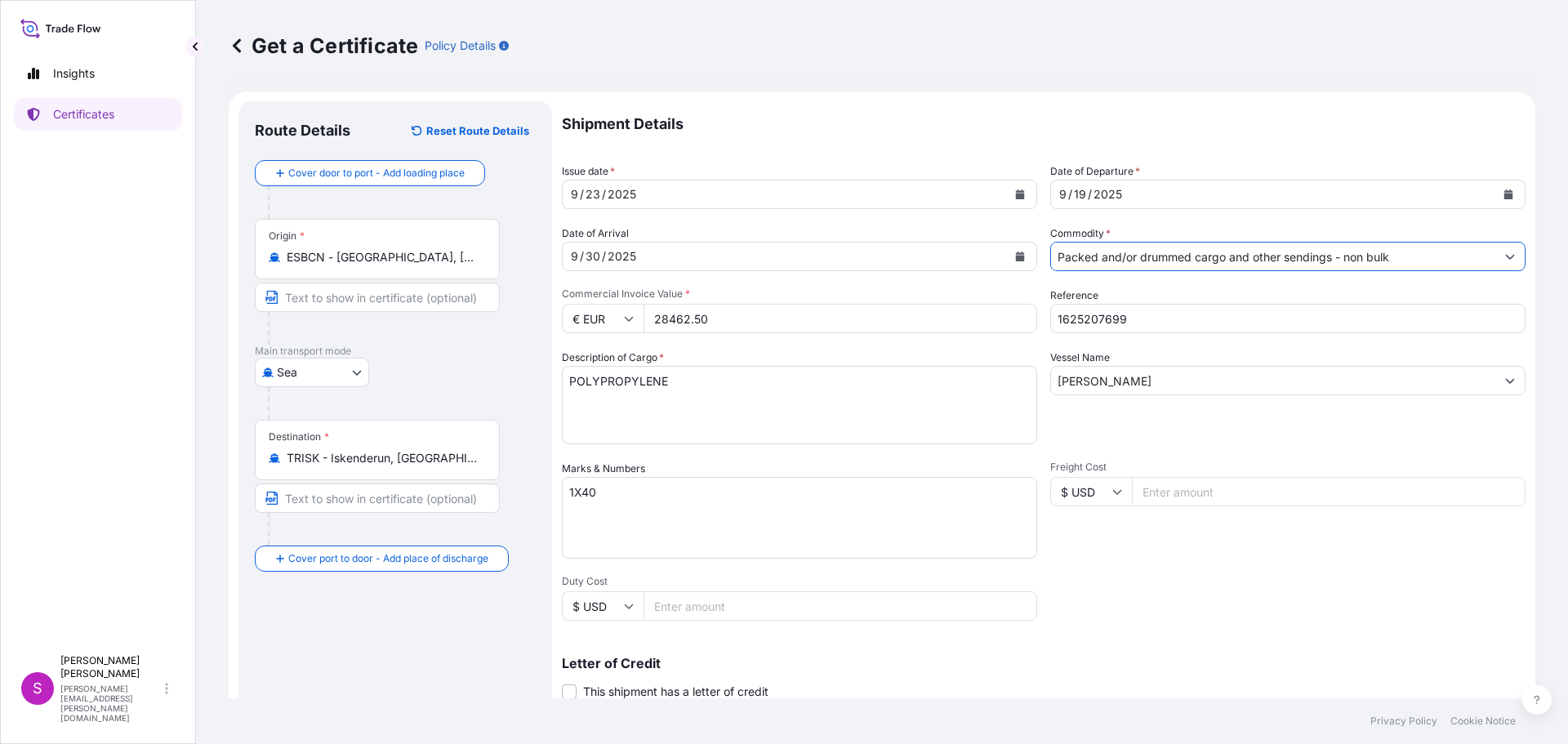
scroll to position [236, 0]
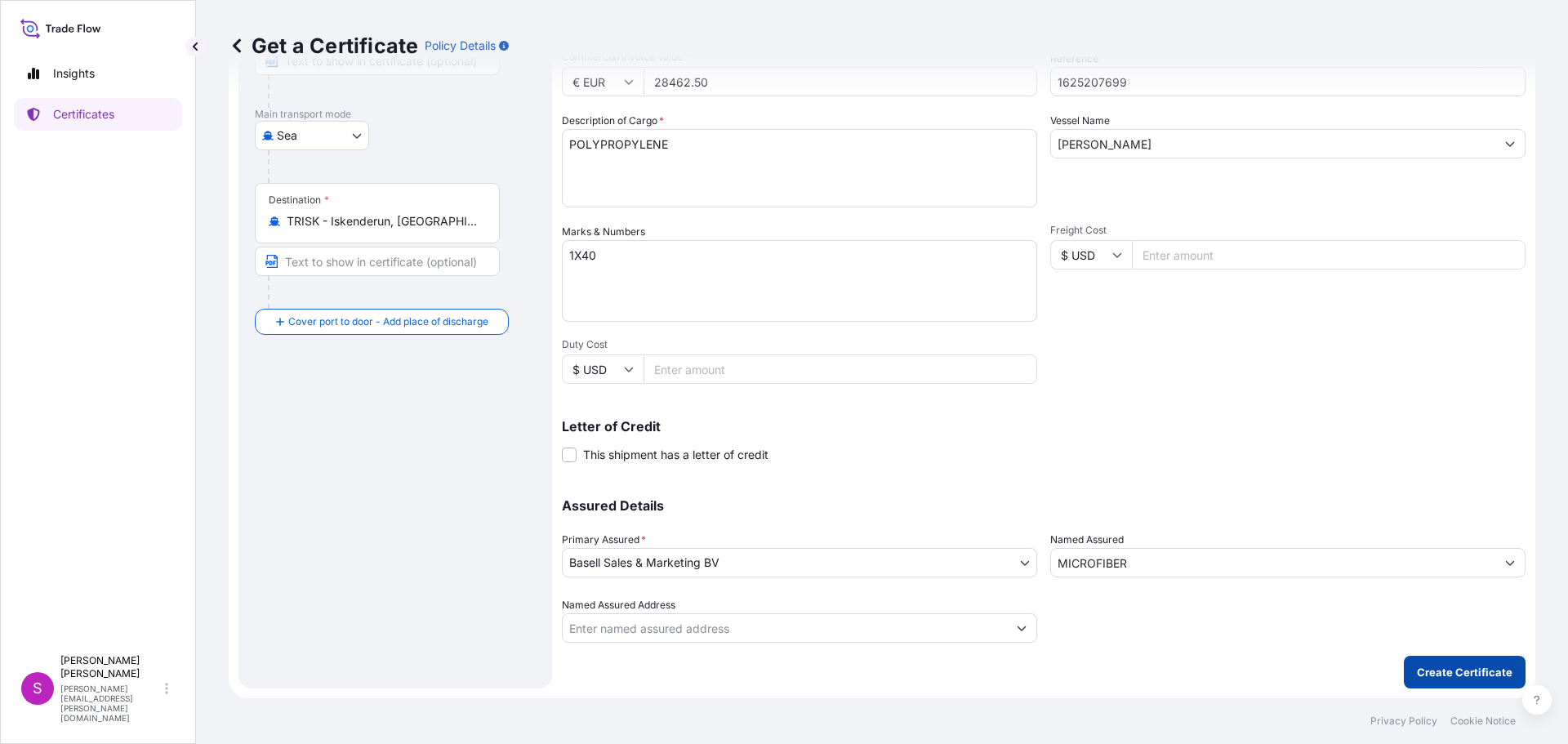
click at [1474, 661] on button "Create Certificate" at bounding box center [1465, 672] width 122 height 33
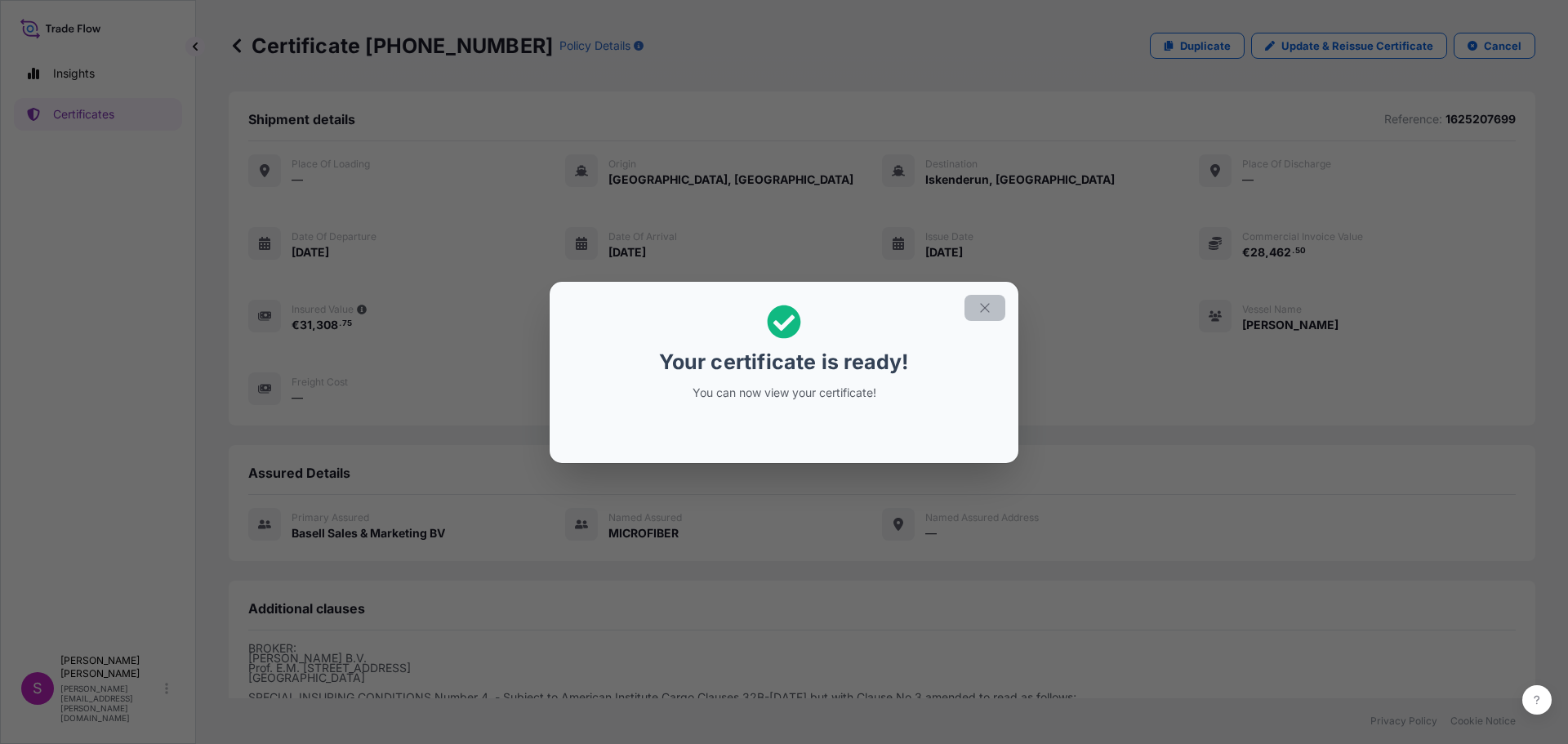
click at [988, 306] on icon "button" at bounding box center [985, 308] width 15 height 15
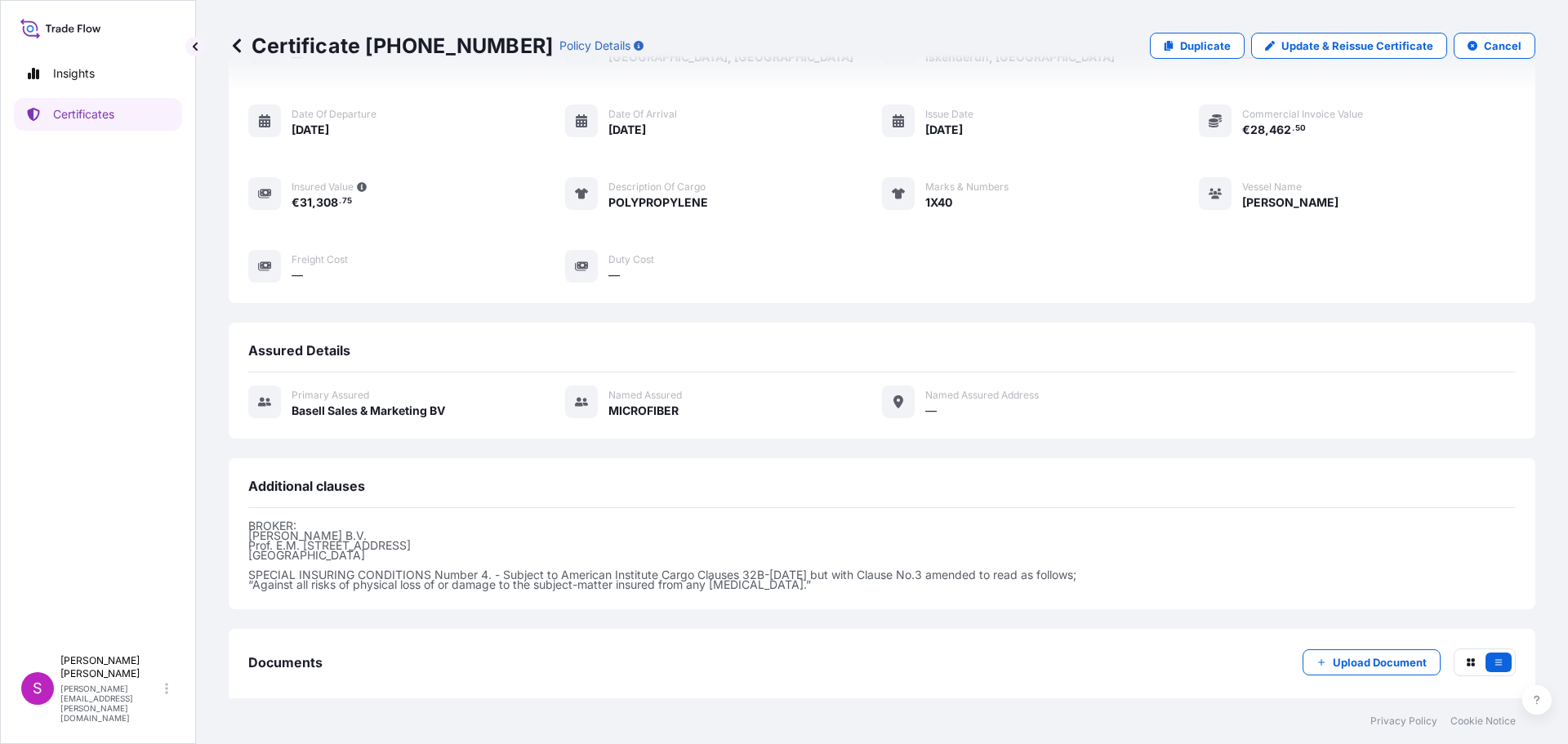
scroll to position [205, 0]
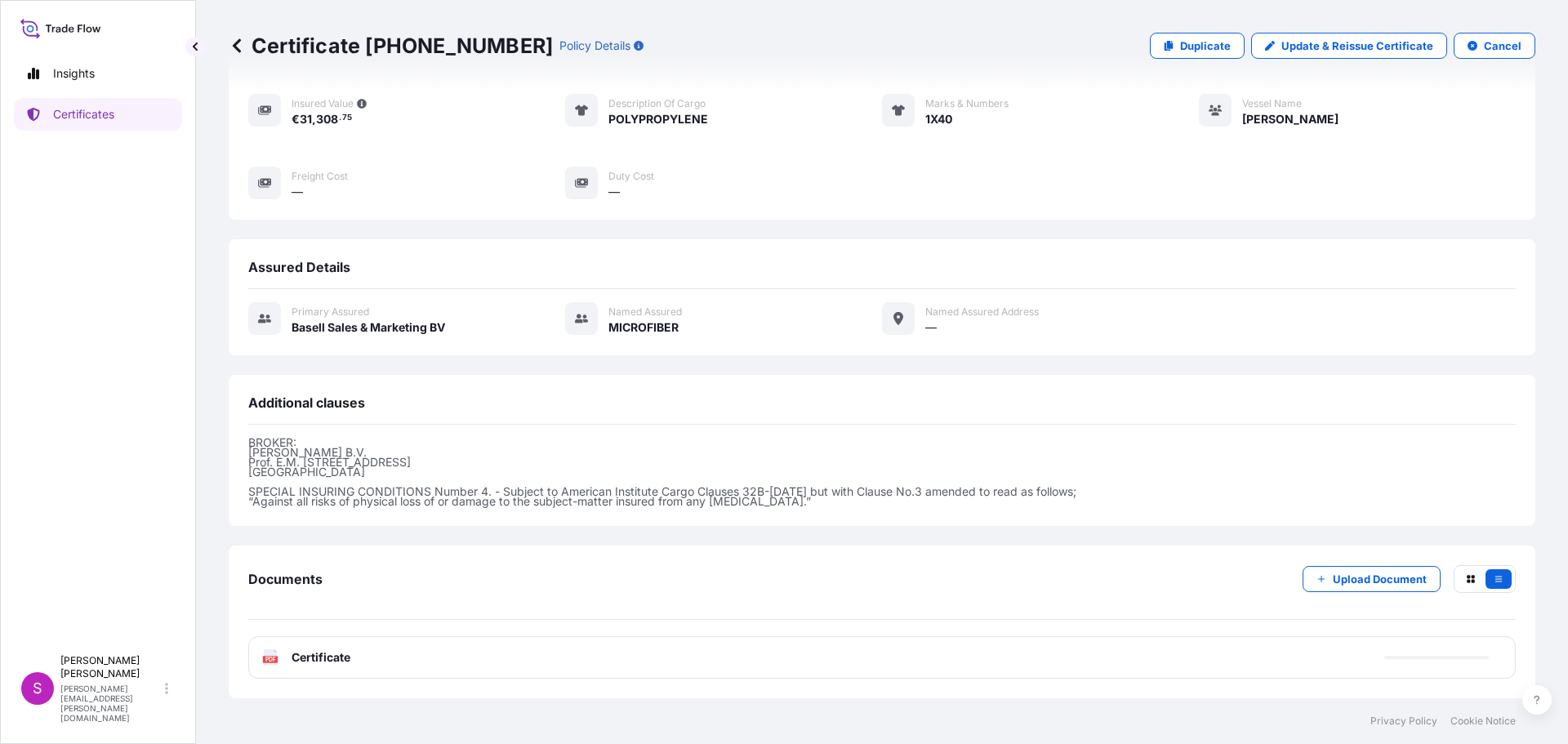
click at [268, 662] on icon "PDF" at bounding box center [269, 657] width 16 height 16
click at [272, 657] on text "PDF" at bounding box center [270, 660] width 10 height 6
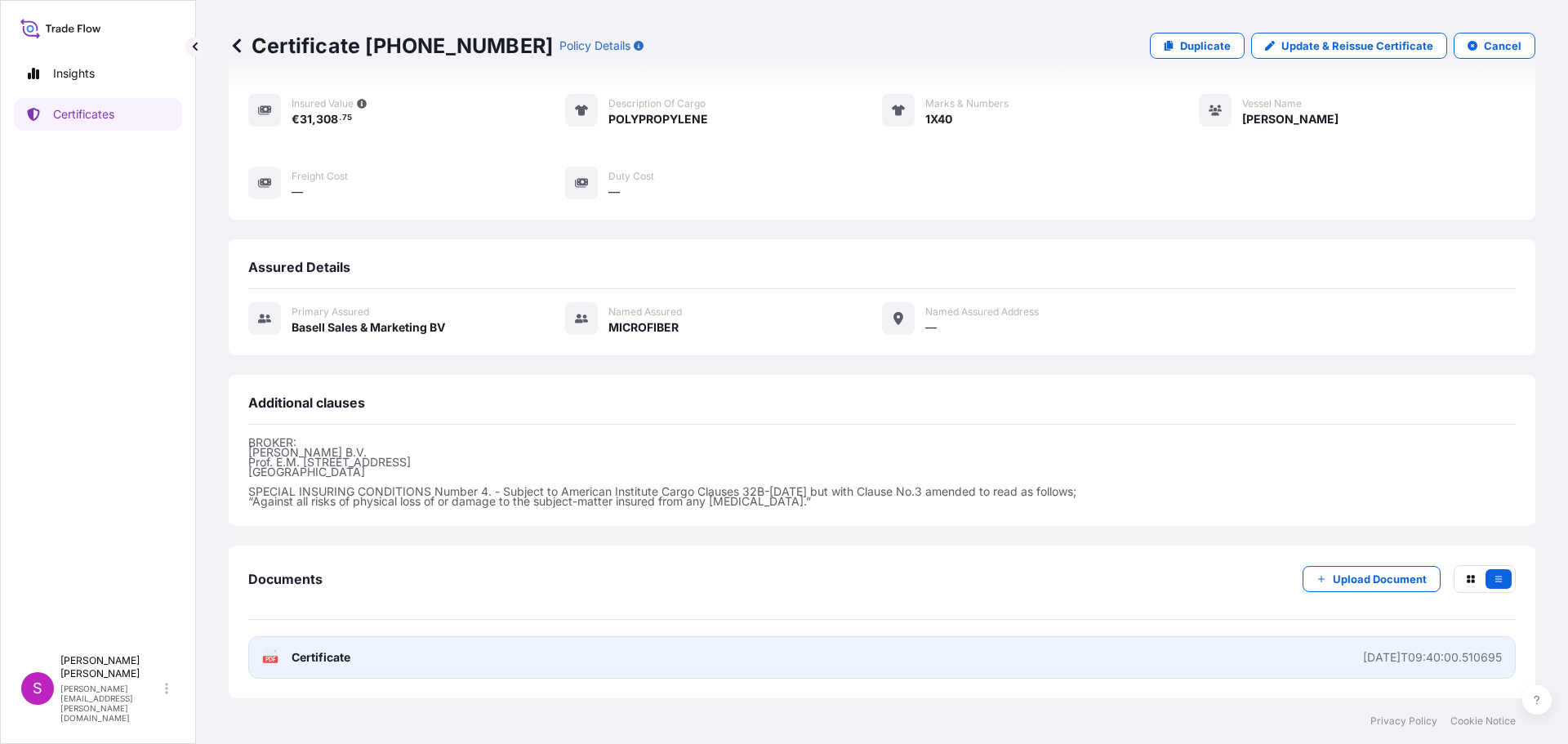
click at [273, 660] on text "PDF" at bounding box center [270, 660] width 10 height 6
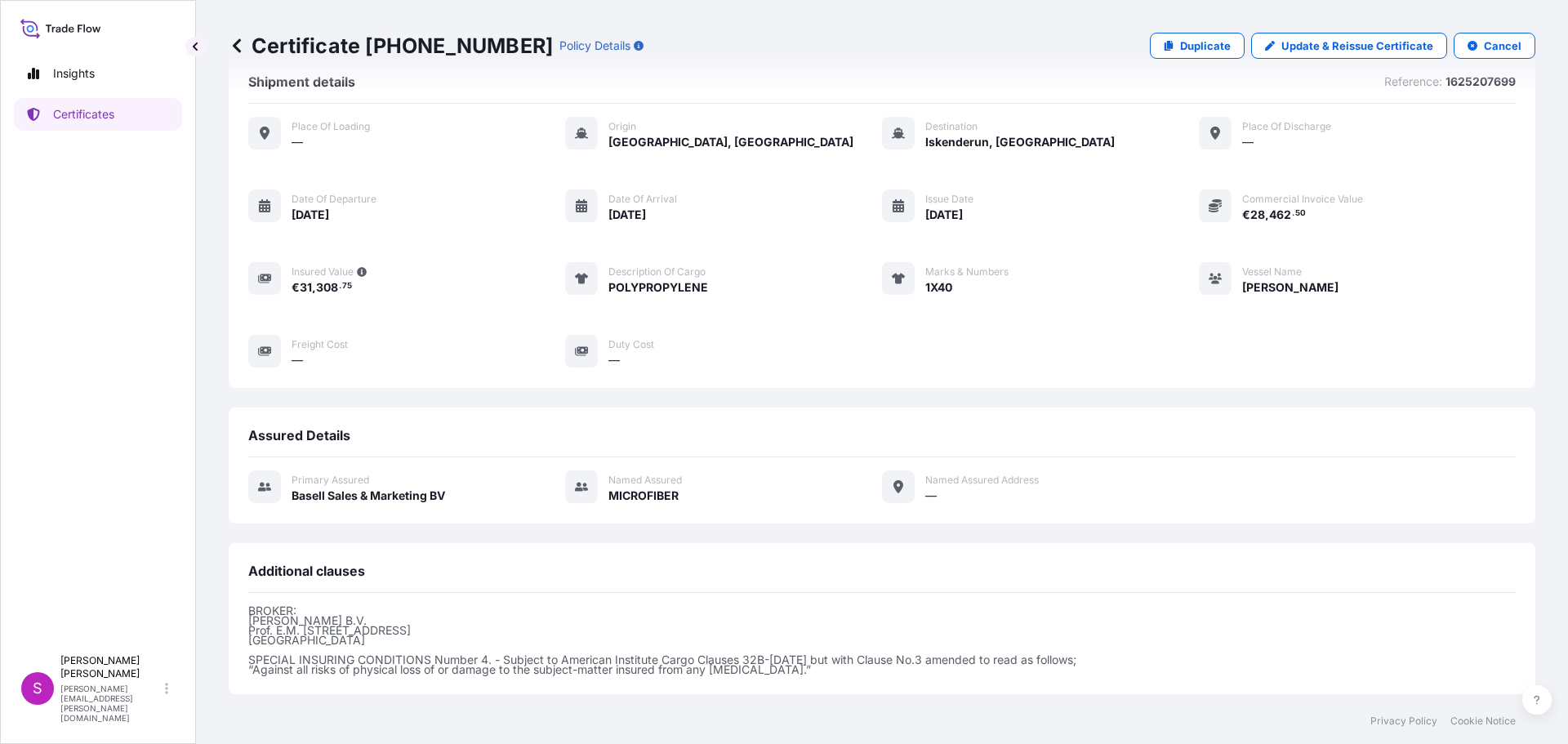
scroll to position [0, 0]
